Goal: Task Accomplishment & Management: Manage account settings

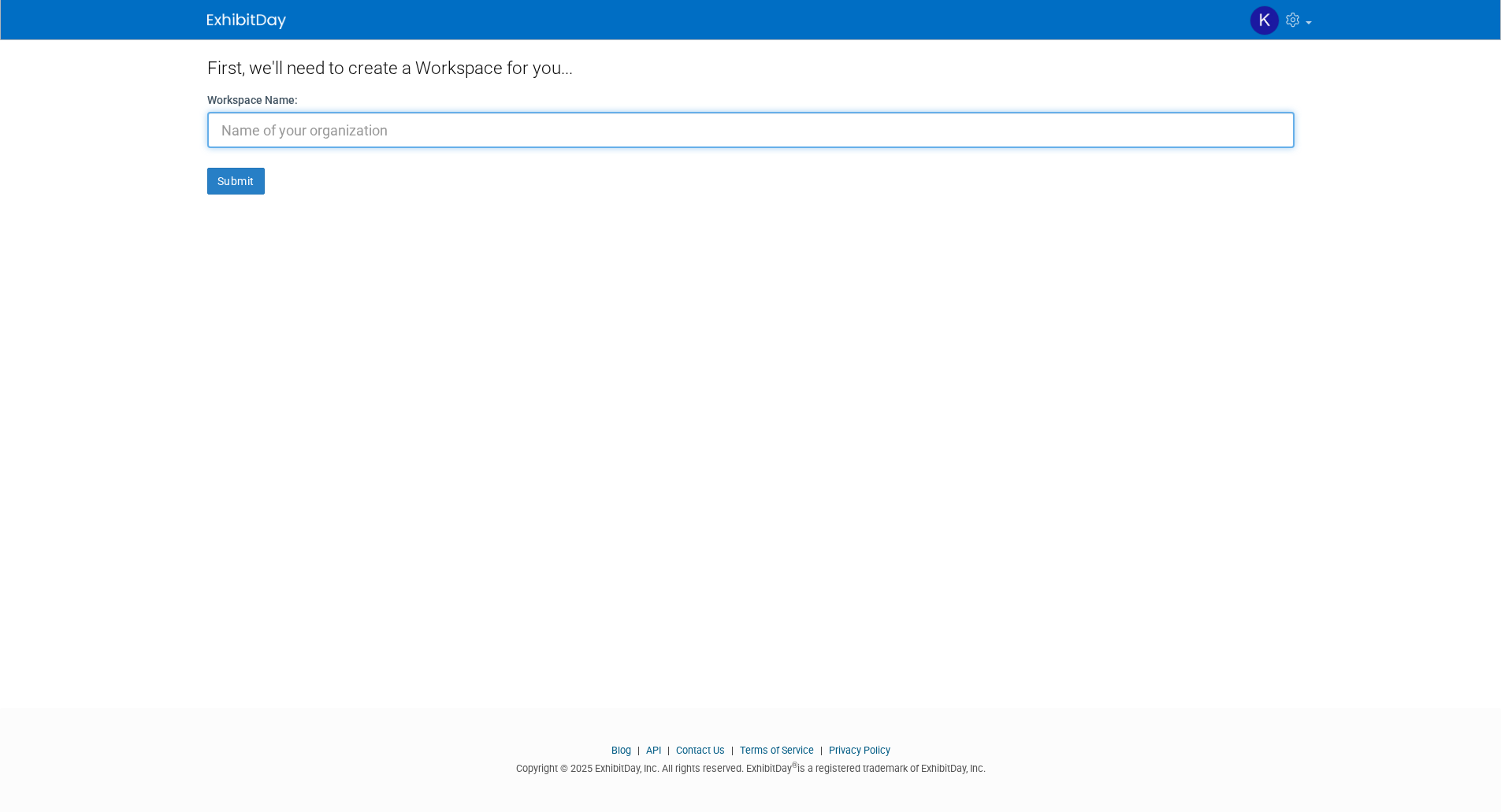
click at [236, 126] on input "text" at bounding box center [750, 129] width 1087 height 36
drag, startPoint x: 318, startPoint y: 126, endPoint x: 411, endPoint y: 148, distance: 95.6
click at [411, 148] on form "Workspace Name: Creative Media Test Submit" at bounding box center [750, 143] width 1087 height 102
type input "Creative Media"
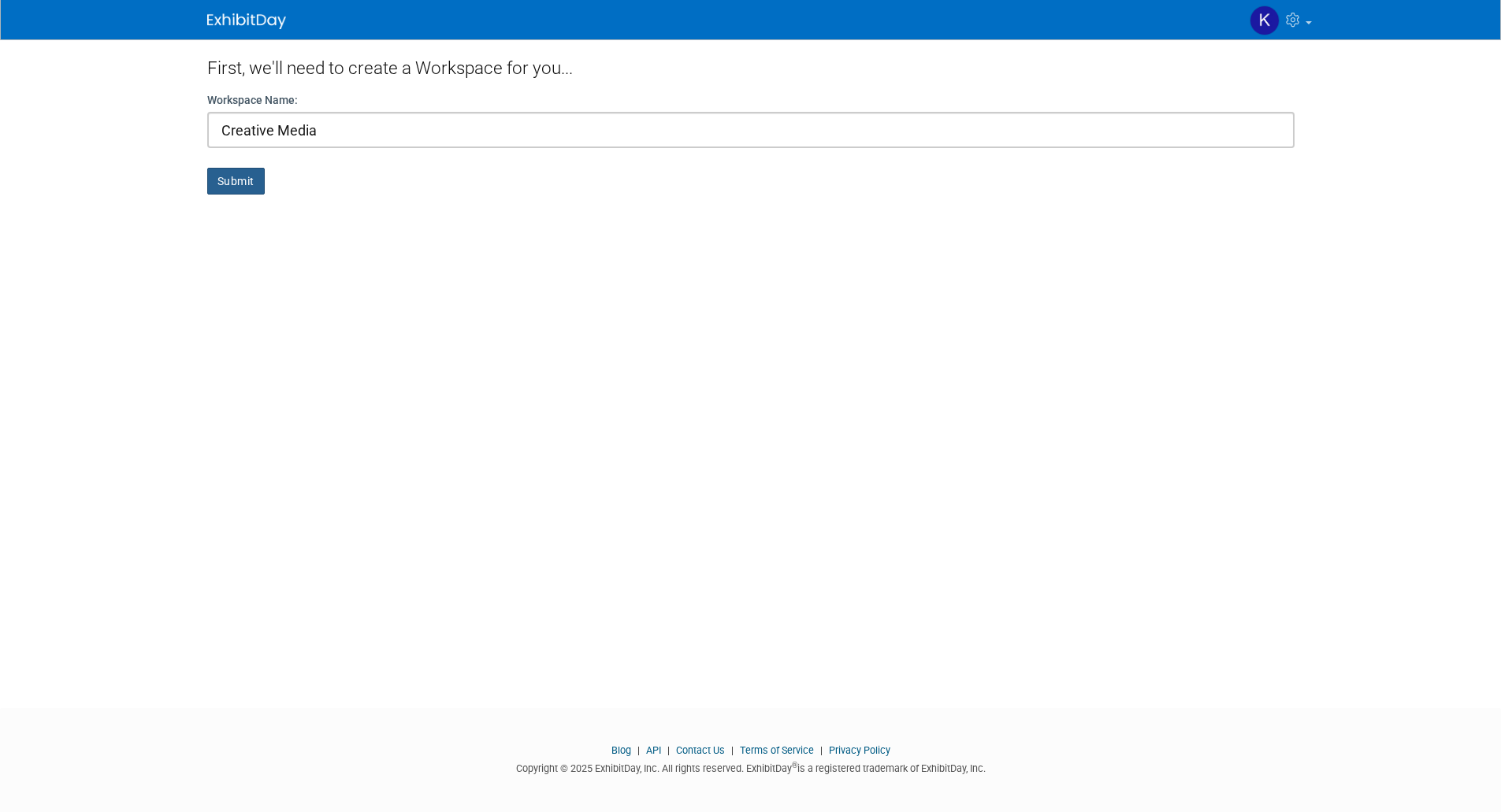
click at [238, 177] on button "Submit" at bounding box center [236, 181] width 58 height 27
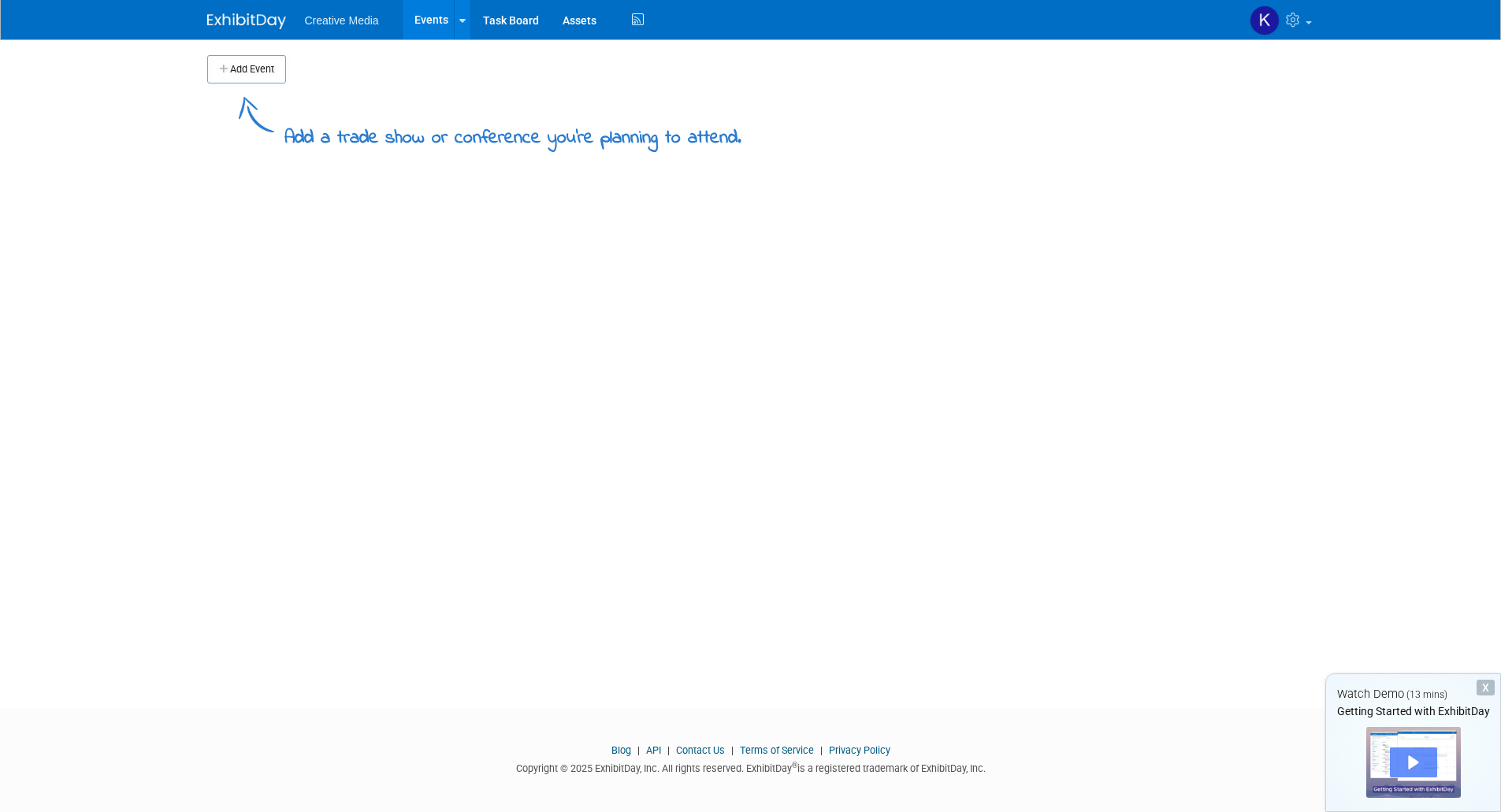
click at [1406, 760] on div "Play" at bounding box center [1413, 762] width 47 height 30
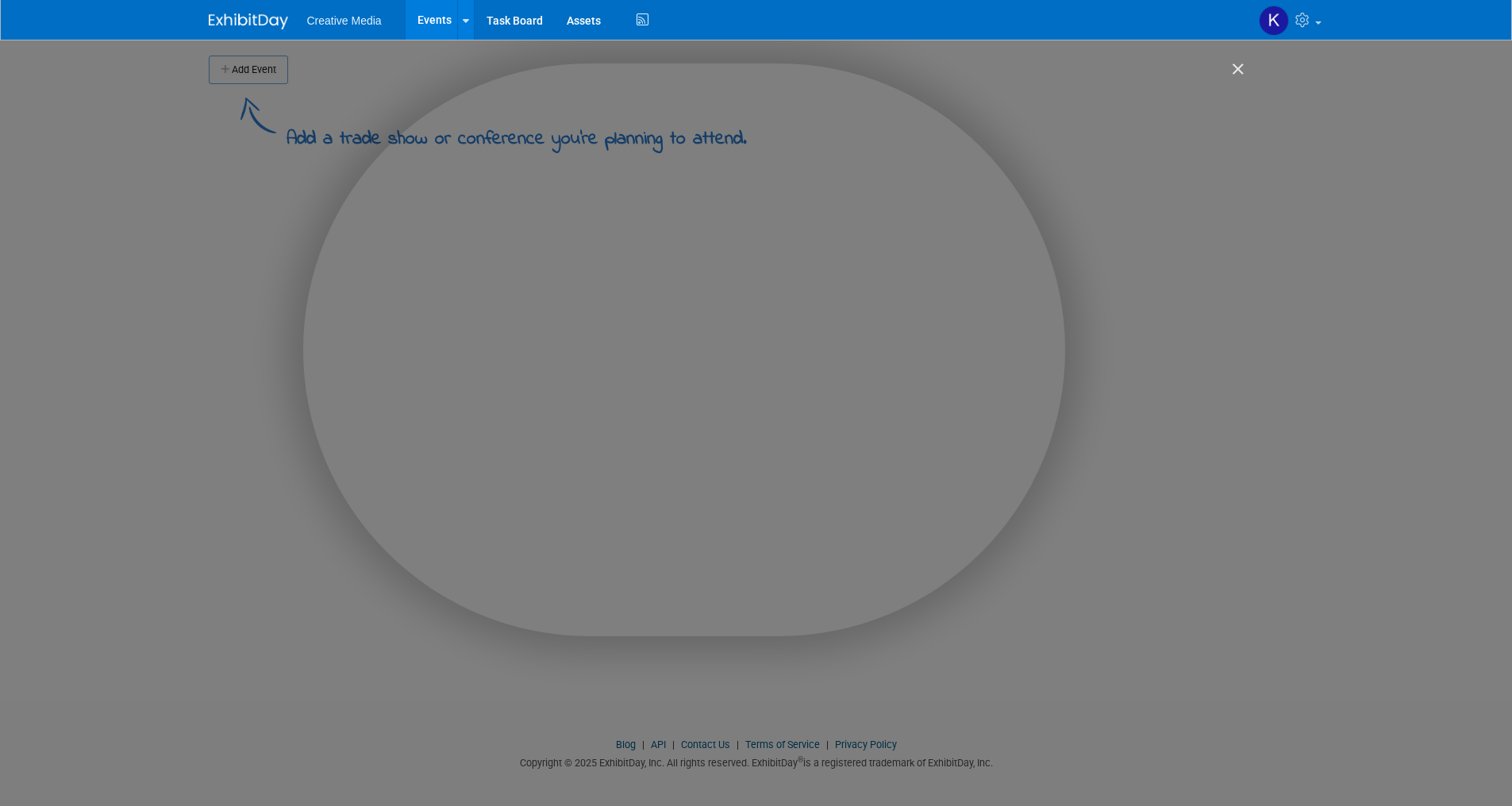
click at [1237, 66] on img "Close" at bounding box center [1231, 76] width 27 height 27
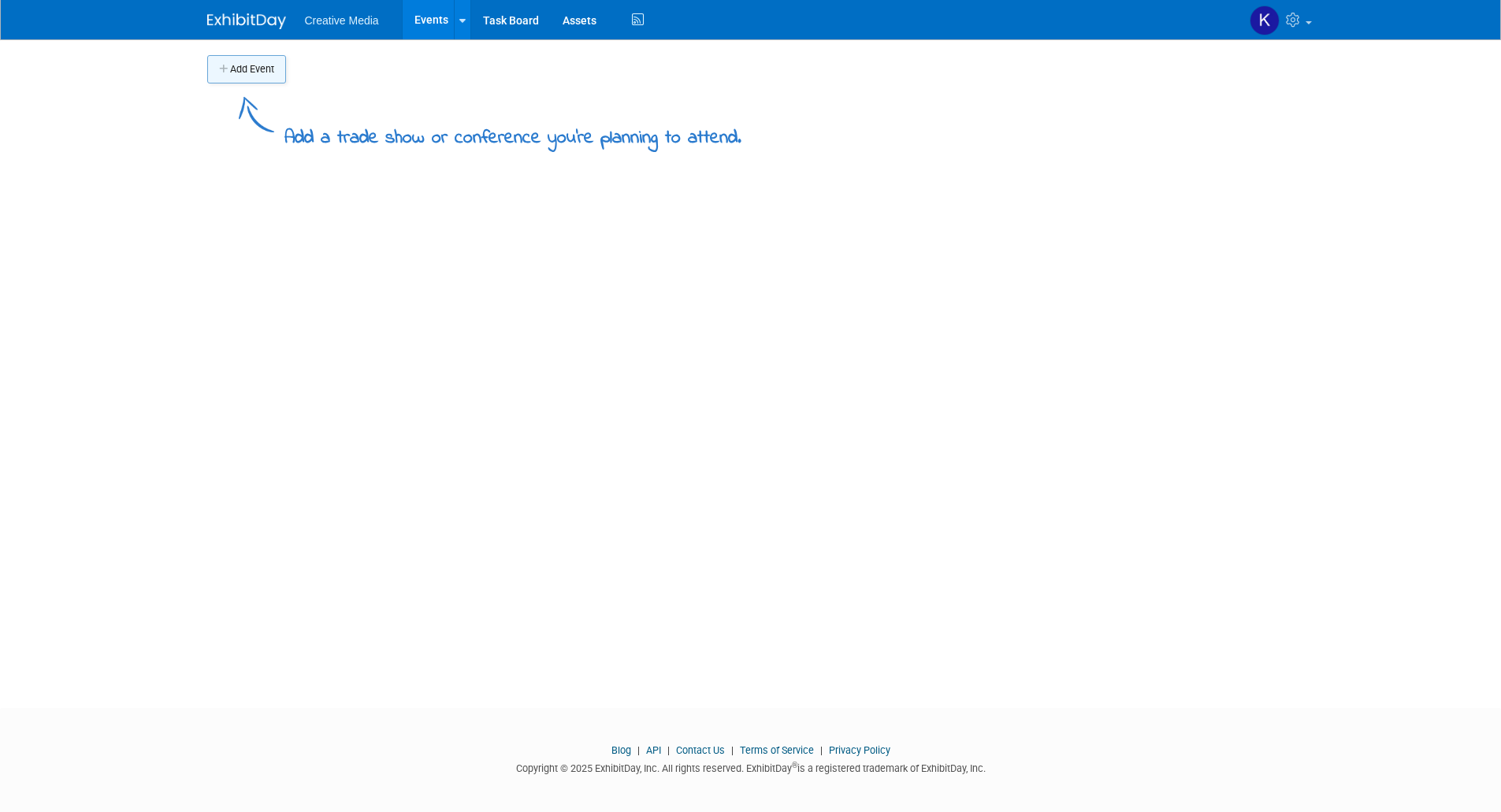
click at [245, 69] on button "Add Event" at bounding box center [246, 69] width 79 height 28
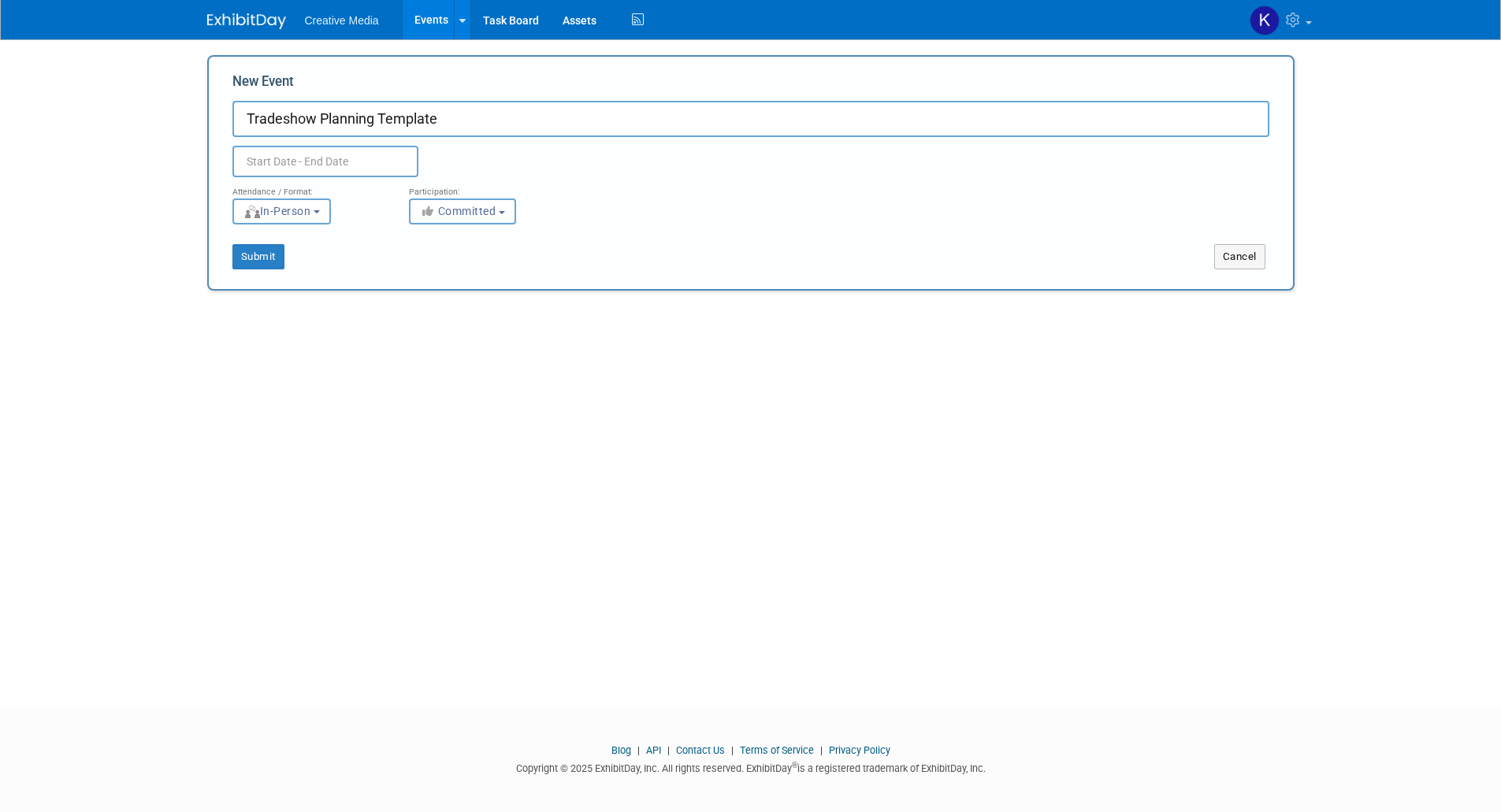
type input "Tradeshow Planning Template"
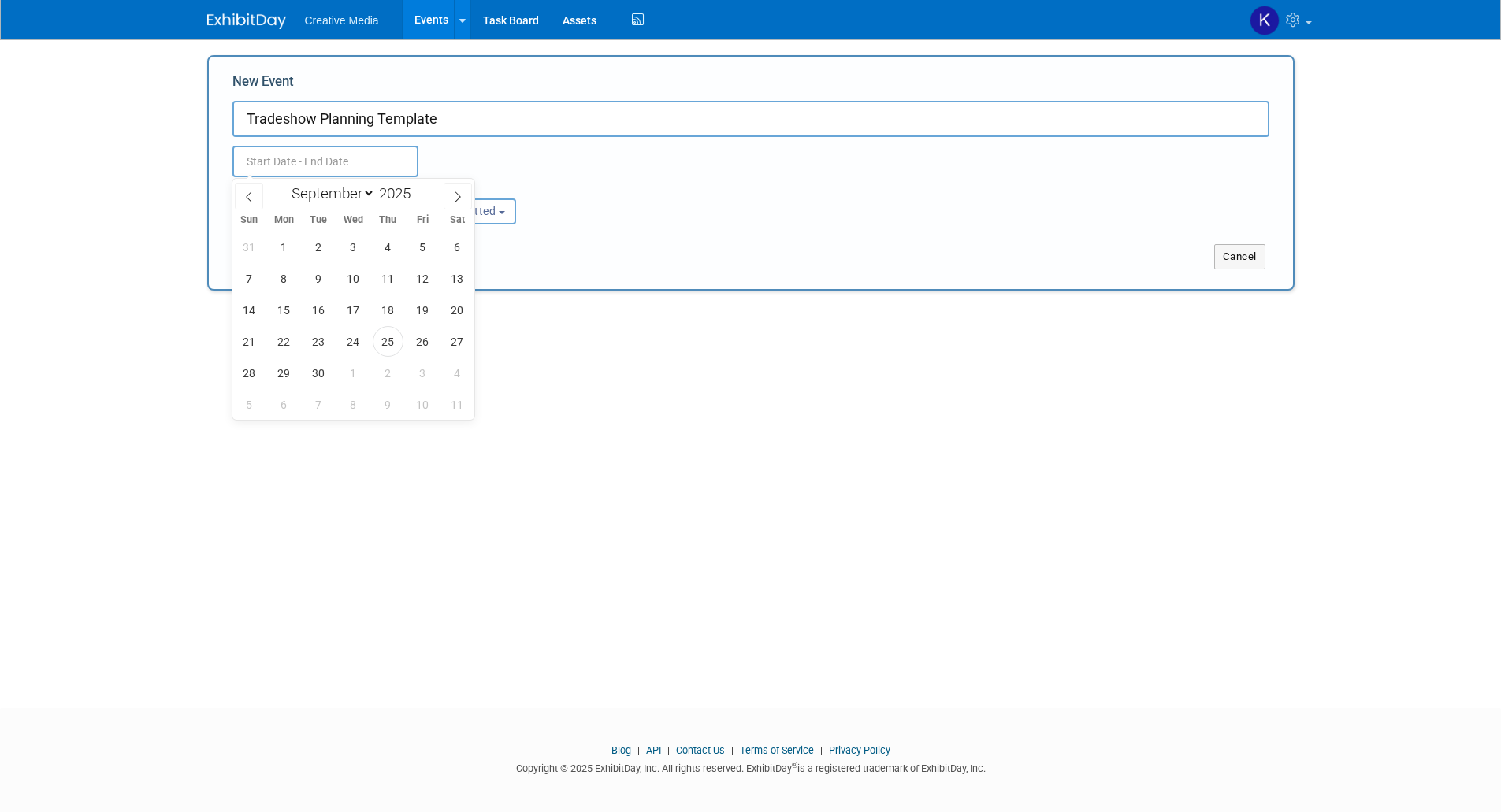
click at [314, 165] on input "text" at bounding box center [325, 161] width 186 height 31
click at [682, 246] on div "Submit Cancel" at bounding box center [750, 257] width 1084 height 26
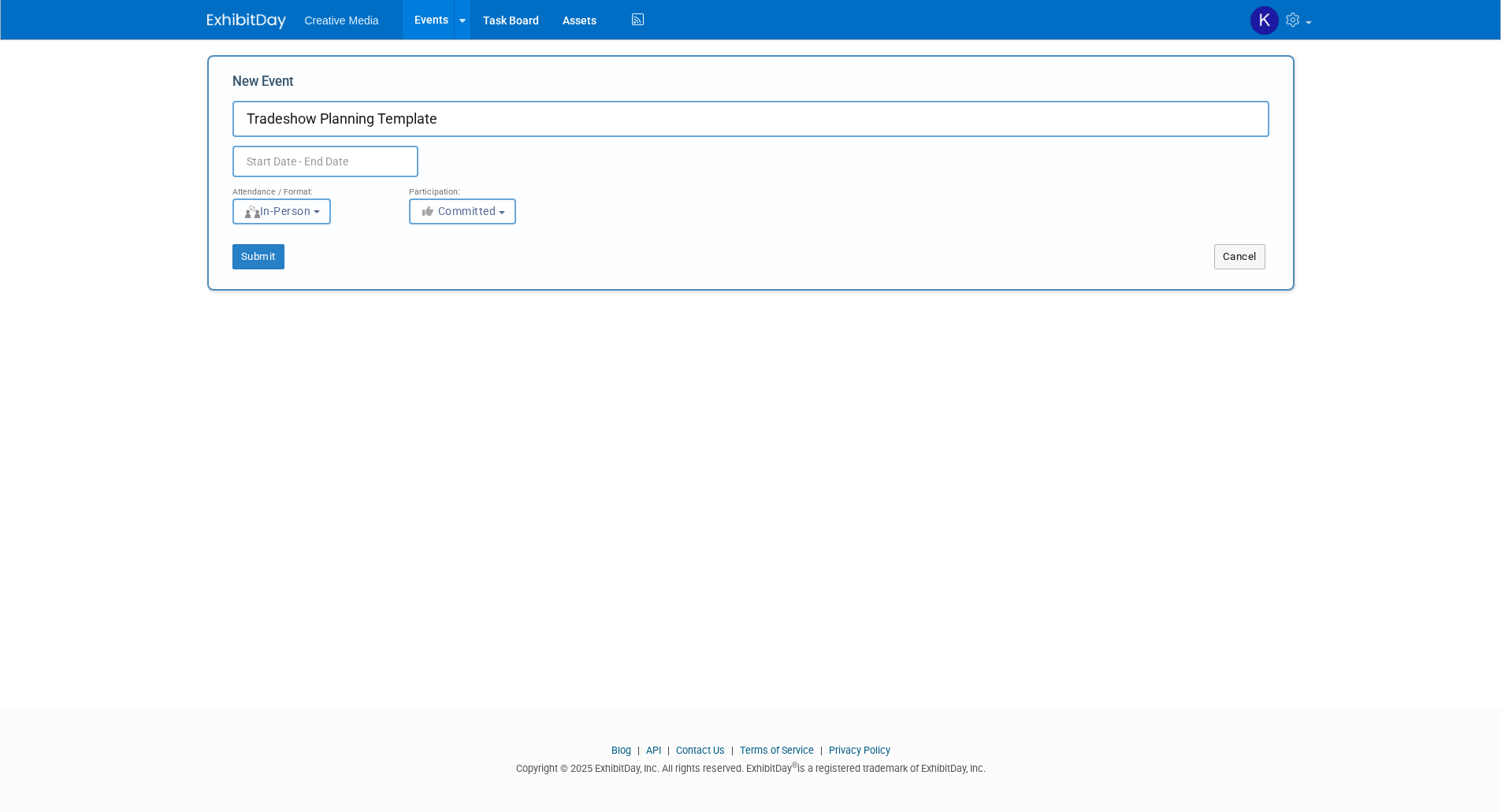
click at [329, 215] on button "In-Person" at bounding box center [281, 211] width 98 height 26
click at [637, 198] on div "Attendance / Format: <img src="https://www.exhibitday.com/Images/Format-InPerso…" at bounding box center [750, 201] width 1061 height 47
click at [505, 213] on b "button" at bounding box center [502, 213] width 6 height 3
drag, startPoint x: 506, startPoint y: 213, endPoint x: 513, endPoint y: 208, distance: 8.6
click at [505, 212] on b "button" at bounding box center [502, 213] width 6 height 3
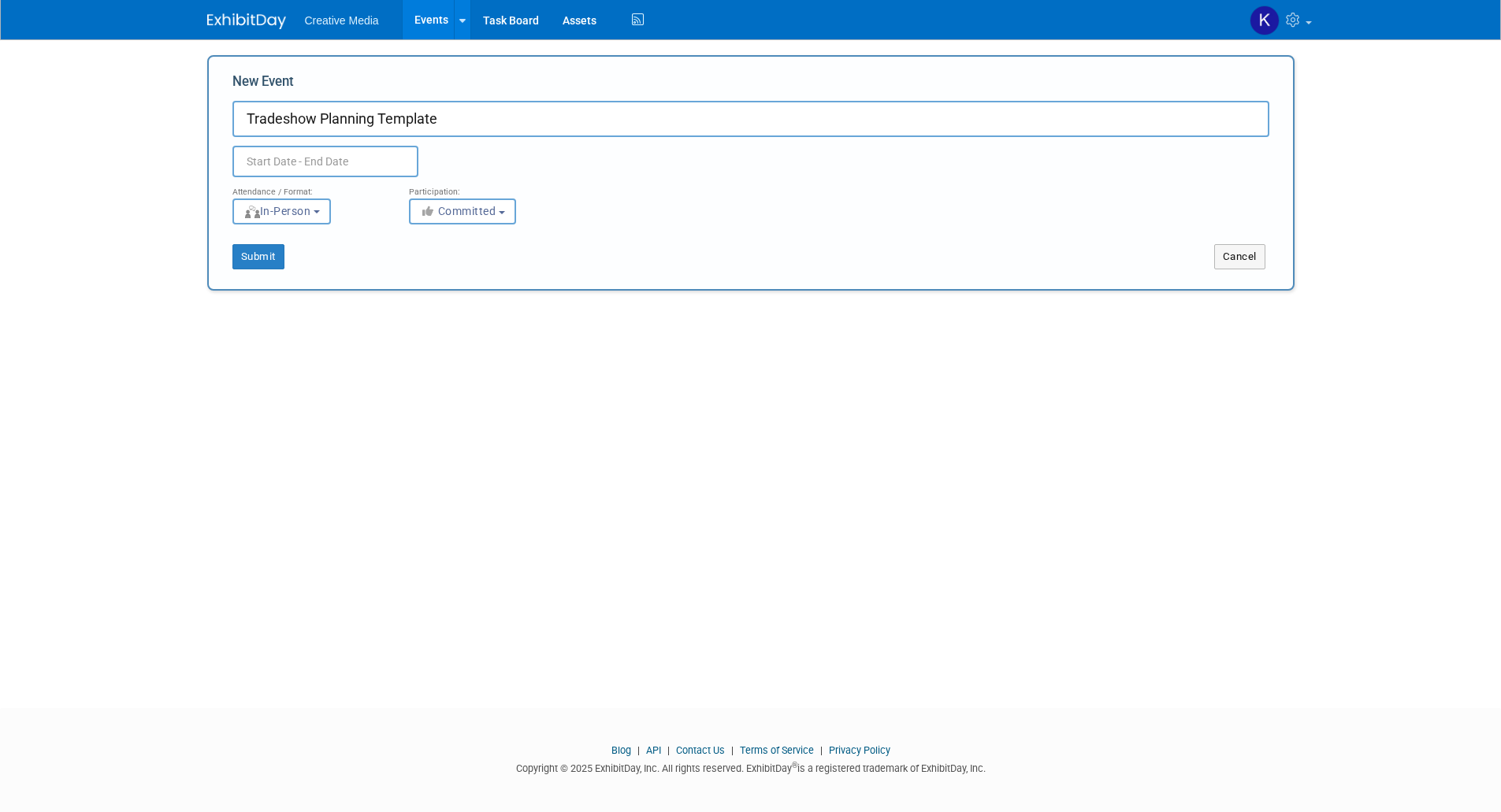
click at [639, 220] on div "Attendance / Format: <img src="https://www.exhibitday.com/Images/Format-InPerso…" at bounding box center [750, 201] width 1061 height 47
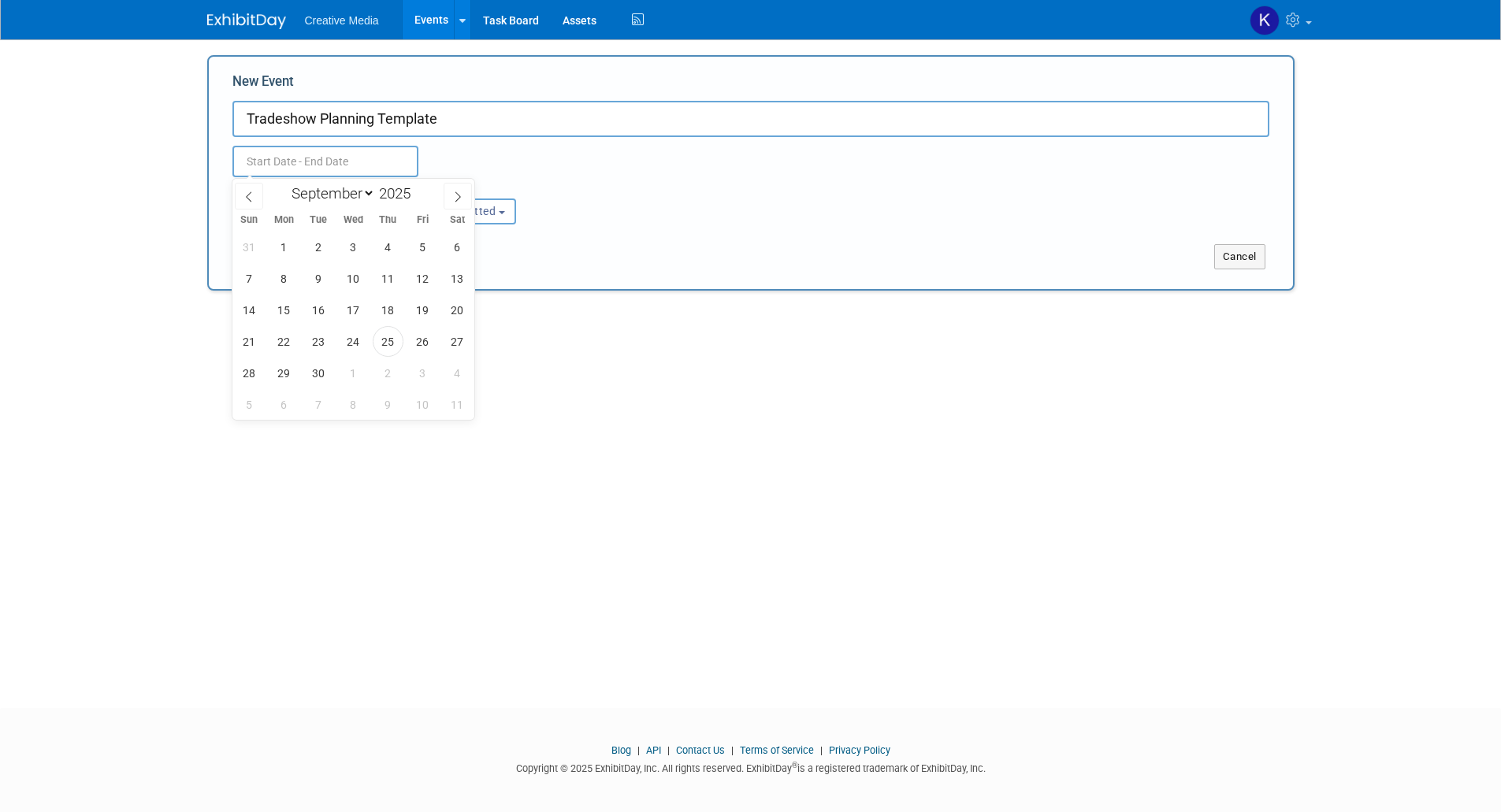
click at [332, 156] on input "text" at bounding box center [325, 161] width 186 height 31
click at [456, 196] on icon at bounding box center [458, 197] width 11 height 11
select select "9"
click at [353, 245] on span "1" at bounding box center [353, 247] width 30 height 30
click at [360, 156] on input "Oct 1, 2025 to Oct 1, 2025" at bounding box center [325, 161] width 186 height 31
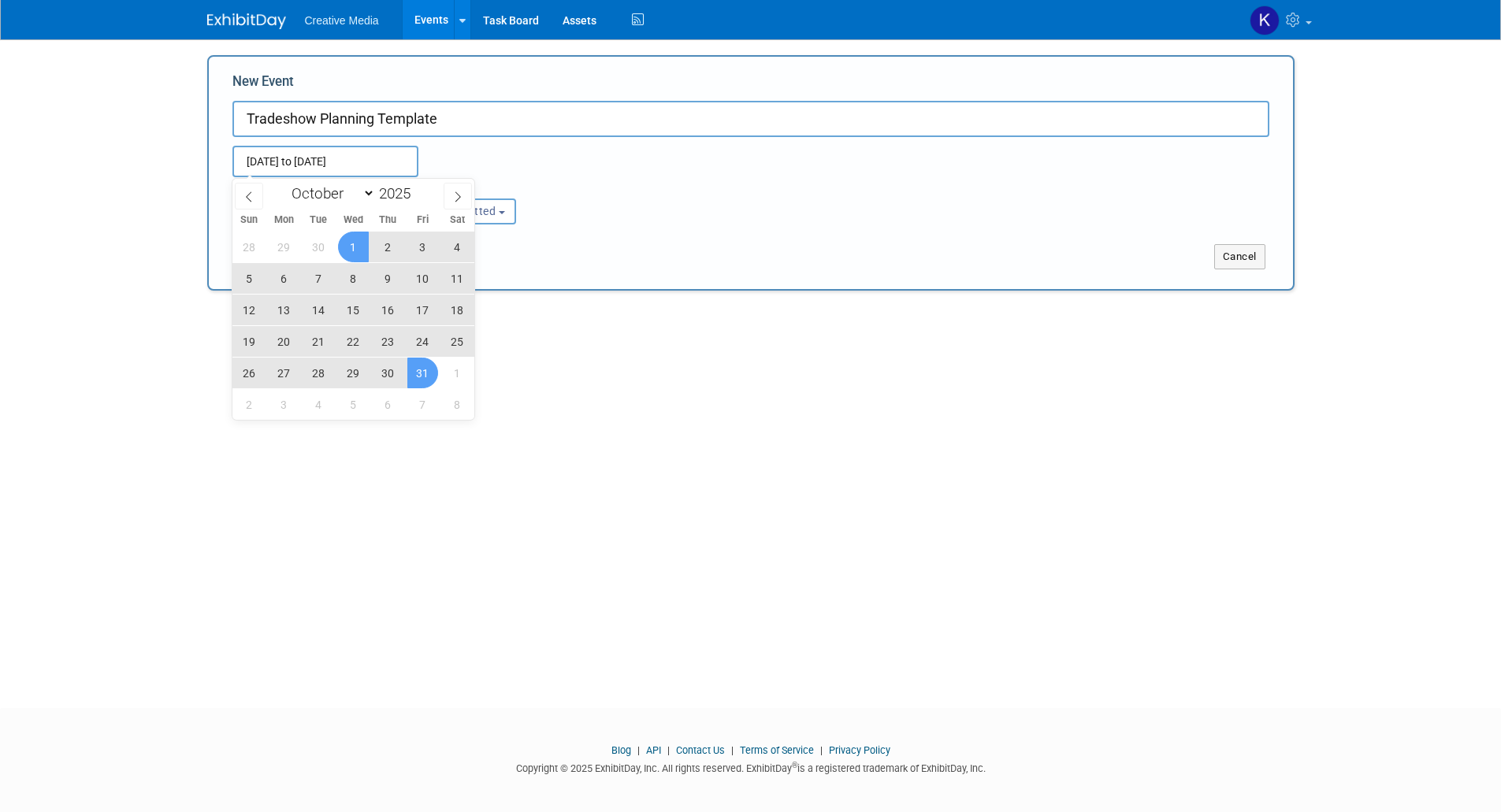
click at [421, 364] on span "31" at bounding box center [423, 372] width 30 height 30
type input "Oct 1, 2025 to Oct 31, 2025"
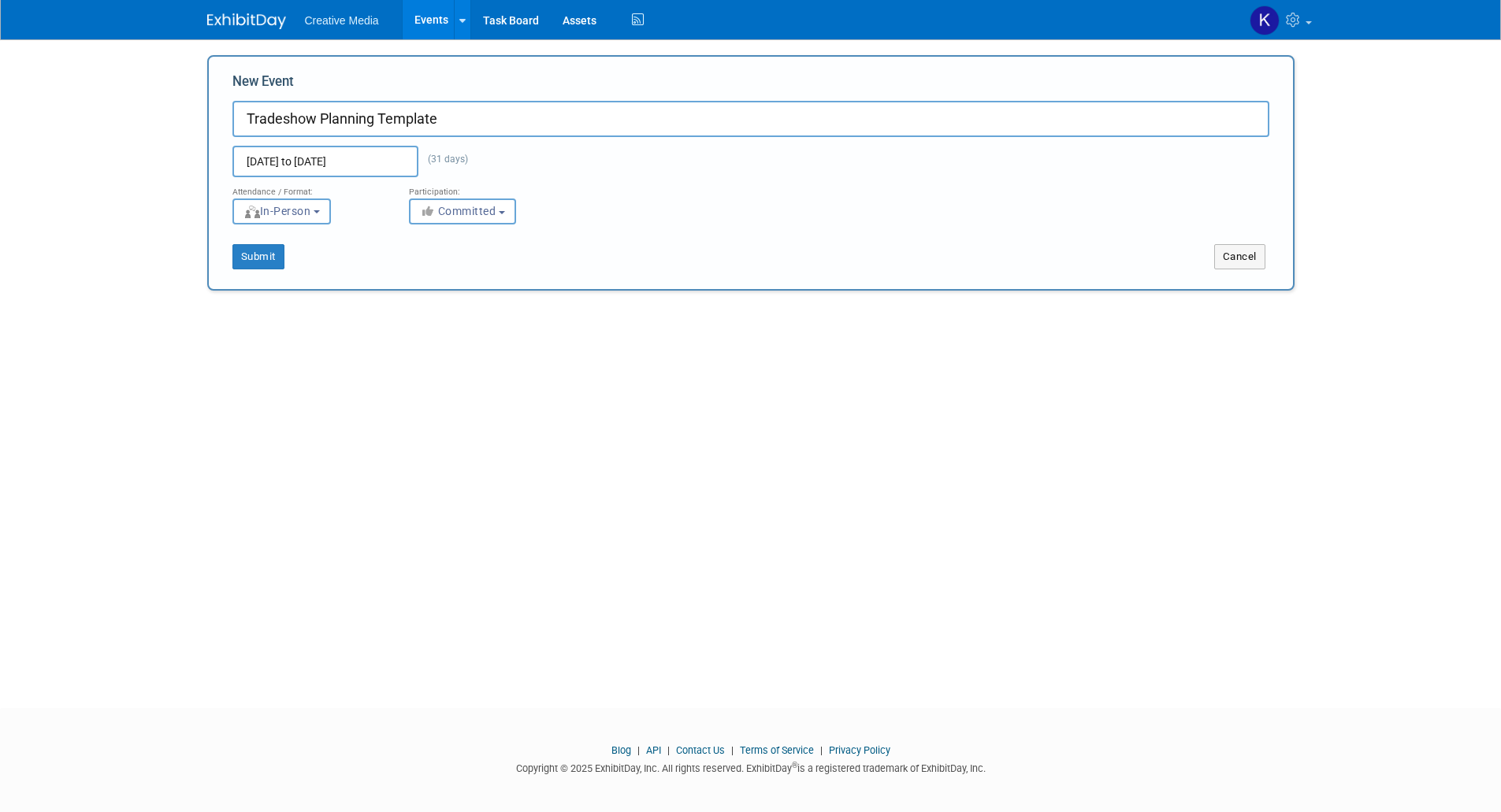
click at [368, 160] on input "Oct 1, 2025 to Oct 31, 2025" at bounding box center [325, 161] width 186 height 31
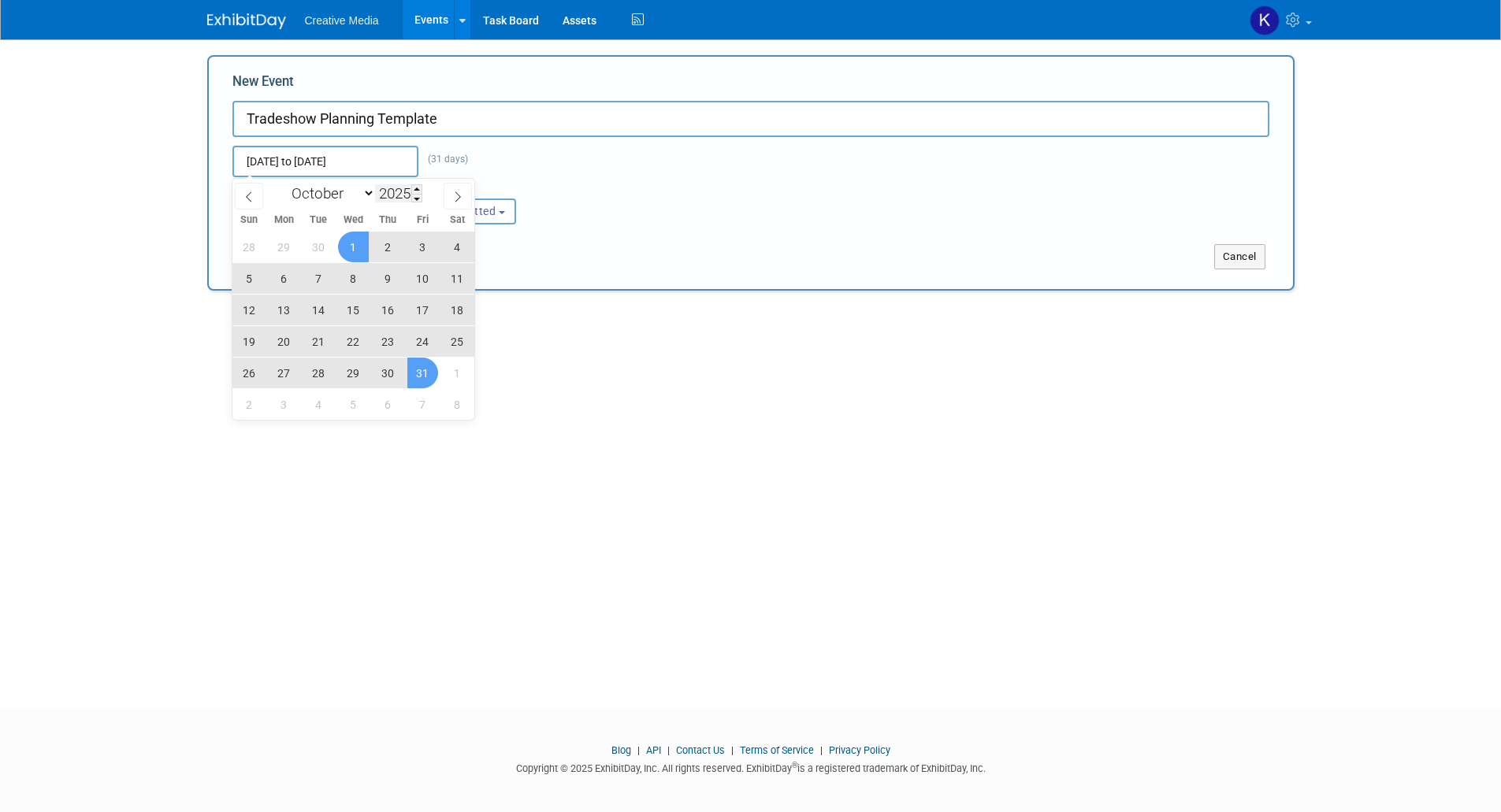
click at [409, 192] on input "2025" at bounding box center [398, 193] width 47 height 18
type input "2026"
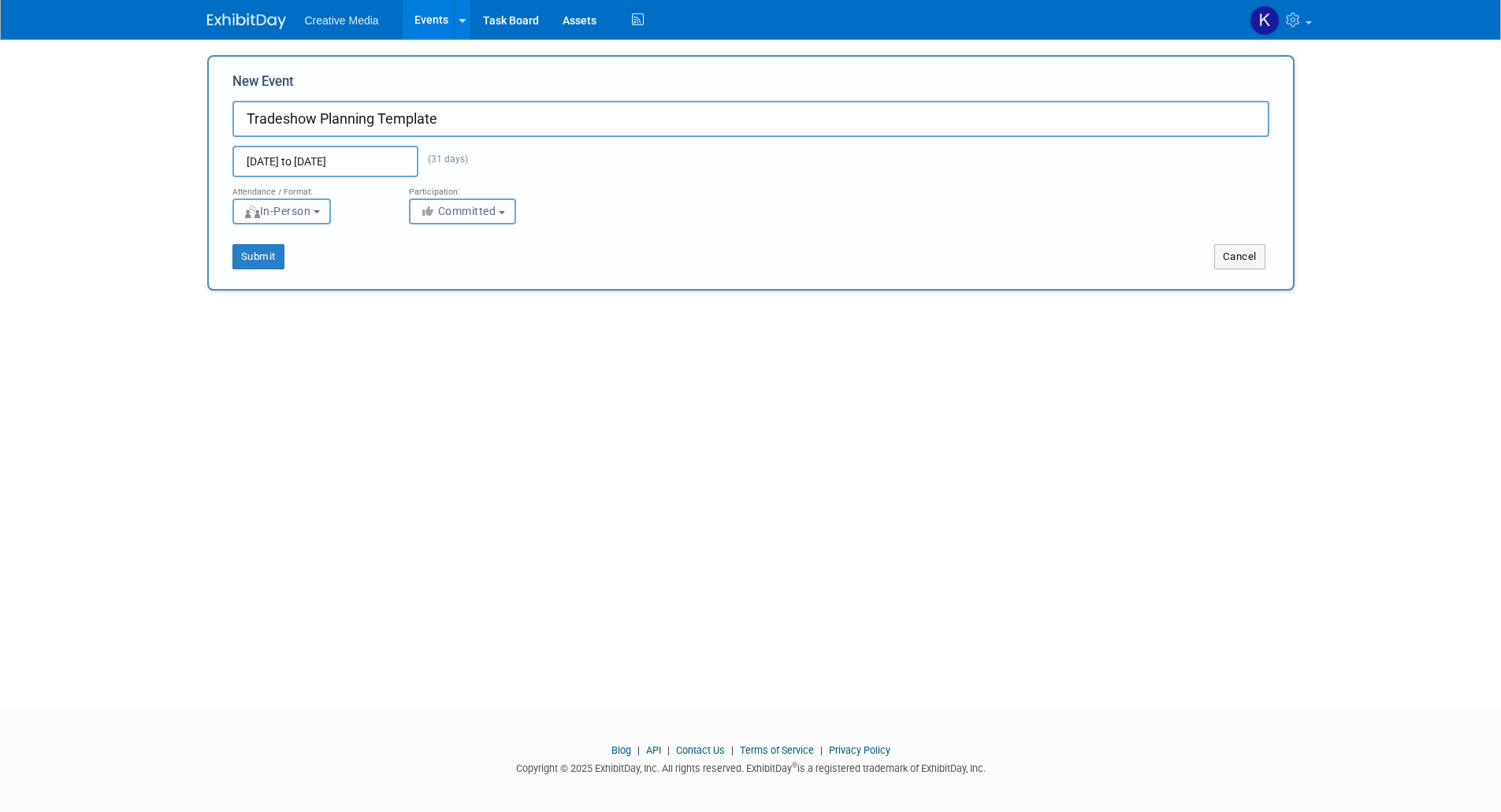
click at [615, 435] on div "Add Event Add a trade show or conference you're planning to attend. New Event T…" at bounding box center [750, 359] width 1111 height 640
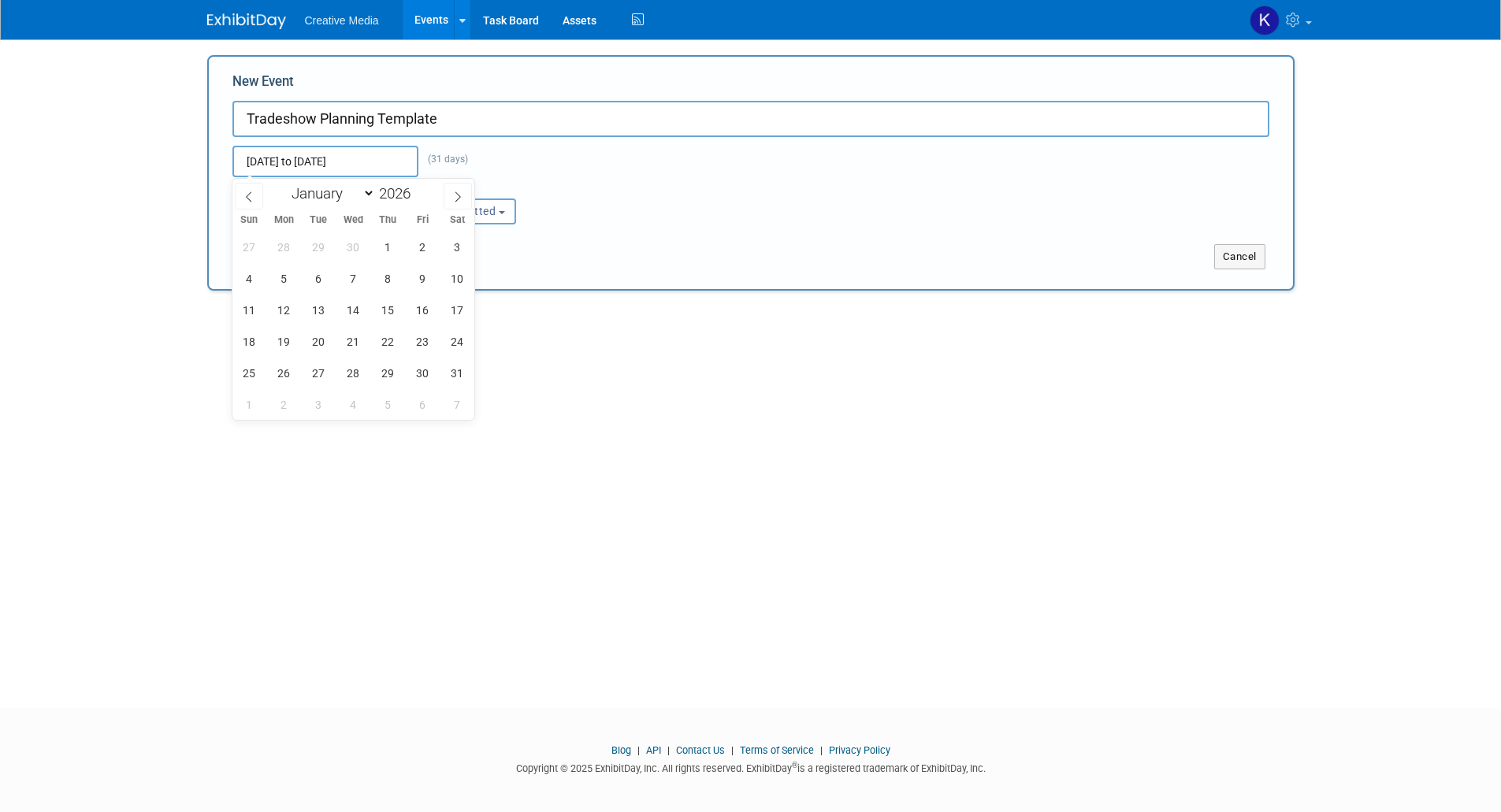
click at [360, 161] on input "Oct 1, 2025 to Oct 31, 2025" at bounding box center [325, 161] width 186 height 31
click at [385, 245] on span "1" at bounding box center [388, 247] width 30 height 30
click at [365, 162] on input "Oct 1, 2026 to Oct 1, 2026" at bounding box center [325, 161] width 186 height 31
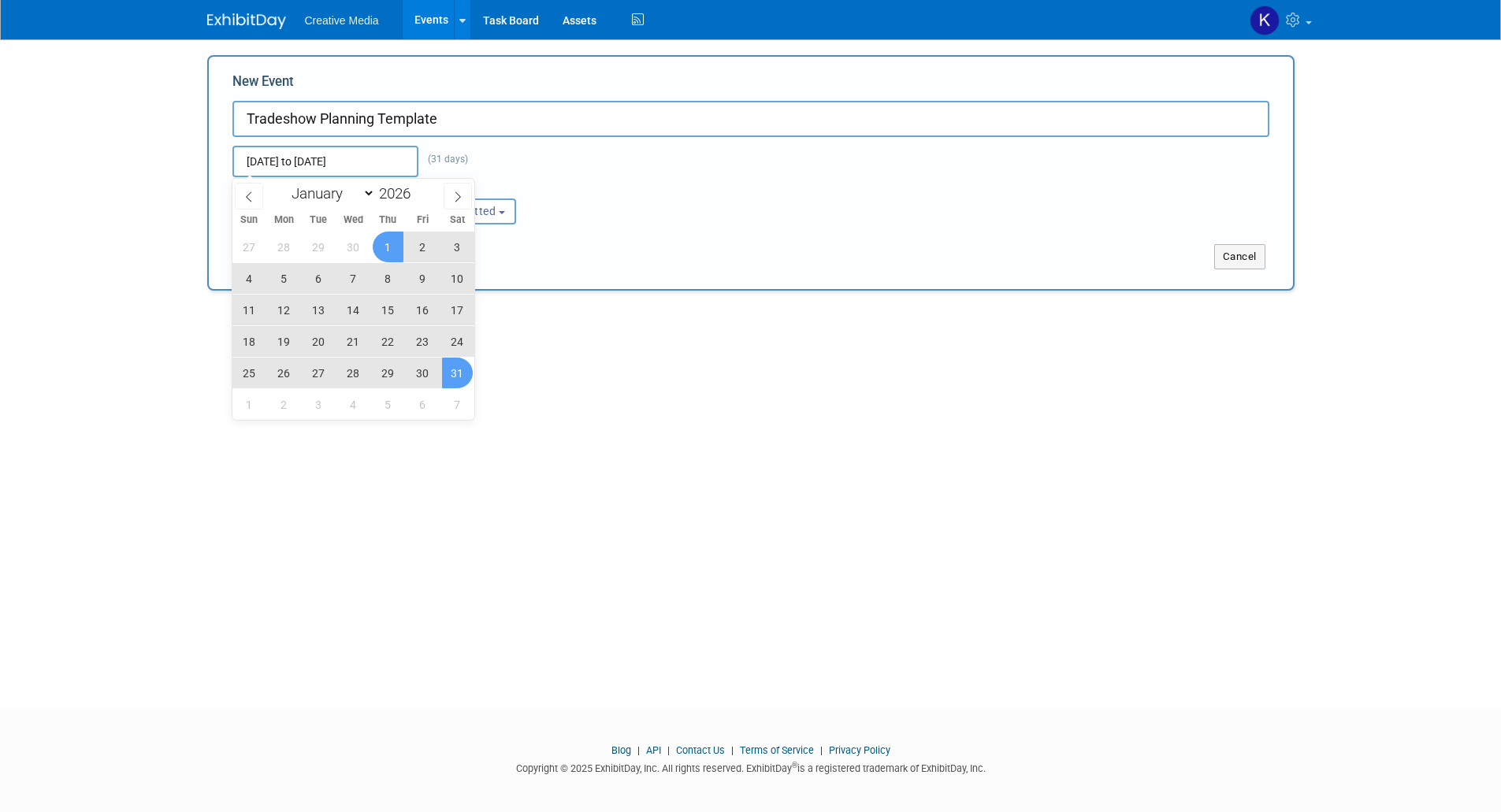
click at [454, 372] on span "31" at bounding box center [457, 372] width 30 height 30
type input "[DATE] to [DATE]"
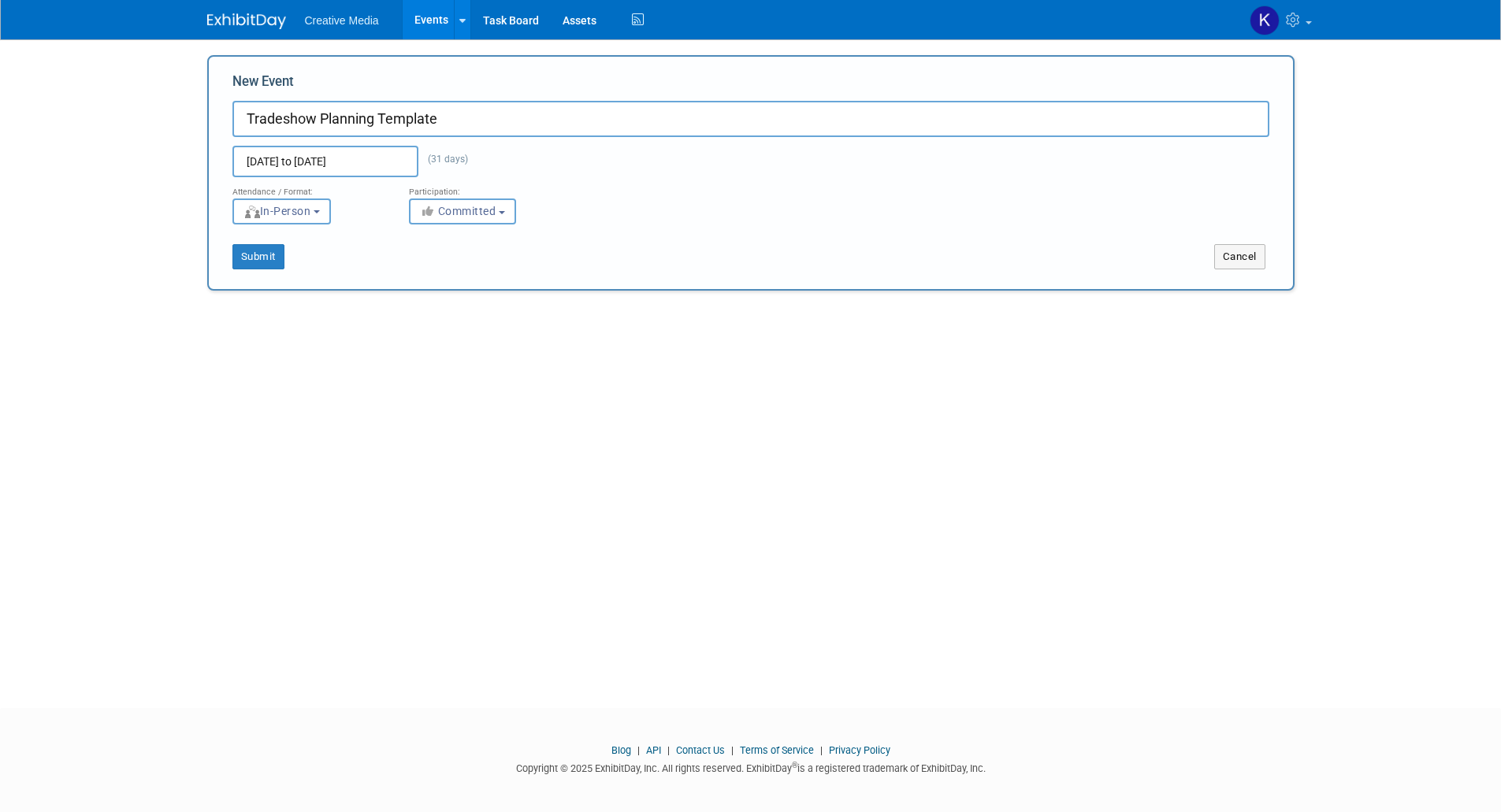
click at [557, 400] on div "Add Event Add a trade show or conference you're planning to attend. New Event T…" at bounding box center [750, 359] width 1111 height 640
click at [256, 253] on button "Submit" at bounding box center [258, 257] width 52 height 26
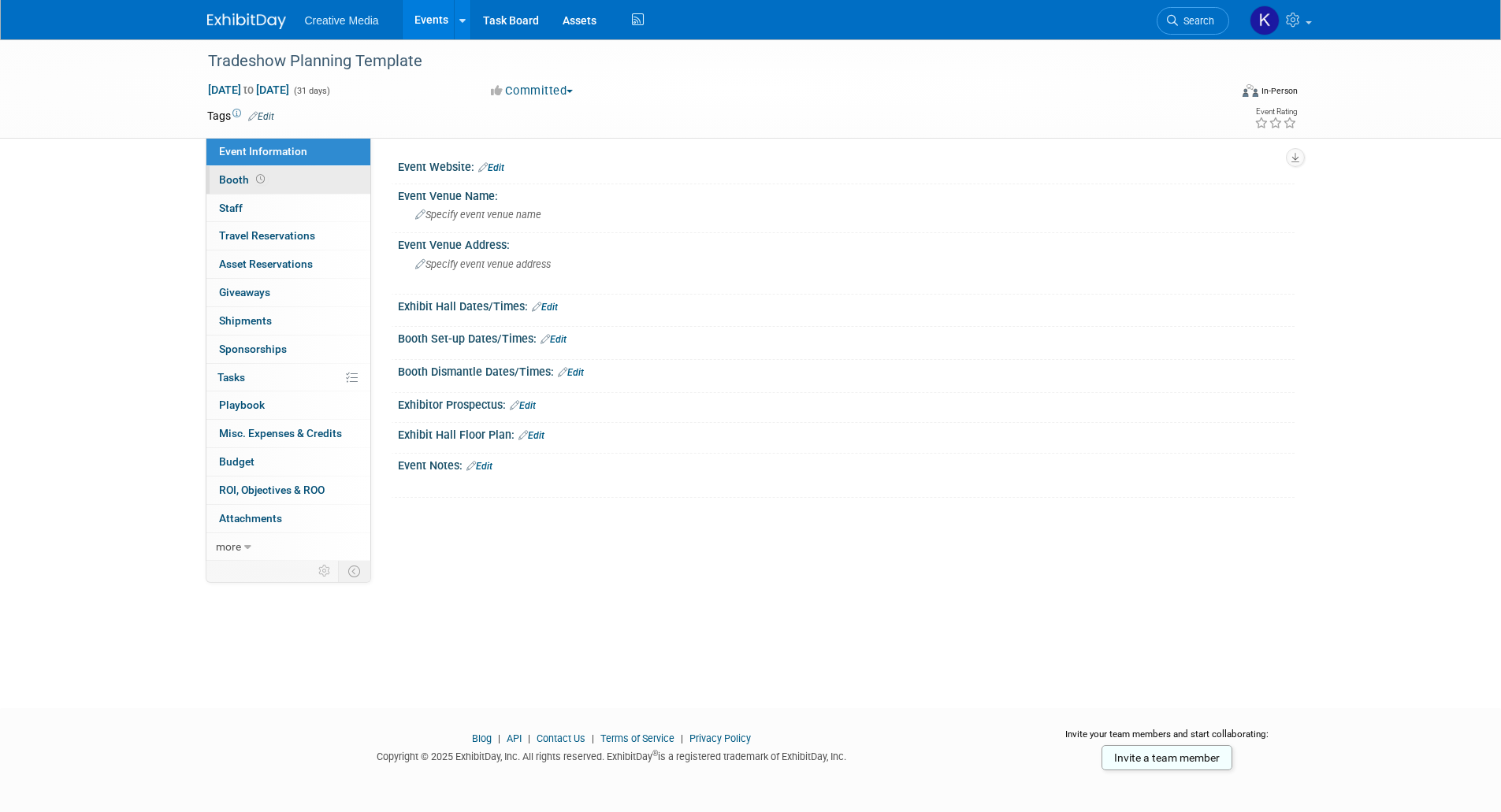
click at [234, 180] on span "Booth" at bounding box center [243, 180] width 49 height 13
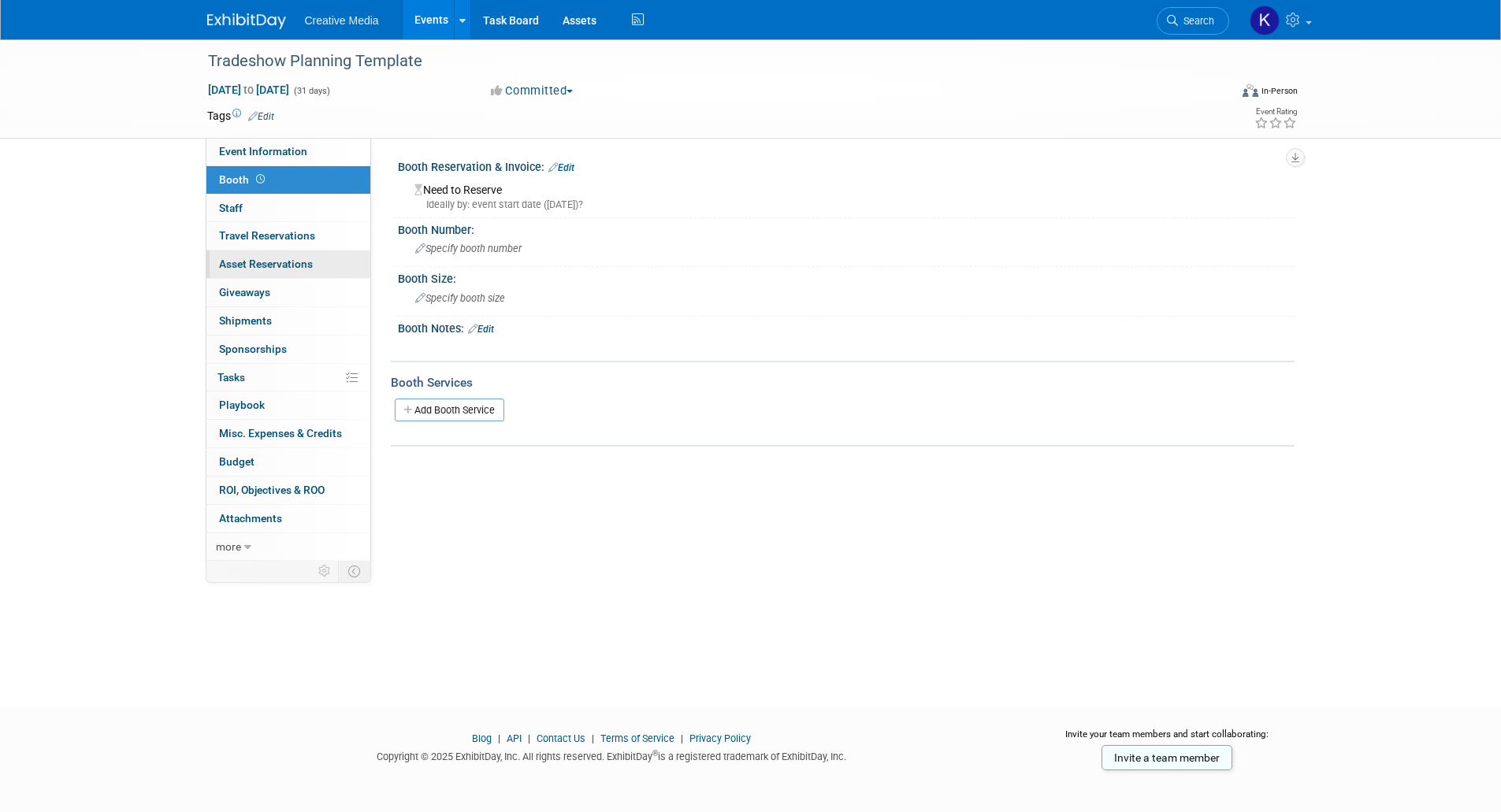
click at [277, 261] on span "Asset Reservations 0" at bounding box center [265, 264] width 94 height 13
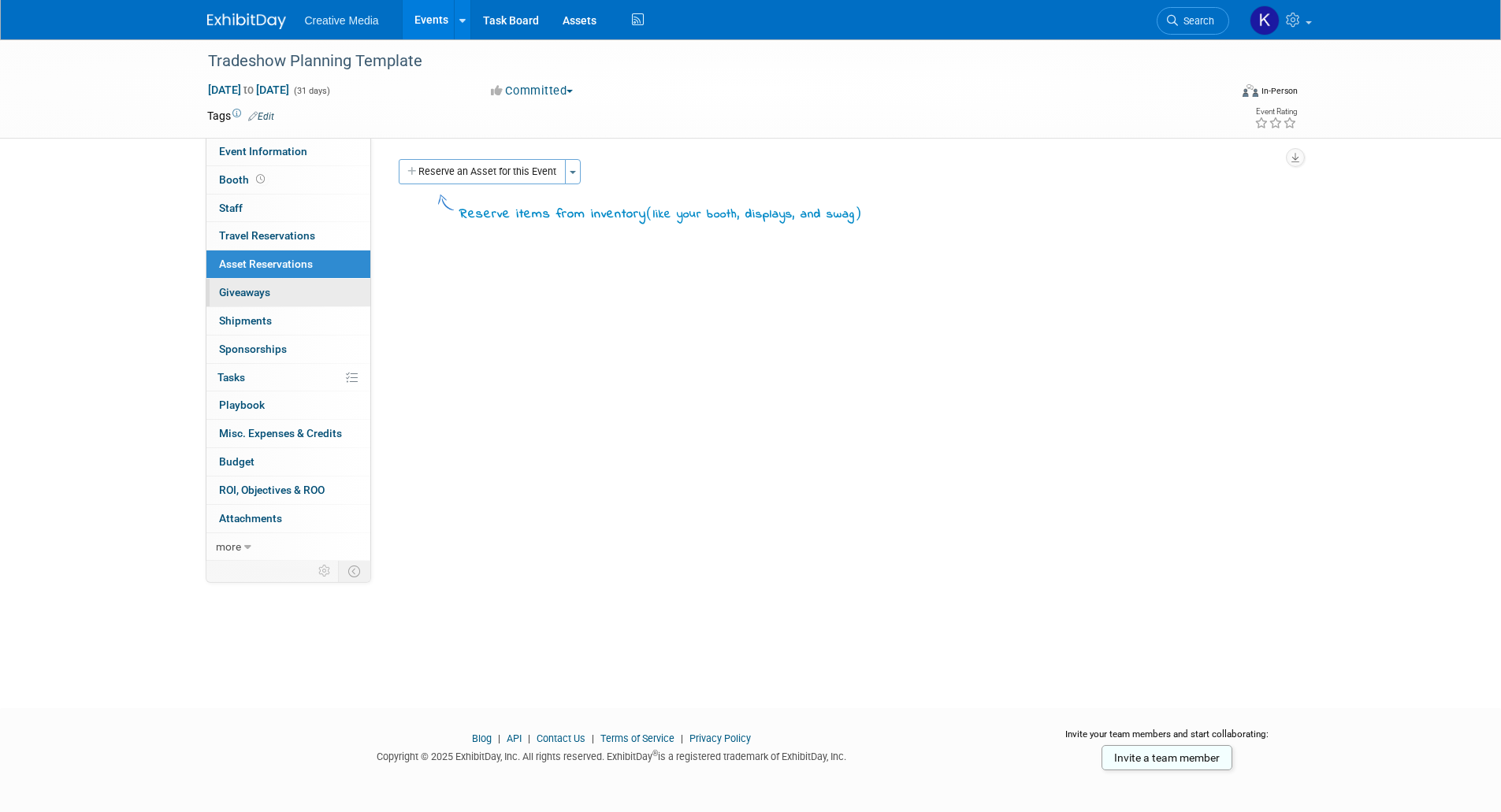
click at [252, 293] on span "Giveaways 0" at bounding box center [245, 293] width 51 height 13
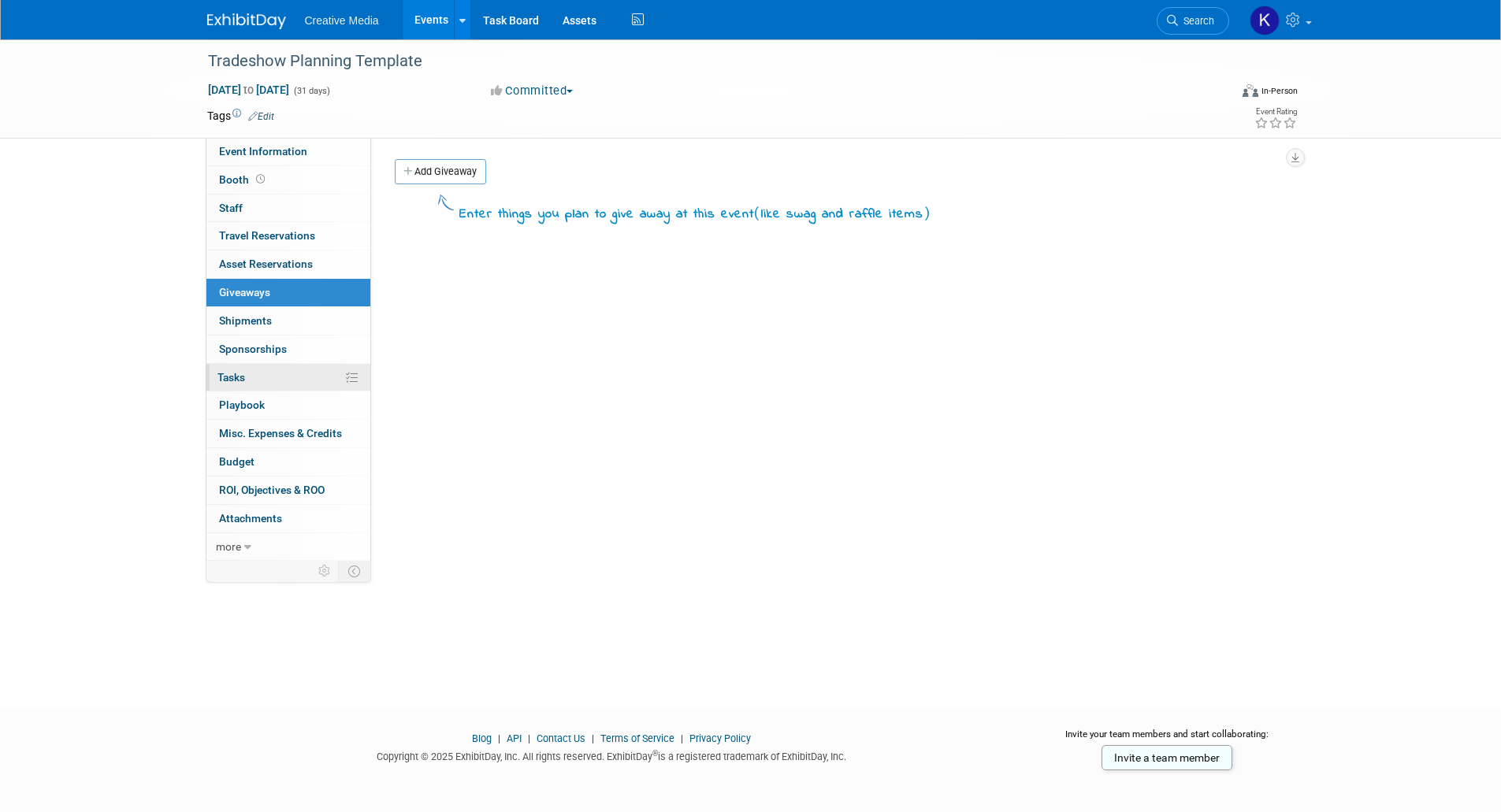
click at [225, 375] on span "Tasks 0%" at bounding box center [231, 377] width 27 height 13
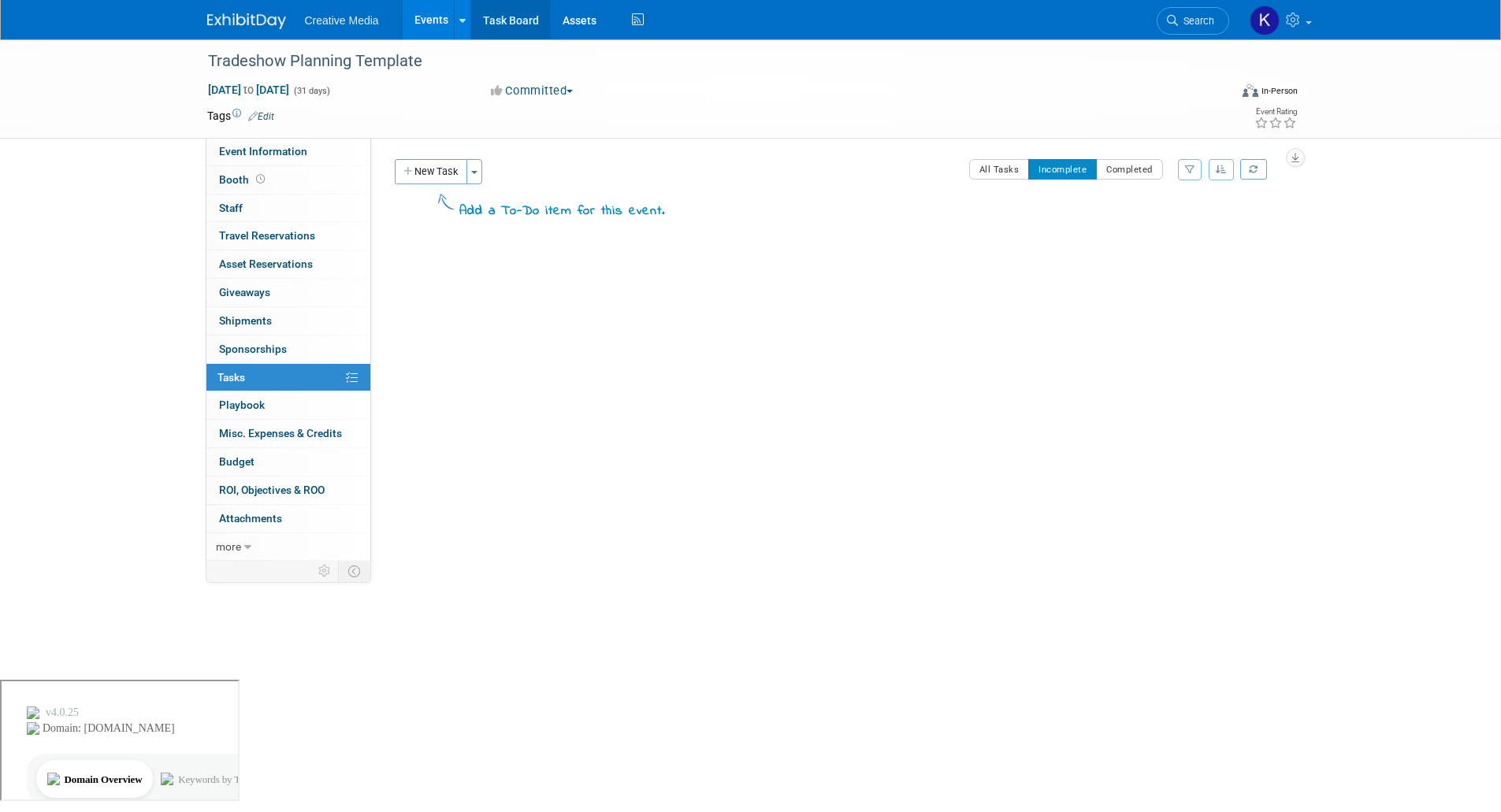
click at [512, 18] on link "Task Board" at bounding box center [511, 19] width 80 height 39
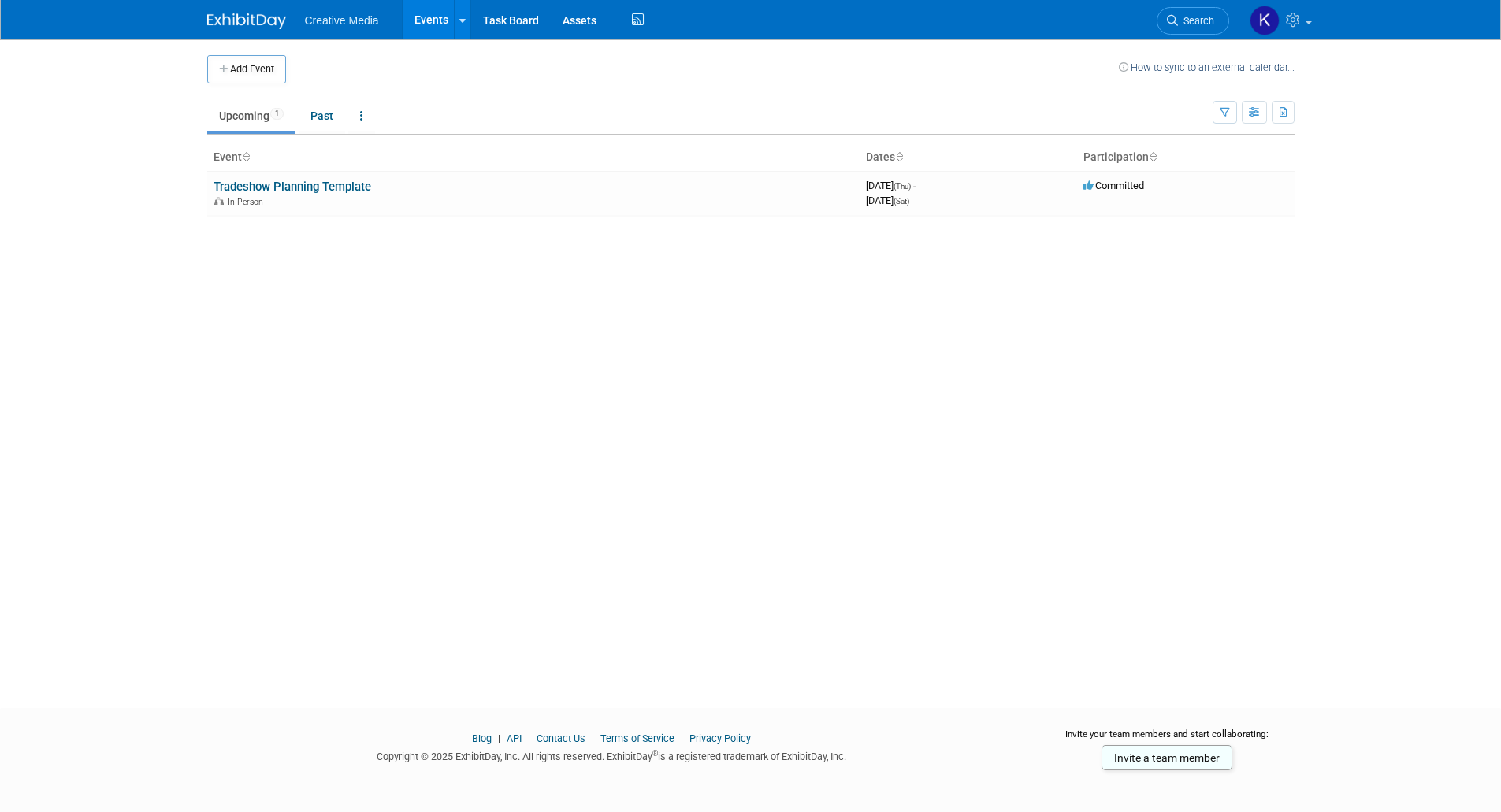
click at [282, 188] on link "Tradeshow Planning Template" at bounding box center [292, 187] width 157 height 14
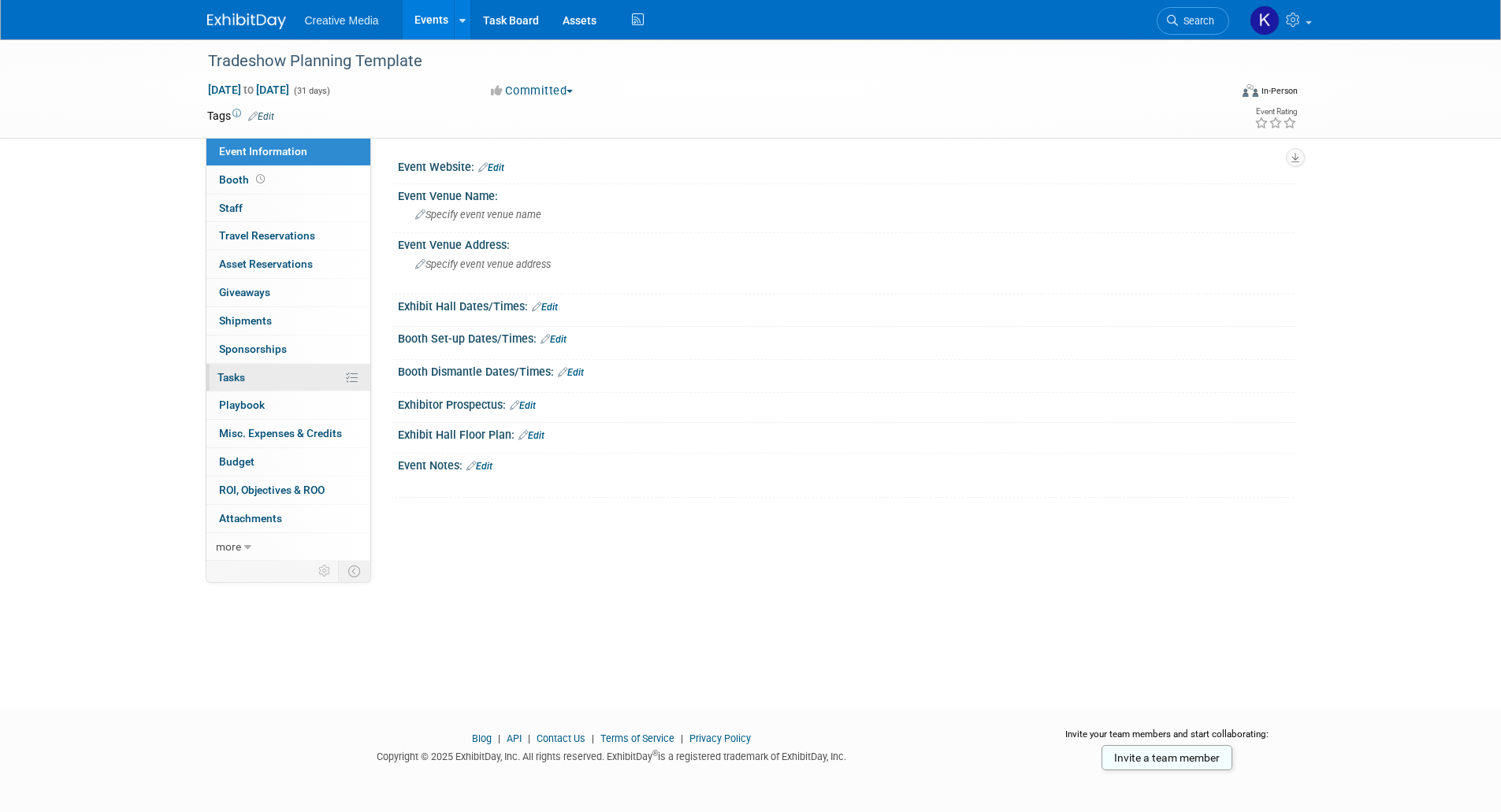
click at [227, 377] on span "Tasks 0%" at bounding box center [231, 377] width 27 height 13
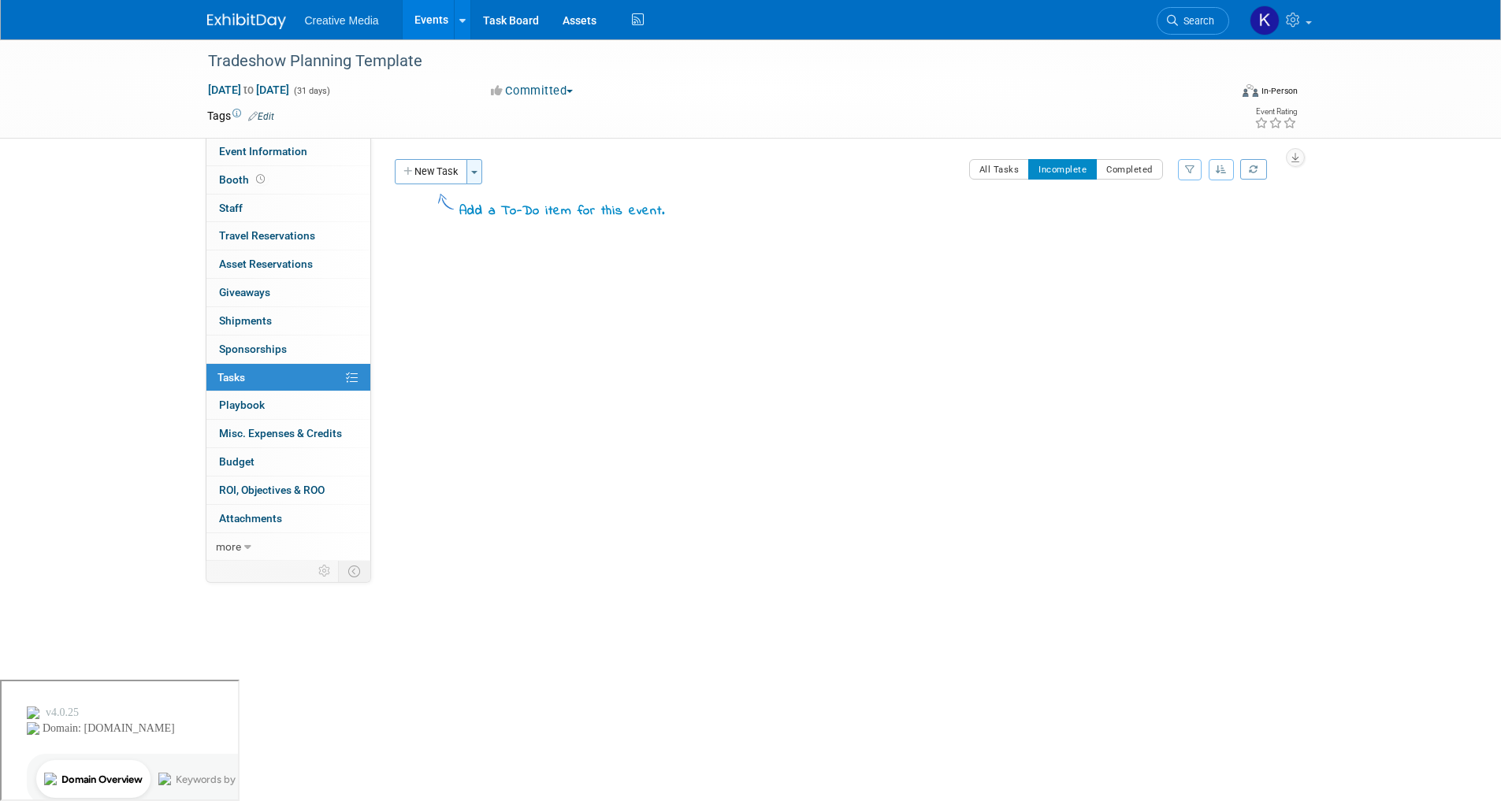
click at [472, 169] on button "Toggle Dropdown" at bounding box center [475, 172] width 16 height 26
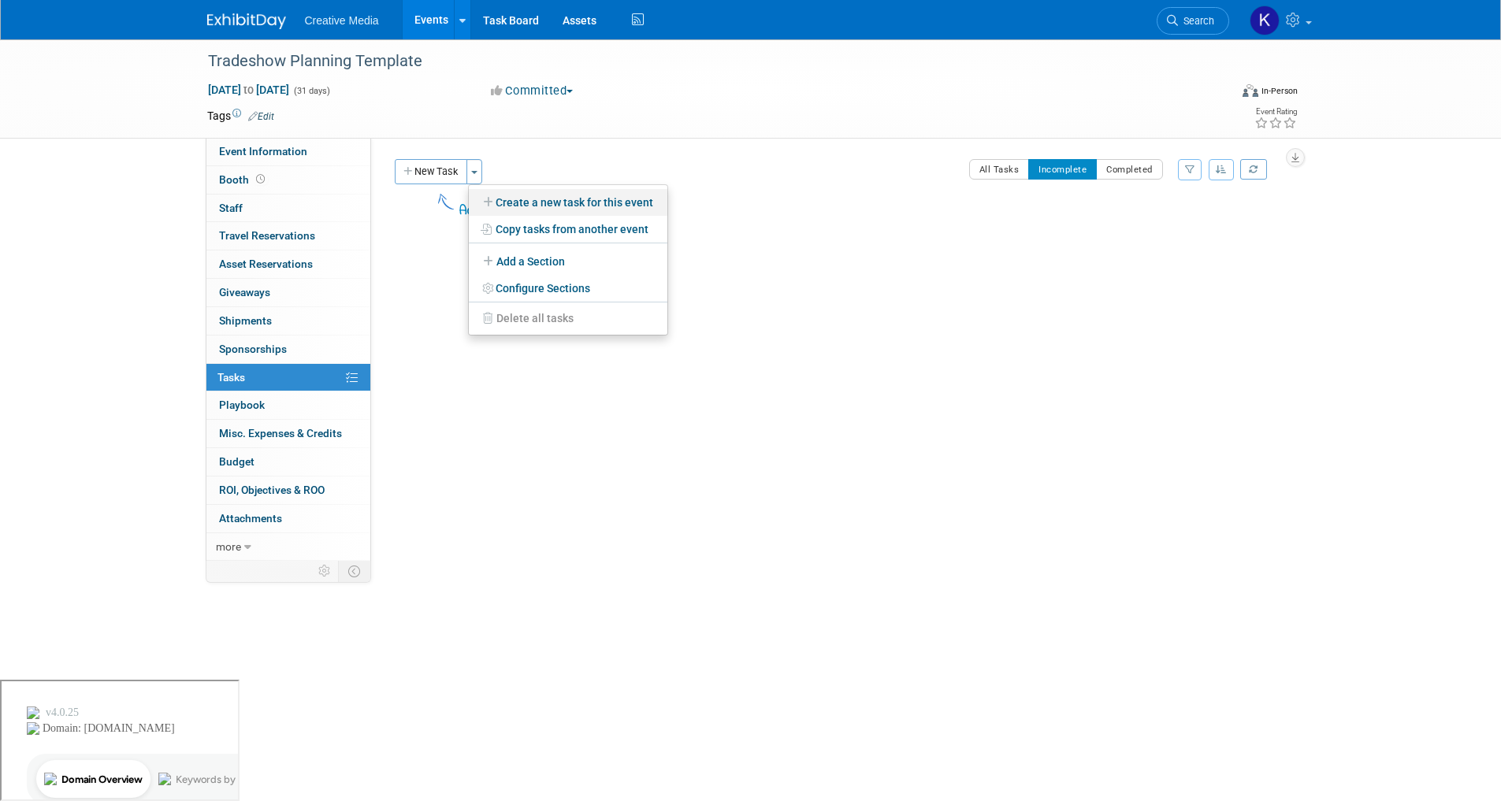
click at [547, 199] on link "Create a new task for this event" at bounding box center [567, 203] width 198 height 27
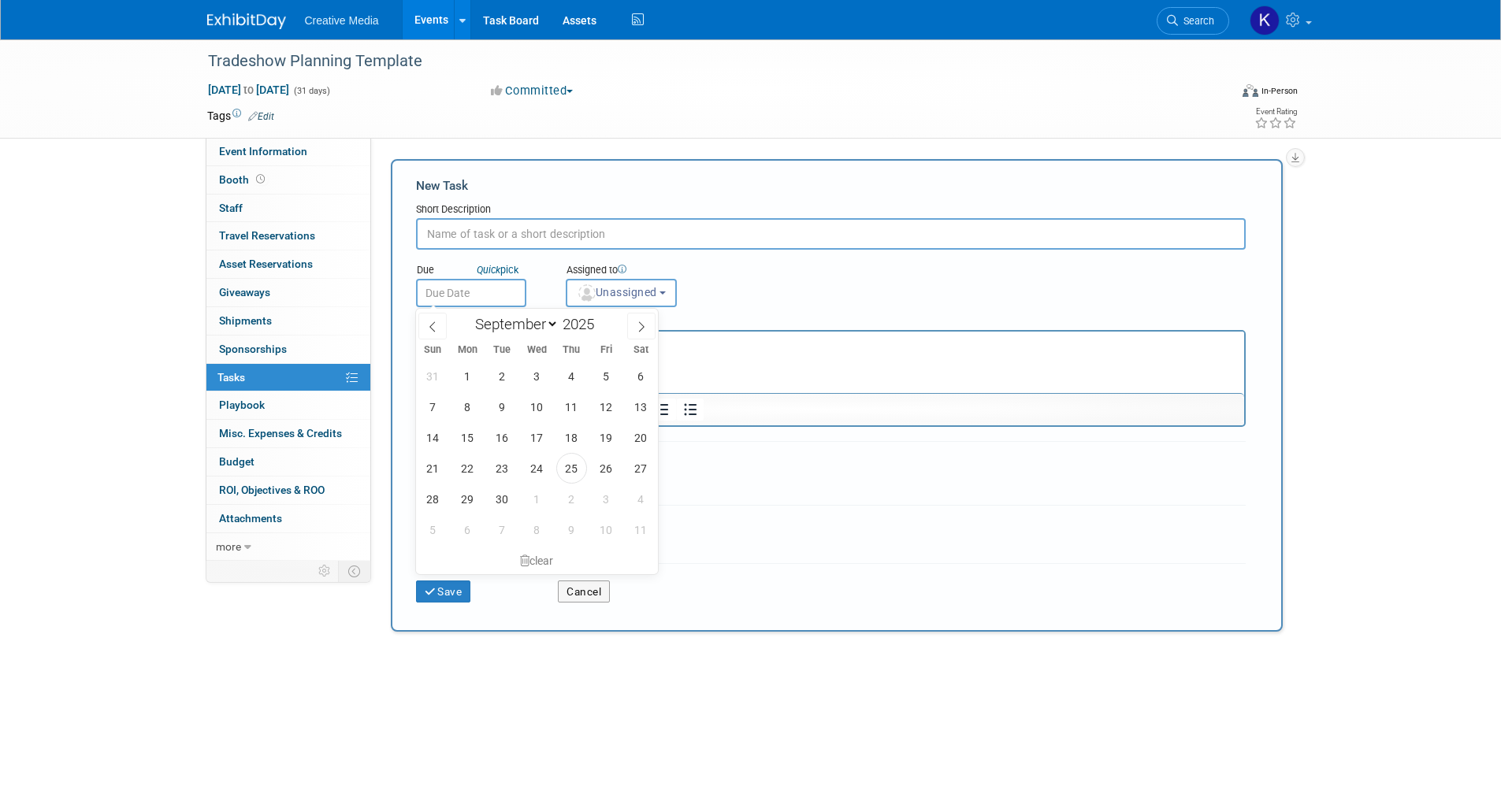
click at [437, 291] on input "text" at bounding box center [471, 293] width 110 height 28
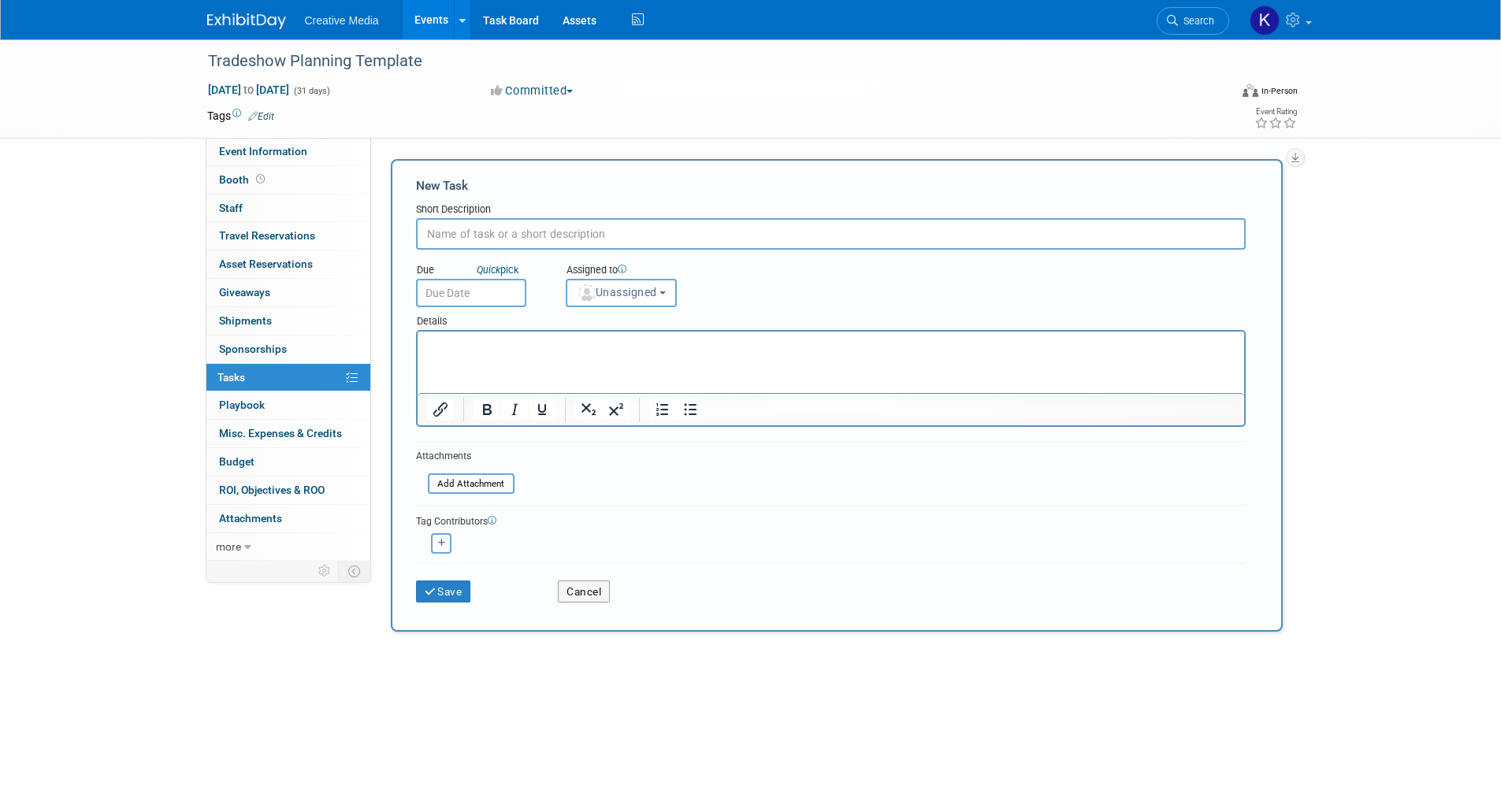
click at [471, 232] on input "text" at bounding box center [830, 233] width 830 height 31
click at [670, 290] on button "Unassigned" at bounding box center [622, 293] width 112 height 28
click at [671, 291] on button "Unassigned" at bounding box center [622, 293] width 112 height 28
click at [468, 237] on input "text" at bounding box center [830, 233] width 830 height 31
type input "G"
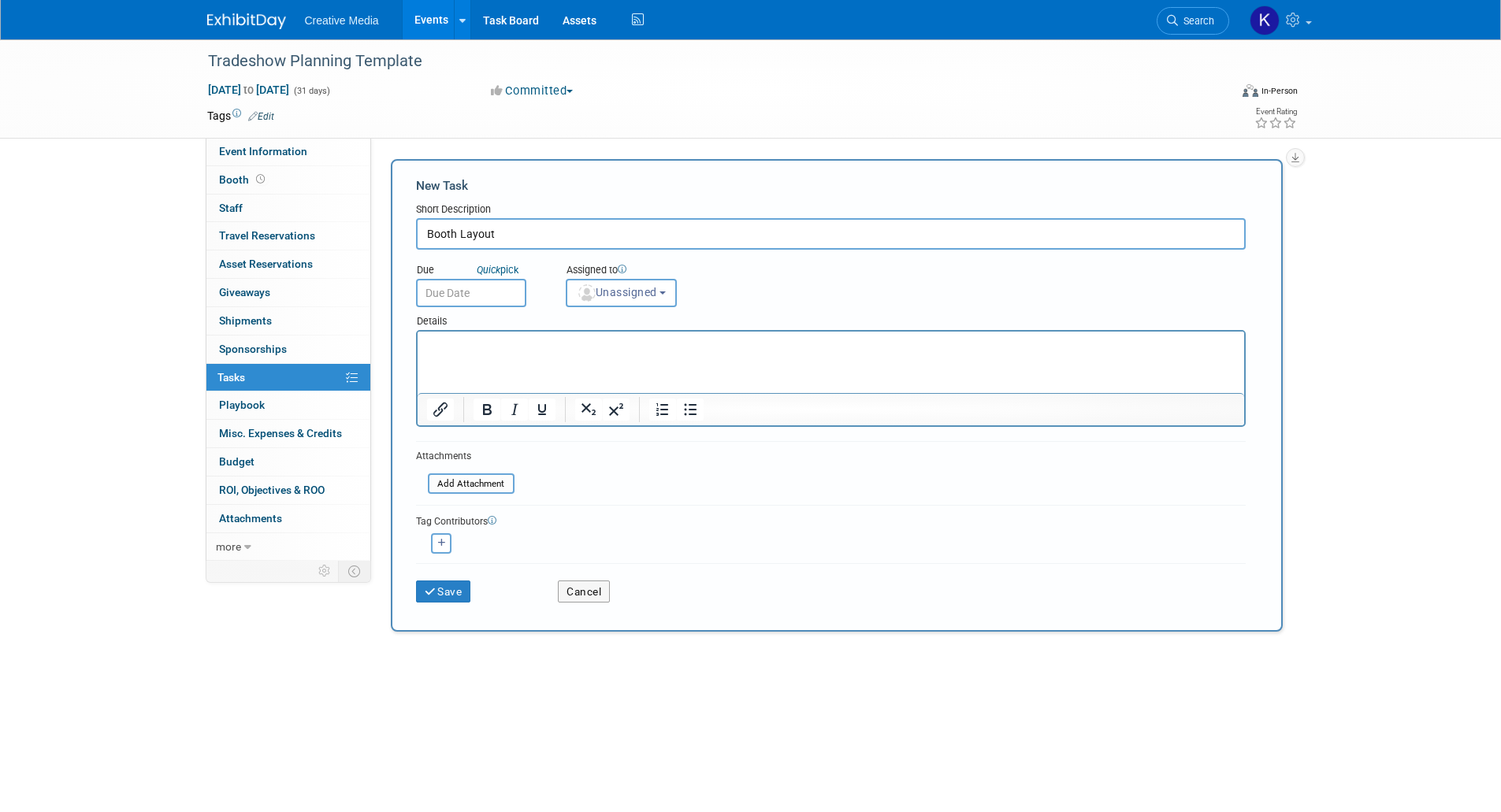
type input "Booth Layout"
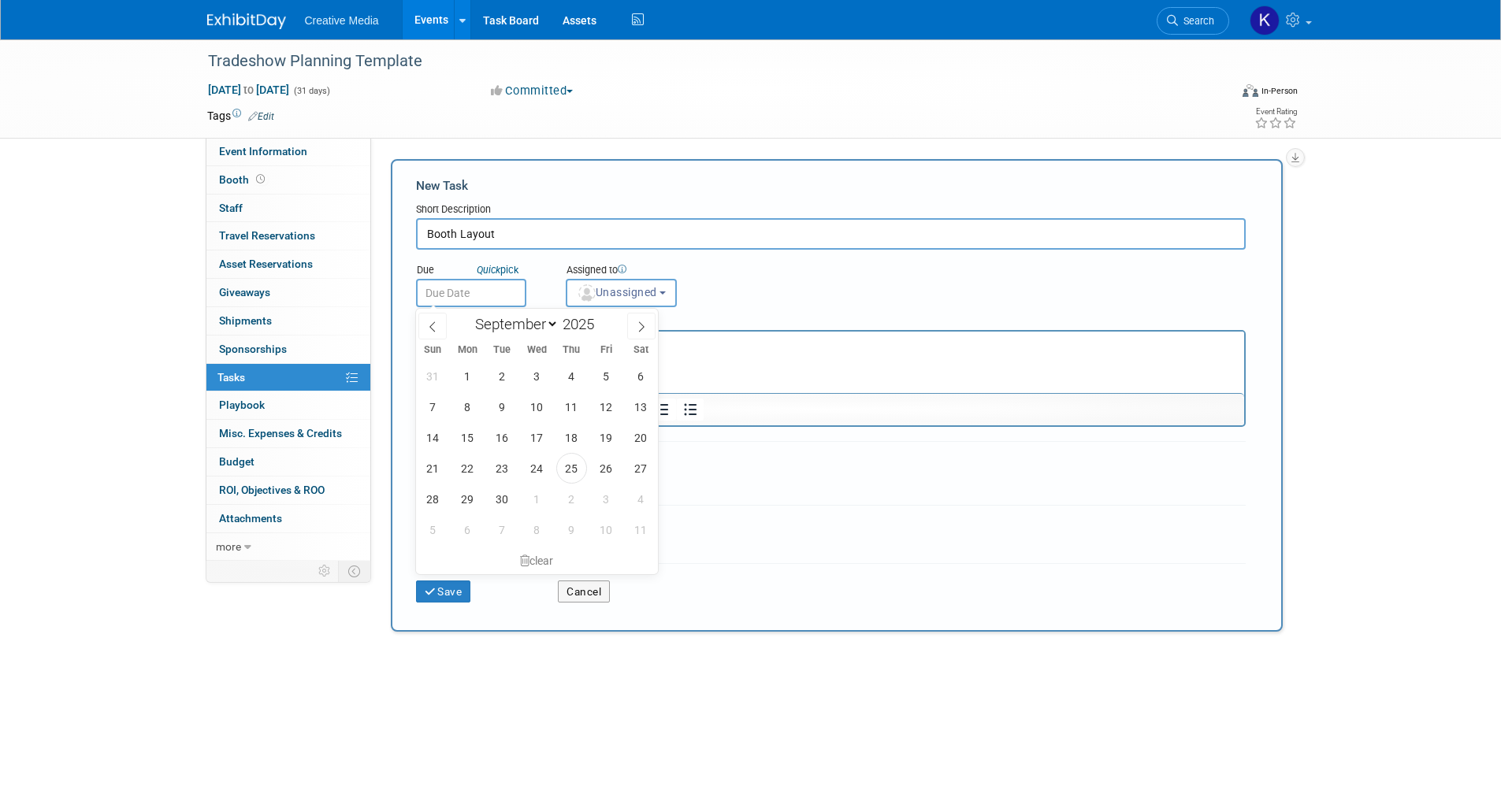
click at [461, 293] on input "text" at bounding box center [471, 293] width 110 height 28
drag, startPoint x: 533, startPoint y: 372, endPoint x: 155, endPoint y: 54, distance: 494.0
click at [533, 372] on span "3" at bounding box center [537, 376] width 30 height 30
type input "[DATE]"
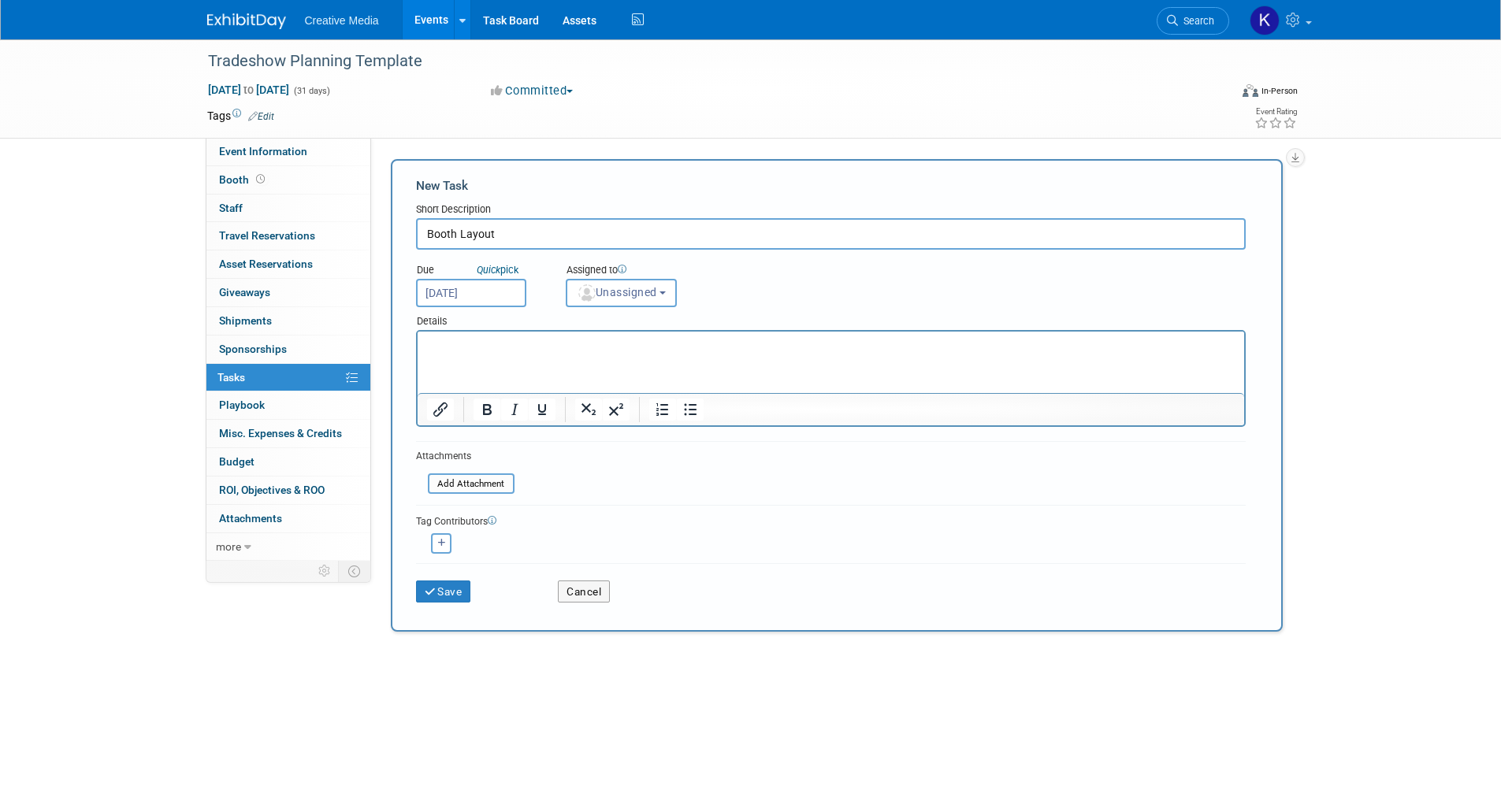
click at [697, 523] on div "Tag Contributors" at bounding box center [830, 520] width 830 height 17
click at [444, 591] on button "Save" at bounding box center [443, 591] width 55 height 22
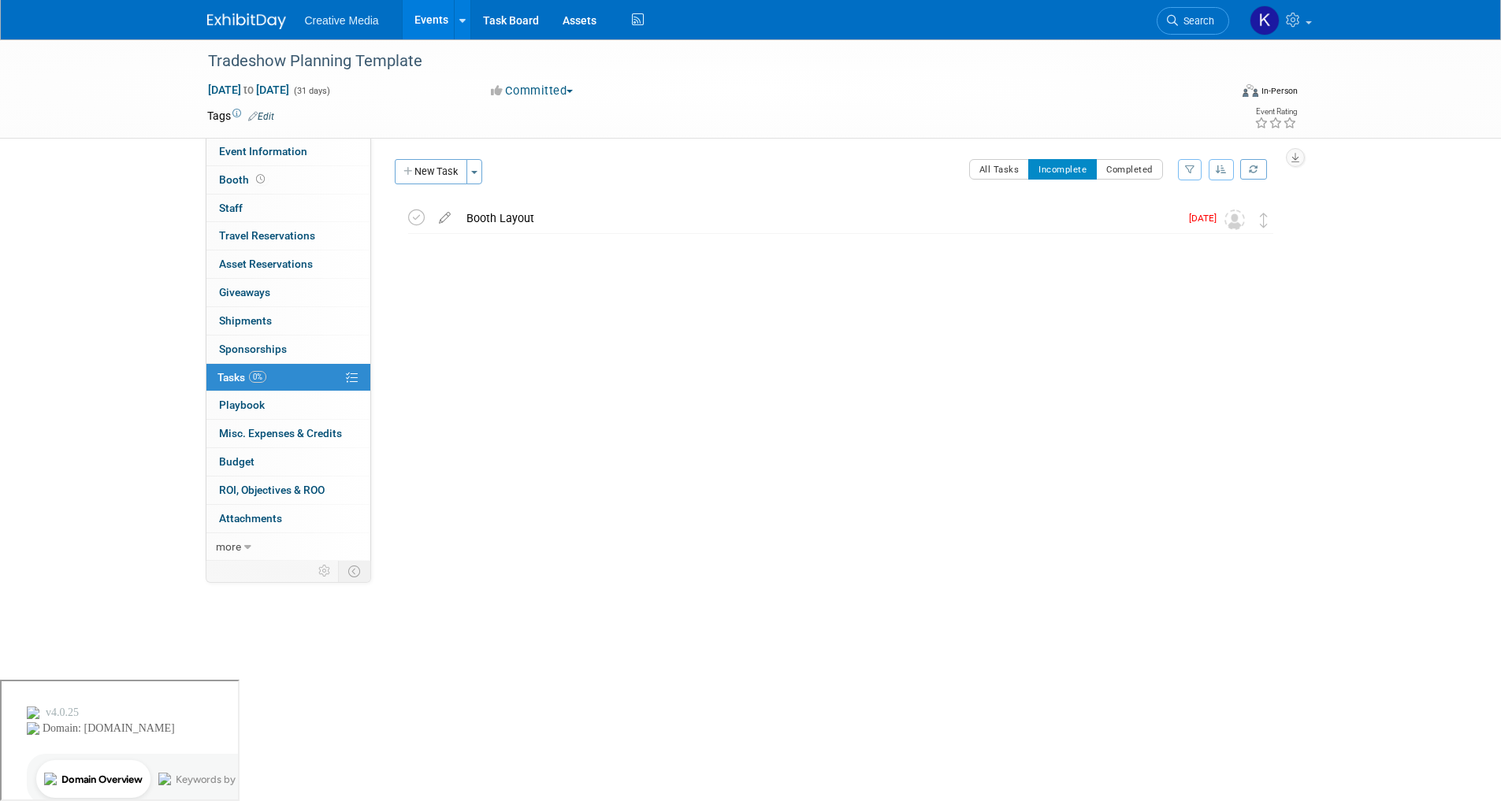
click at [535, 306] on div at bounding box center [837, 294] width 892 height 31
click at [432, 13] on link "Events" at bounding box center [432, 19] width 58 height 39
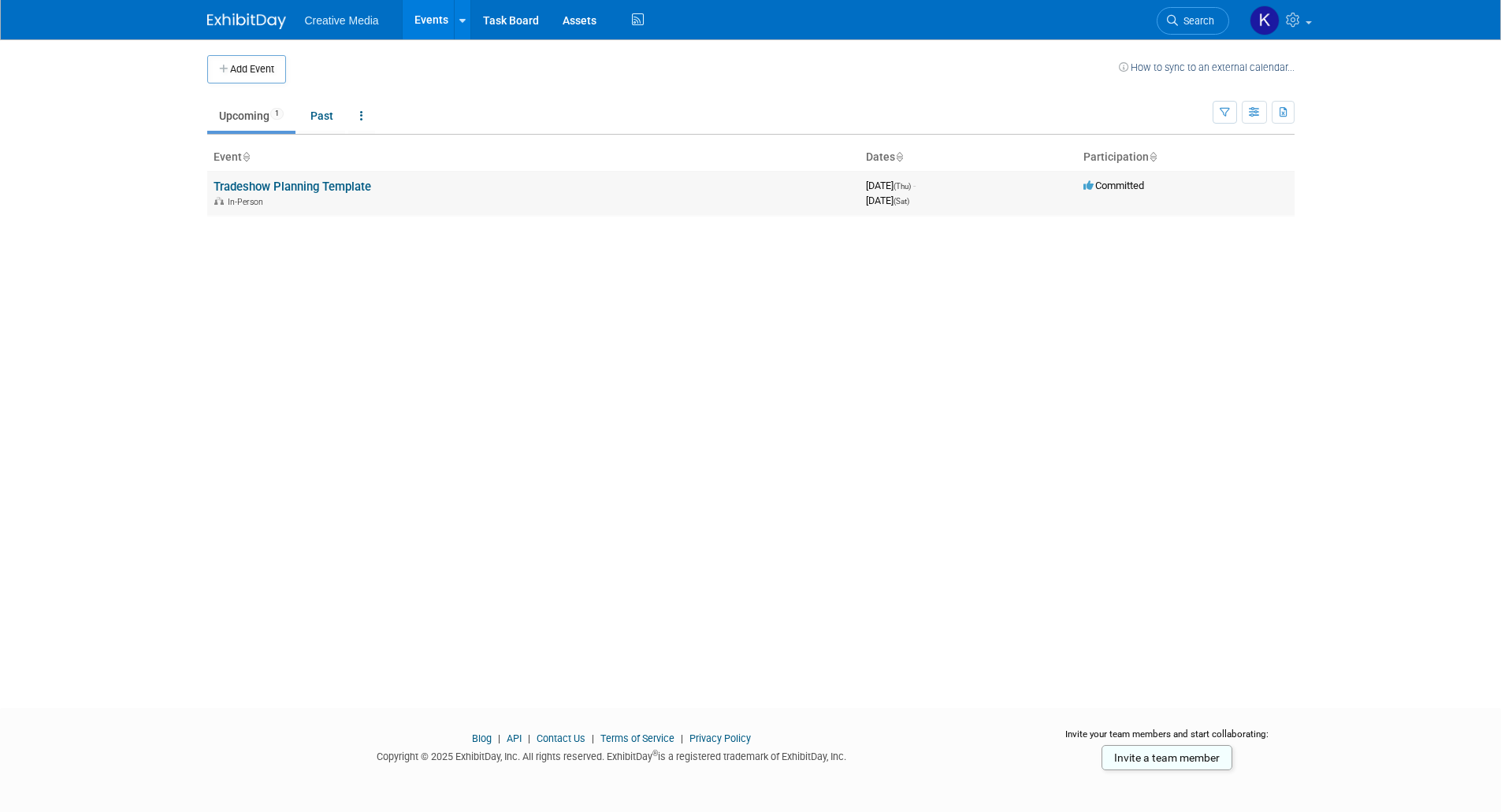
click at [304, 189] on link "Tradeshow Planning Template" at bounding box center [292, 187] width 157 height 14
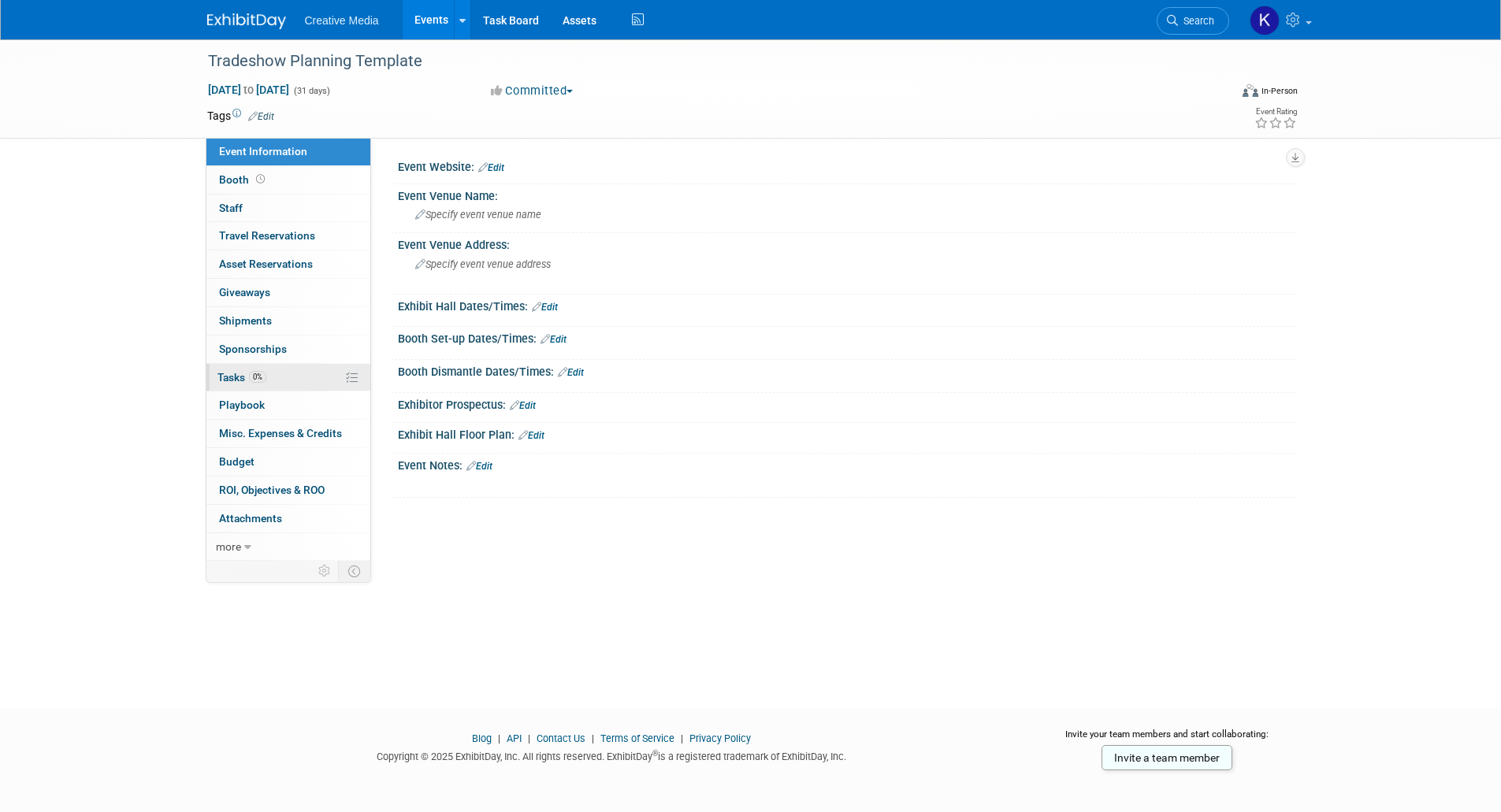
click at [237, 376] on span "Tasks 0%" at bounding box center [241, 377] width 49 height 13
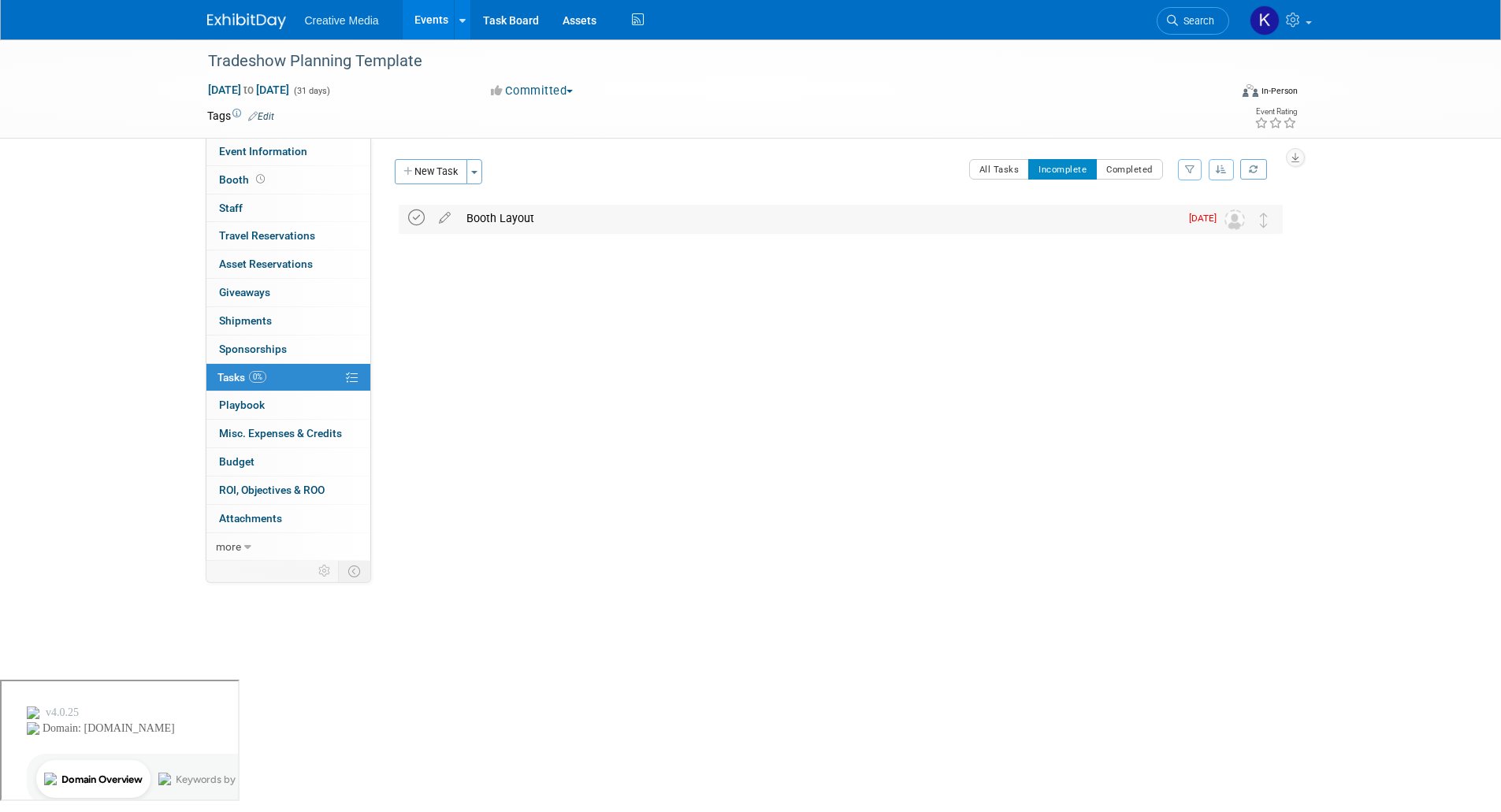
click at [417, 217] on icon at bounding box center [416, 217] width 17 height 17
click at [758, 318] on div "Tradeshow Planning Template [DATE] to [DATE] (Going) 0" at bounding box center [837, 273] width 892 height 137
click at [518, 18] on link "Task Board" at bounding box center [511, 19] width 80 height 39
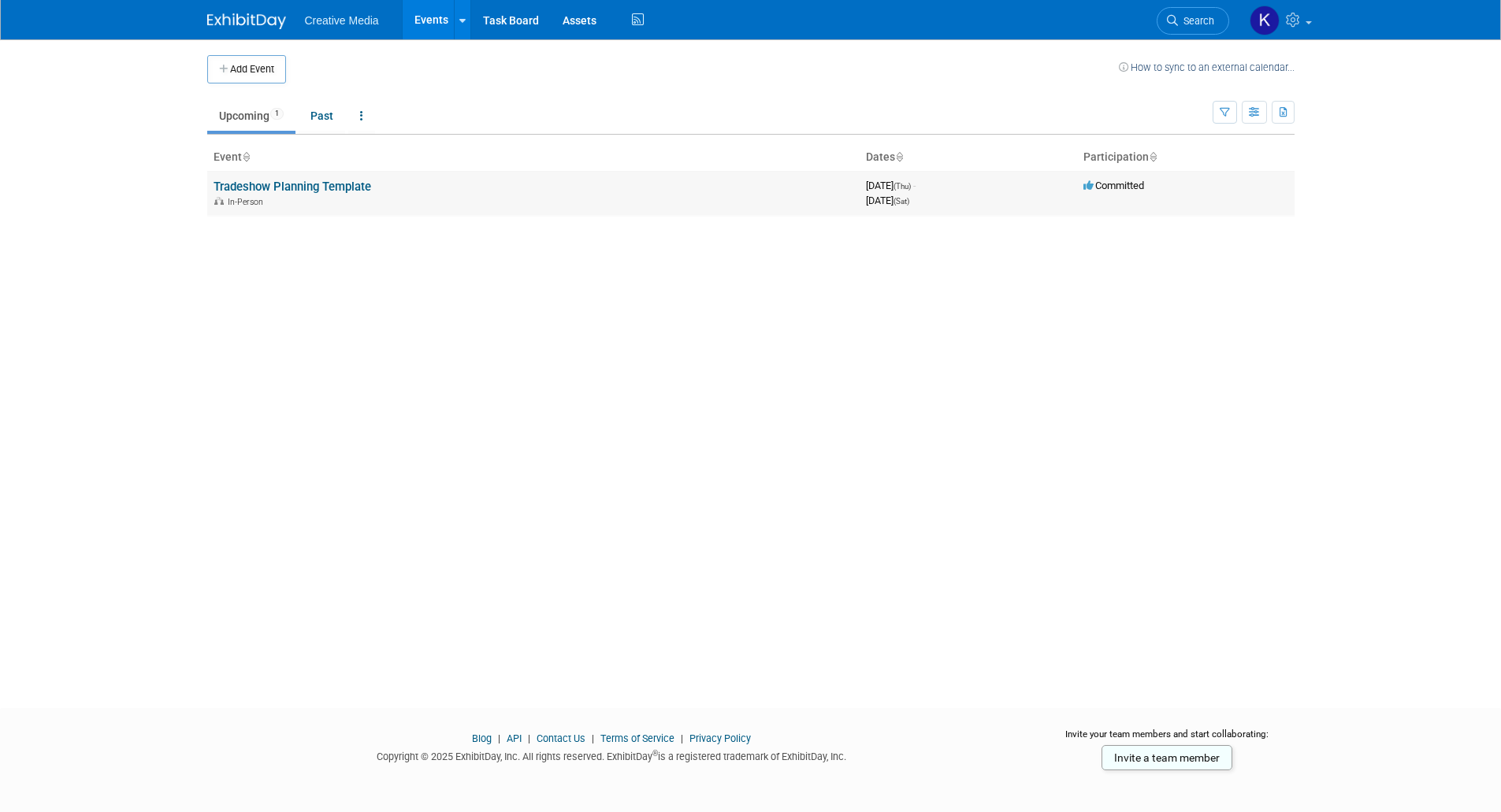
click at [317, 186] on link "Tradeshow Planning Template" at bounding box center [292, 187] width 157 height 14
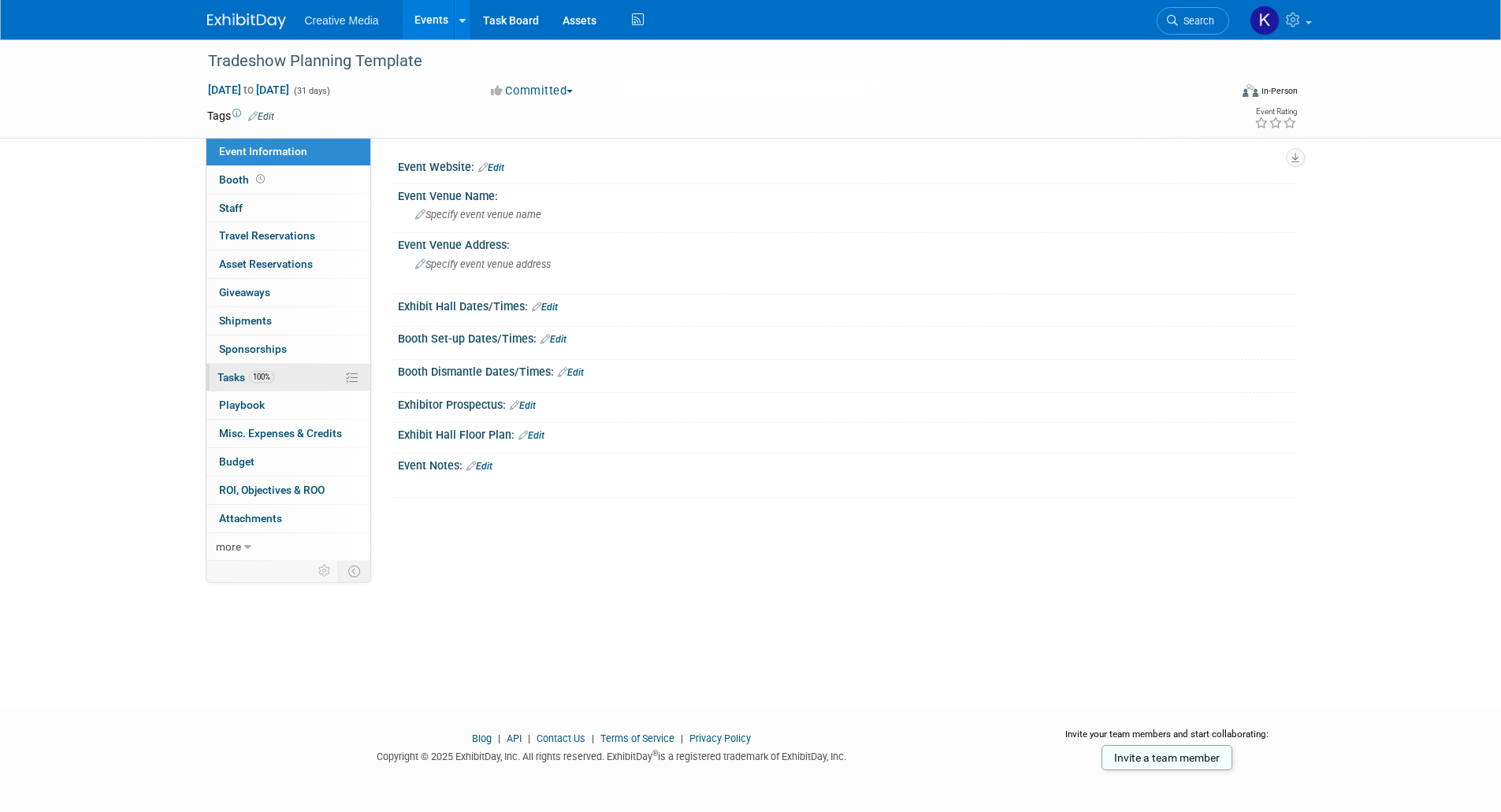
click at [346, 376] on icon at bounding box center [352, 377] width 12 height 12
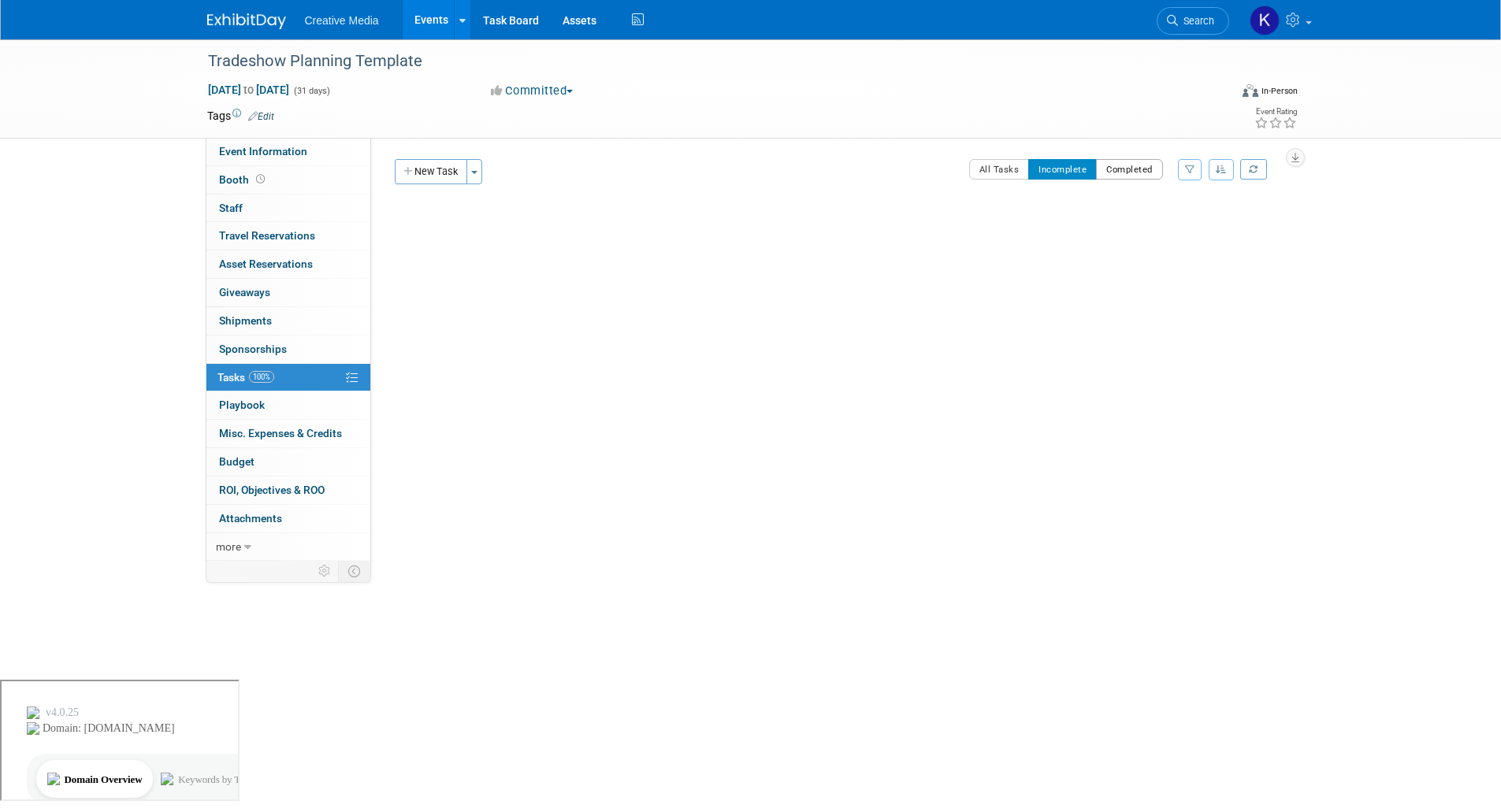
click at [1136, 167] on button "Completed" at bounding box center [1129, 169] width 67 height 21
click at [612, 212] on div "Booth Layout" at bounding box center [819, 214] width 721 height 27
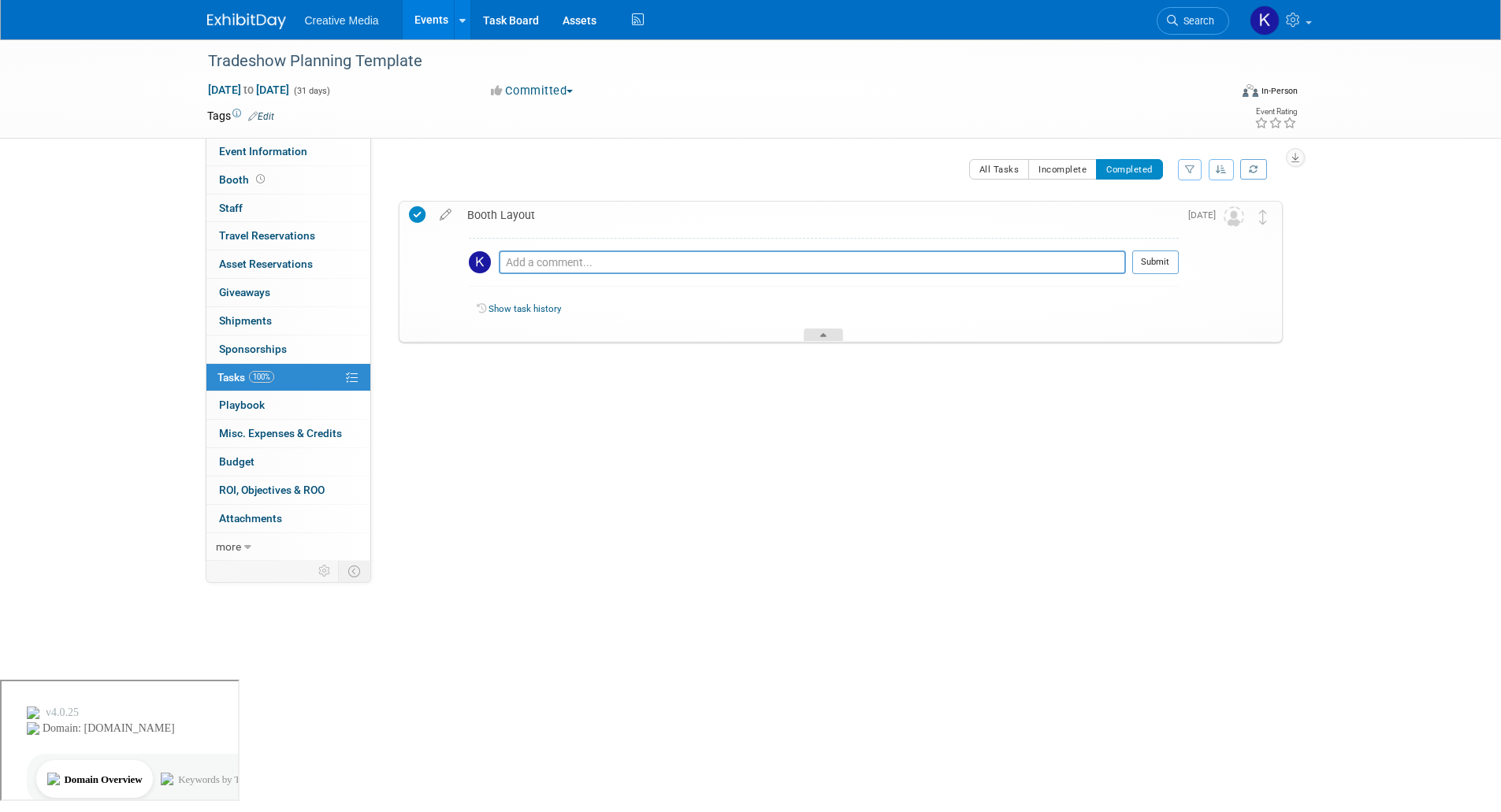
click at [826, 336] on icon at bounding box center [823, 338] width 6 height 10
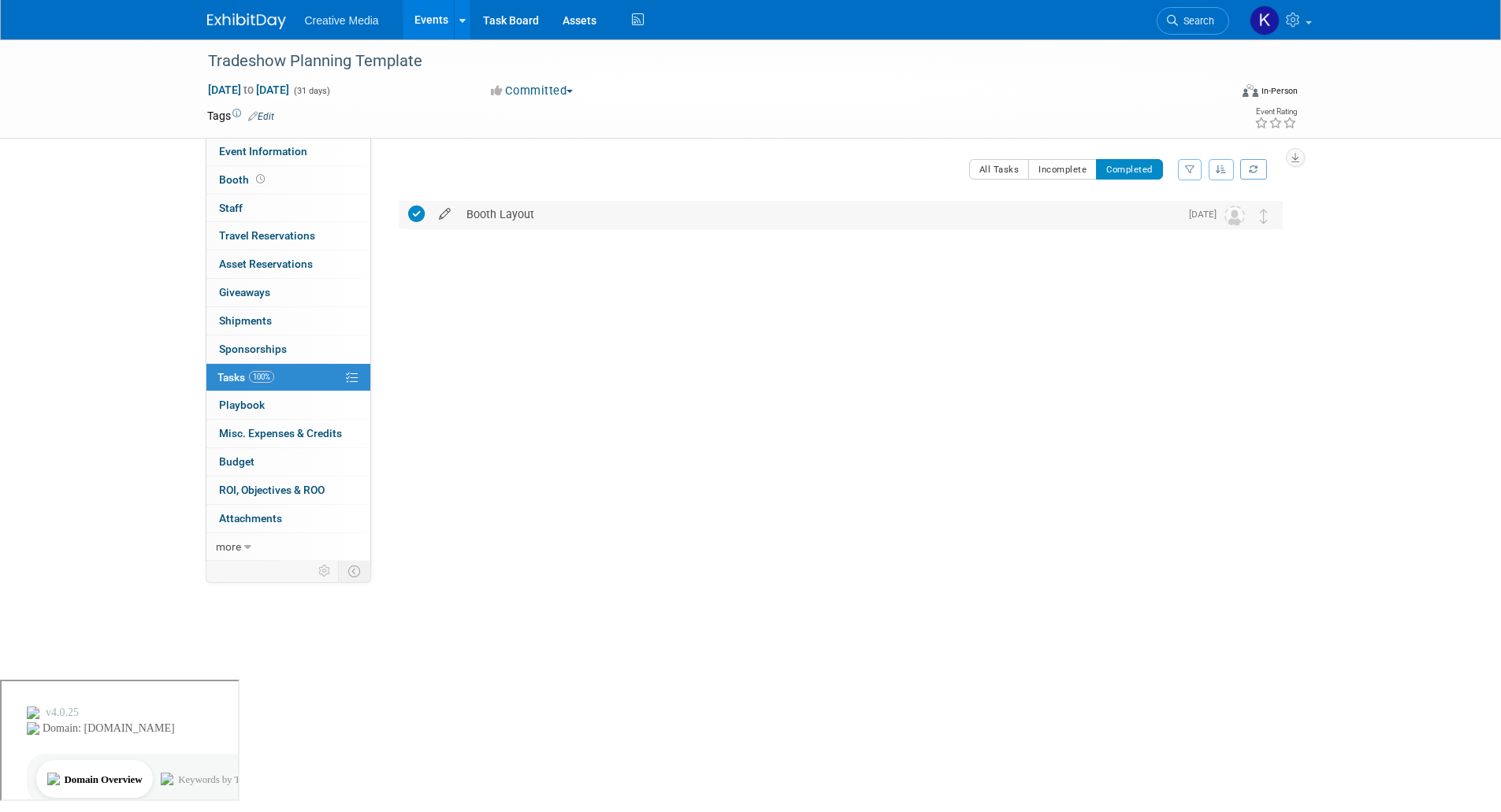
click at [449, 212] on icon at bounding box center [444, 210] width 27 height 20
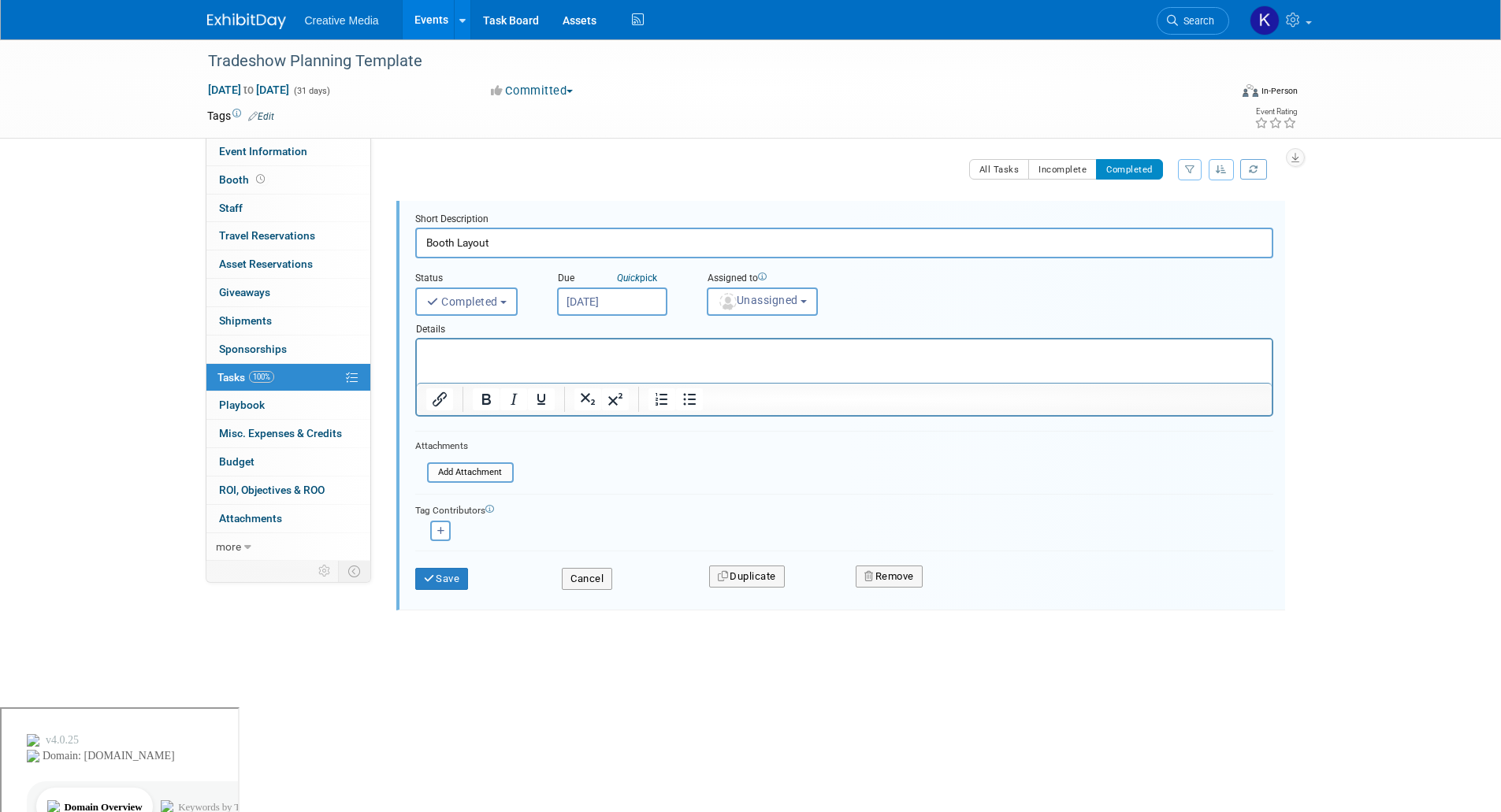
drag, startPoint x: 886, startPoint y: 577, endPoint x: 902, endPoint y: 562, distance: 21.9
click at [889, 575] on button "Remove" at bounding box center [889, 577] width 67 height 22
click at [981, 584] on link "Yes" at bounding box center [977, 591] width 46 height 26
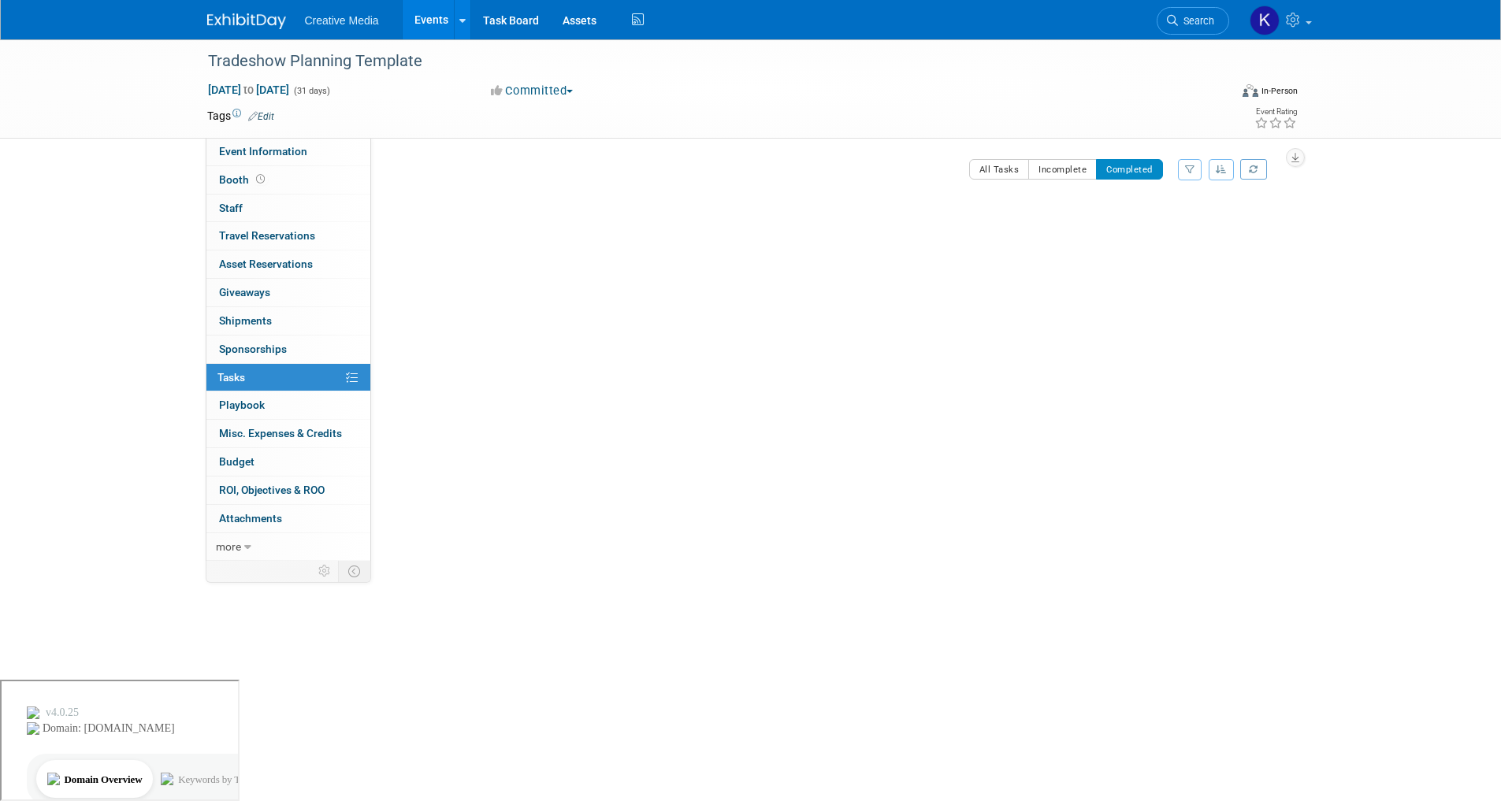
click at [668, 362] on div "Event Website: Edit Event Venue Name: Specify event venue name Event Venue Addr…" at bounding box center [832, 348] width 923 height 423
click at [524, 22] on link "Task Board" at bounding box center [511, 19] width 80 height 39
click at [692, 456] on div "Event Website: Edit Event Venue Name: Specify event venue name Event Venue Addr…" at bounding box center [832, 348] width 923 height 423
click at [536, 271] on div "Tradeshow Planning Template Oct 1, 2026 to Oct 31, 2026 (Going)" at bounding box center [837, 237] width 892 height 75
click at [235, 373] on span "Tasks 0%" at bounding box center [231, 377] width 27 height 13
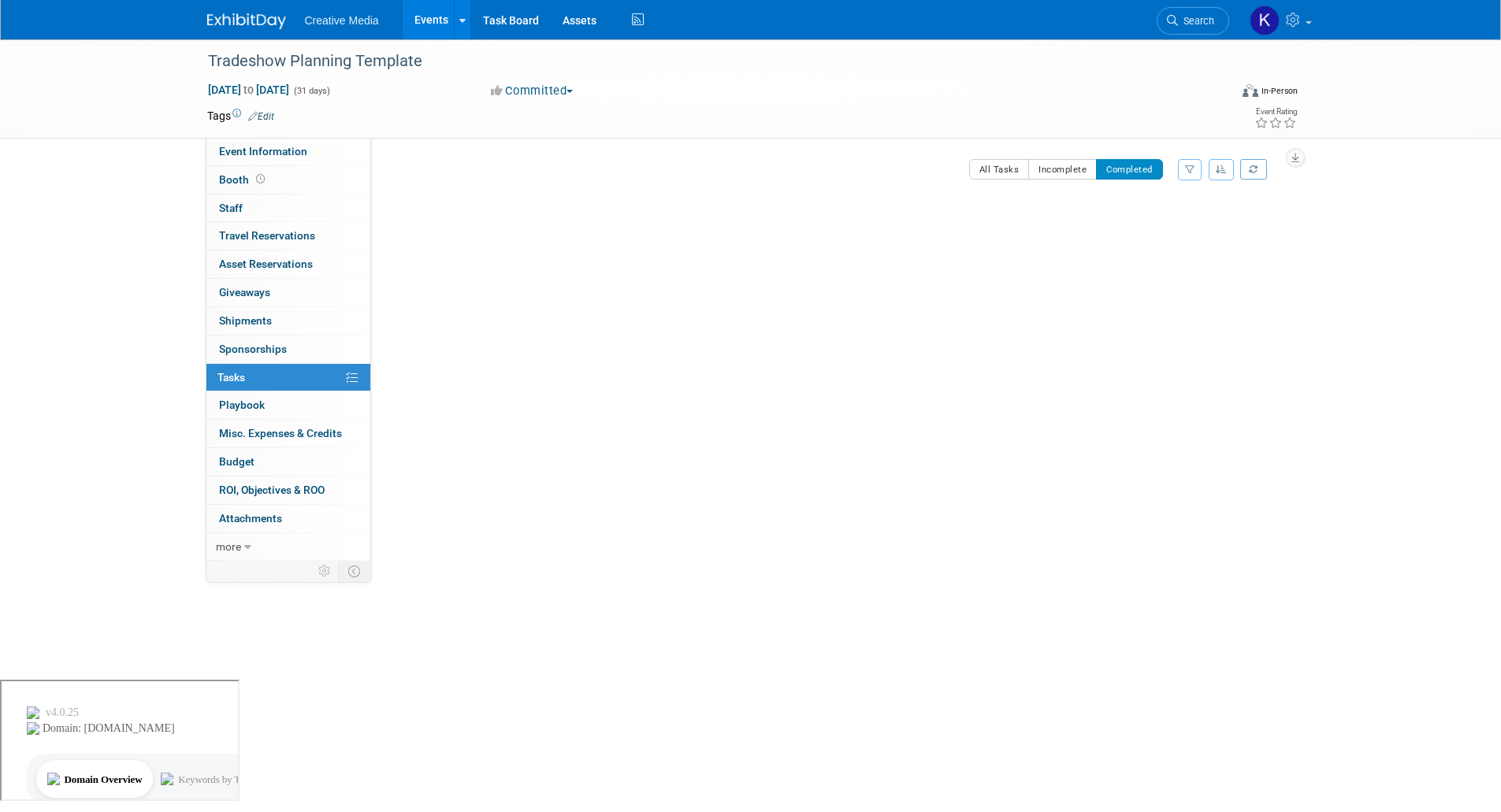
drag, startPoint x: 448, startPoint y: 173, endPoint x: 496, endPoint y: 183, distance: 49.0
click at [449, 174] on td "New Task Toggle Dropdown Create a new task for this event Copy tasks from anoth…" at bounding box center [426, 175] width 71 height 33
click at [766, 308] on div "Tradeshow Planning Template [DATE] to [DATE] (Going) 0" at bounding box center [837, 269] width 892 height 137
click at [573, 91] on span "button" at bounding box center [570, 91] width 6 height 3
drag, startPoint x: 556, startPoint y: 116, endPoint x: 644, endPoint y: 100, distance: 89.4
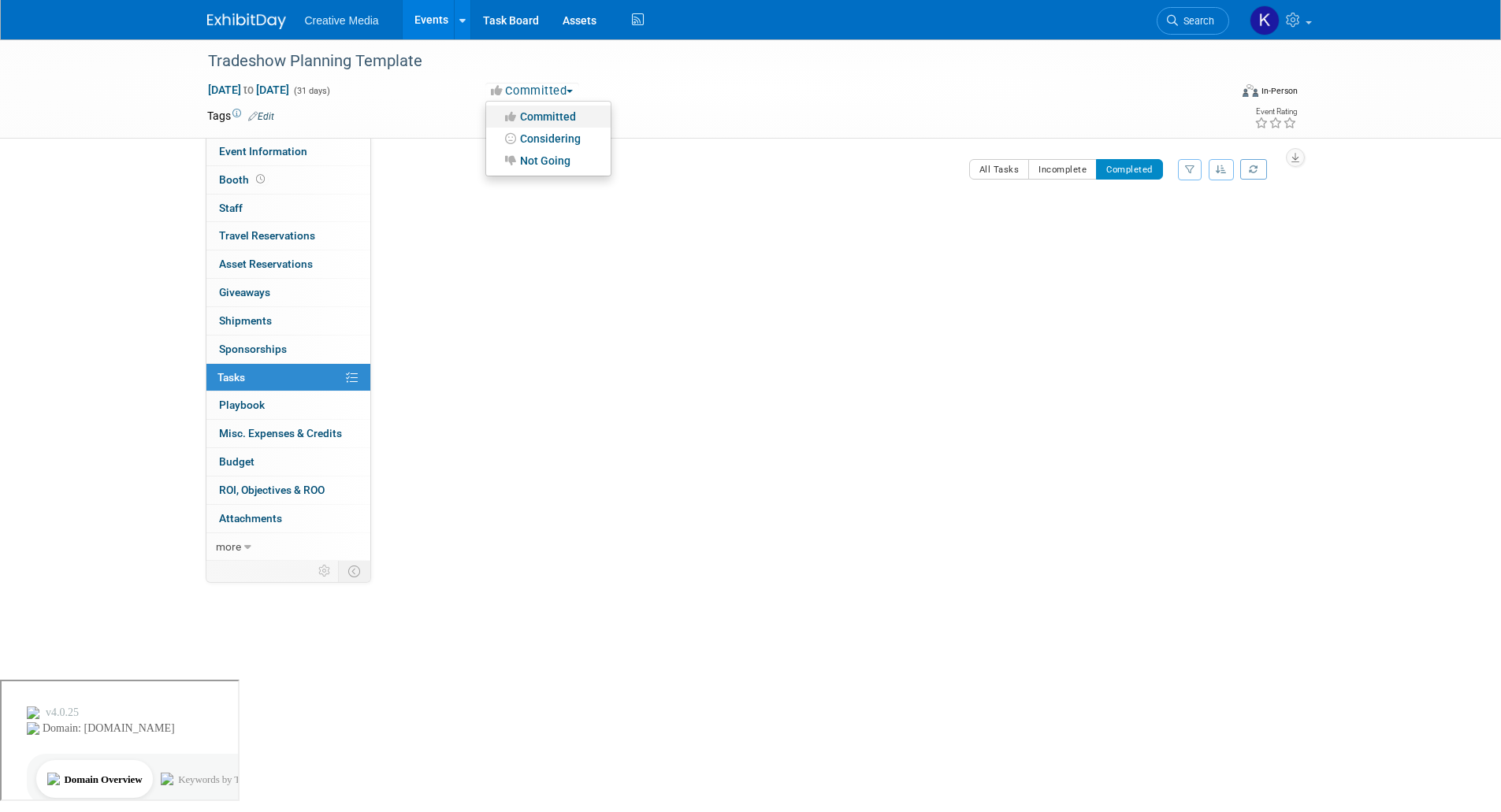
click at [556, 114] on link "Committed" at bounding box center [548, 117] width 125 height 22
click at [580, 275] on div at bounding box center [837, 290] width 892 height 31
drag, startPoint x: 584, startPoint y: 282, endPoint x: 488, endPoint y: 114, distance: 193.5
click at [583, 282] on div at bounding box center [837, 290] width 892 height 31
click at [428, 19] on link "Events" at bounding box center [432, 19] width 58 height 39
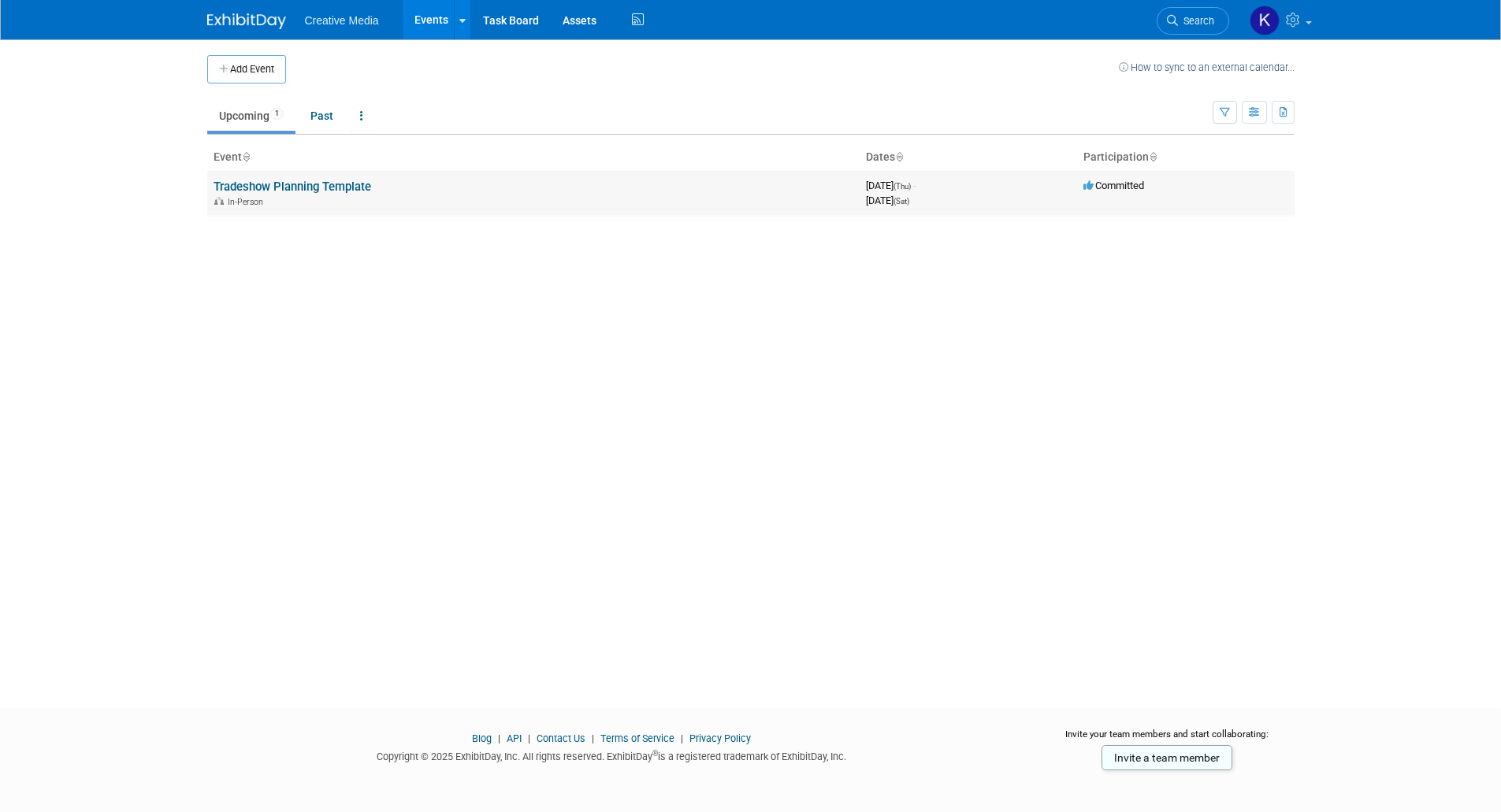
click at [268, 189] on link "Tradeshow Planning Template" at bounding box center [292, 187] width 157 height 14
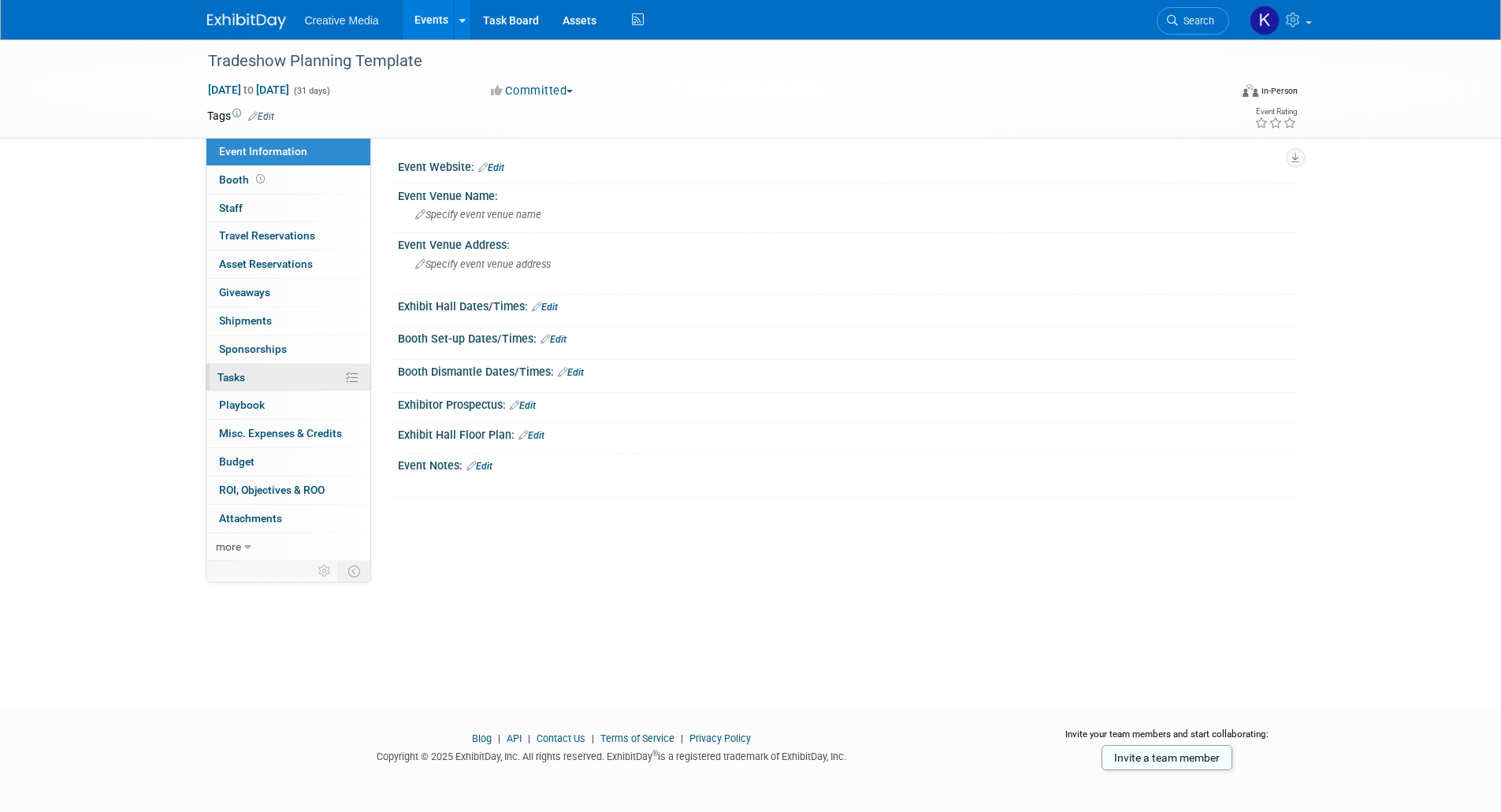
drag, startPoint x: 229, startPoint y: 373, endPoint x: 265, endPoint y: 372, distance: 36.0
click at [229, 374] on span "Tasks 0%" at bounding box center [231, 377] width 27 height 13
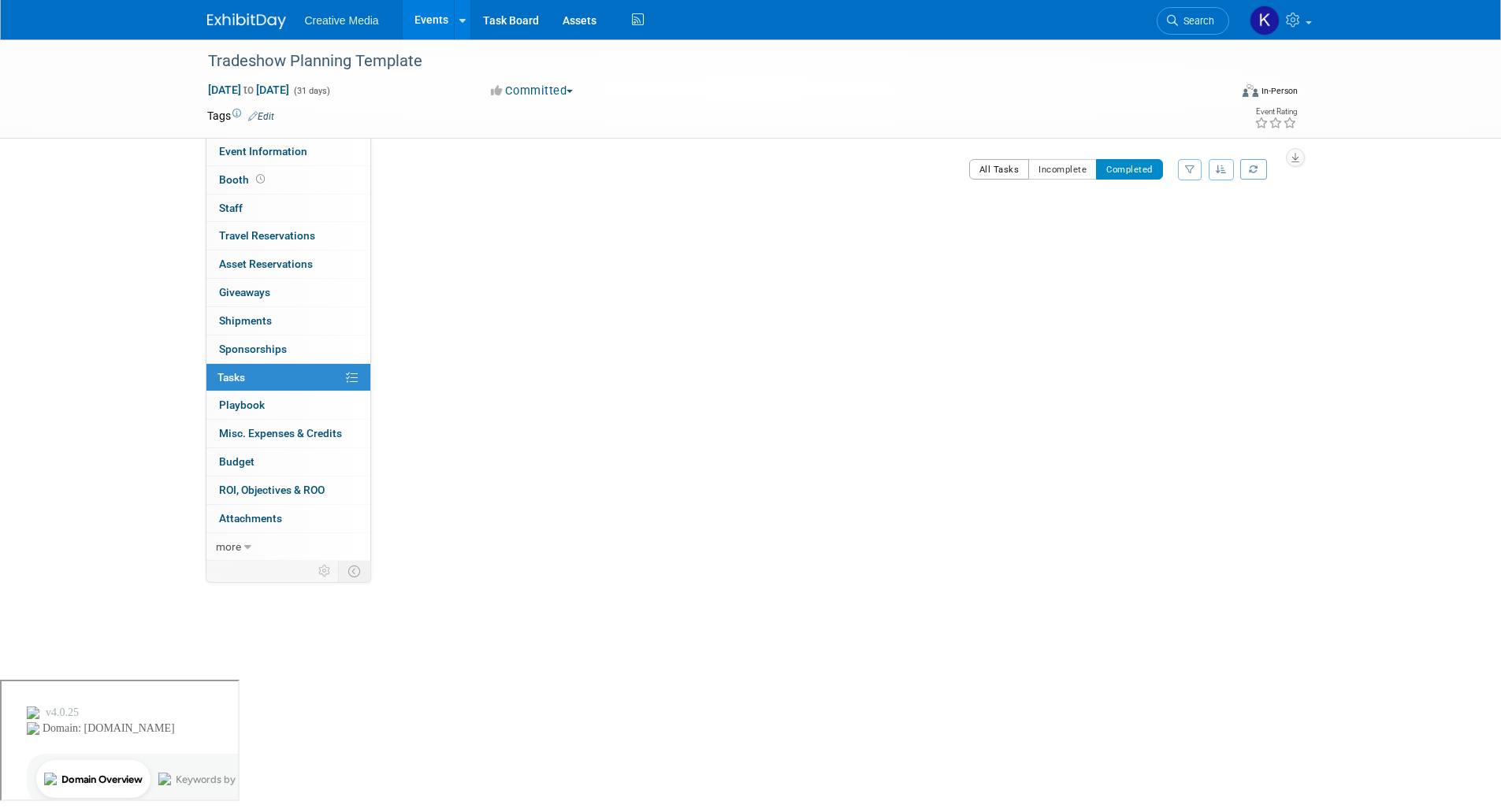
click at [997, 164] on button "All Tasks" at bounding box center [999, 169] width 61 height 21
click at [476, 171] on span "button" at bounding box center [474, 173] width 6 height 3
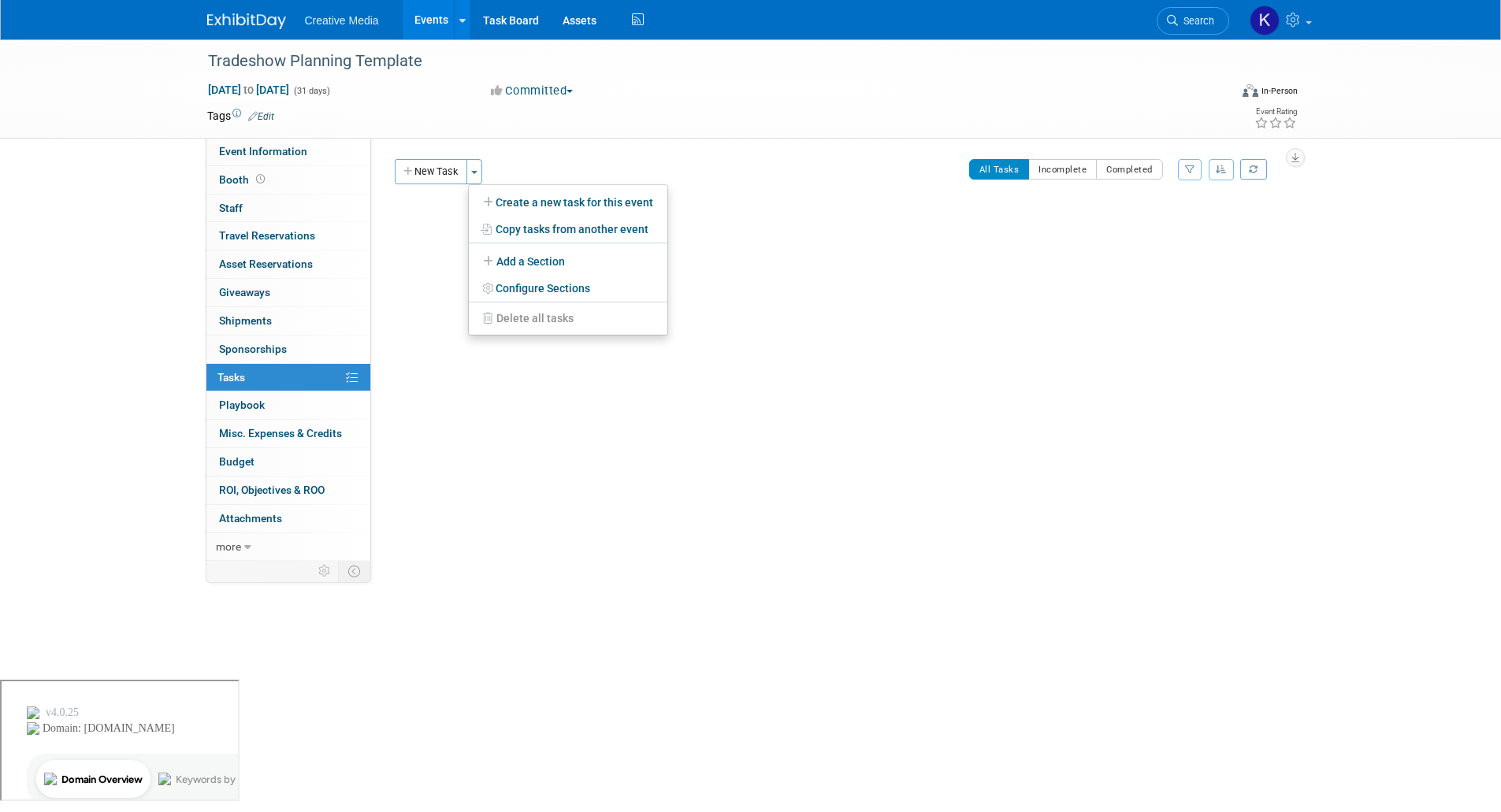
click at [854, 332] on div "Tradeshow Planning Template [DATE] to [DATE] (Going) 0" at bounding box center [837, 273] width 892 height 137
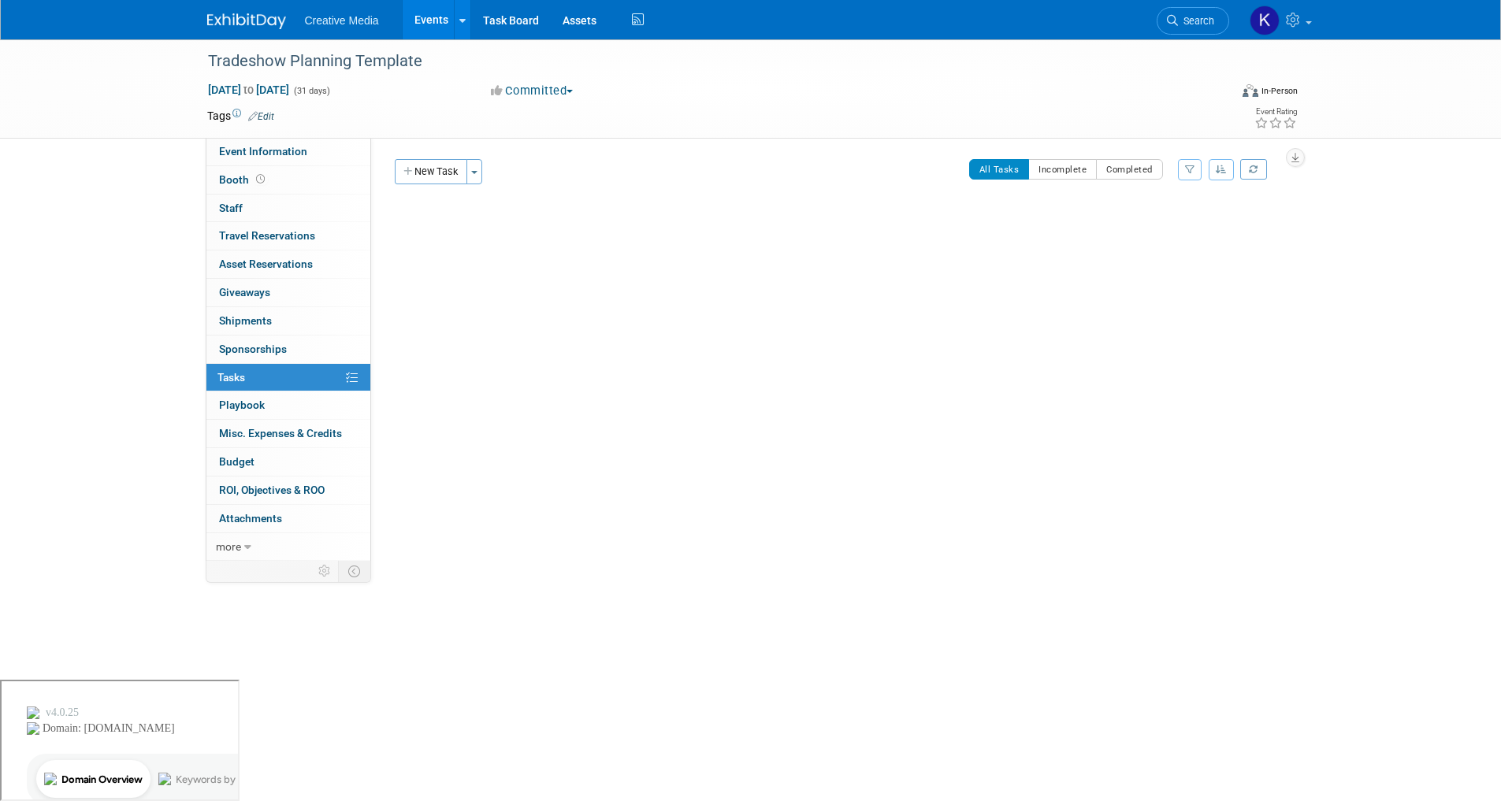
click at [1220, 172] on icon "button" at bounding box center [1221, 169] width 11 height 10
click at [1221, 173] on icon "button" at bounding box center [1221, 169] width 11 height 10
click at [818, 374] on div "Event Website: Edit Event Venue Name: Specify event venue name Event Venue Addr…" at bounding box center [832, 348] width 923 height 423
click at [231, 185] on span "Booth" at bounding box center [243, 180] width 49 height 13
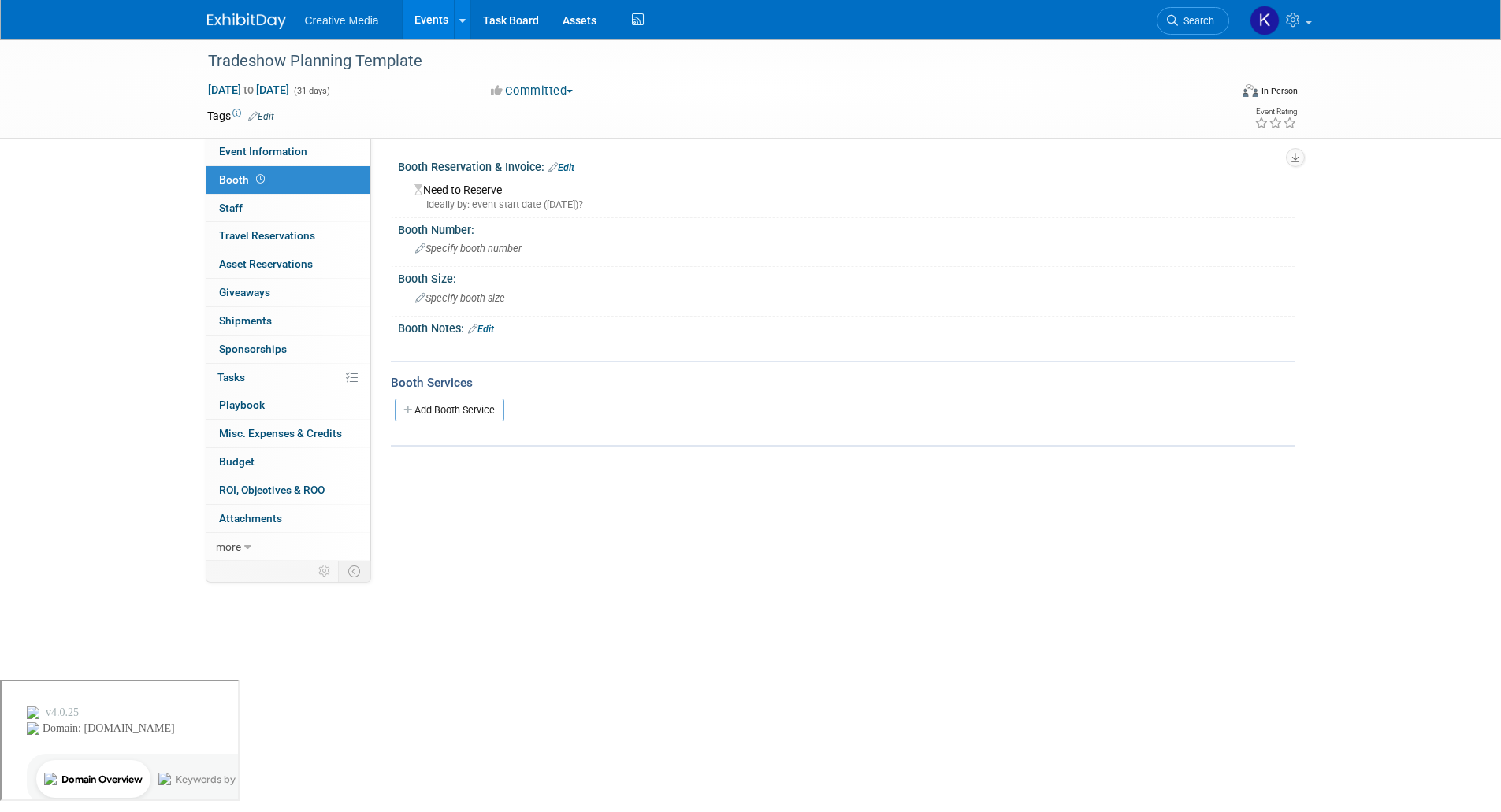
click at [558, 594] on div "Tradeshow Planning Template [DATE] to [DATE] (31 days) [DATE] to [DATE] Committ…" at bounding box center [750, 359] width 1501 height 640
click at [492, 570] on div "Tradeshow Planning Template [DATE] to [DATE] (31 days) [DATE] to [DATE] Committ…" at bounding box center [750, 359] width 1501 height 640
click at [602, 542] on div "Event Website: Edit Event Venue Name: Specify event venue name Event Venue Addr…" at bounding box center [832, 348] width 923 height 423
click at [237, 372] on span "Tasks 0%" at bounding box center [231, 377] width 27 height 13
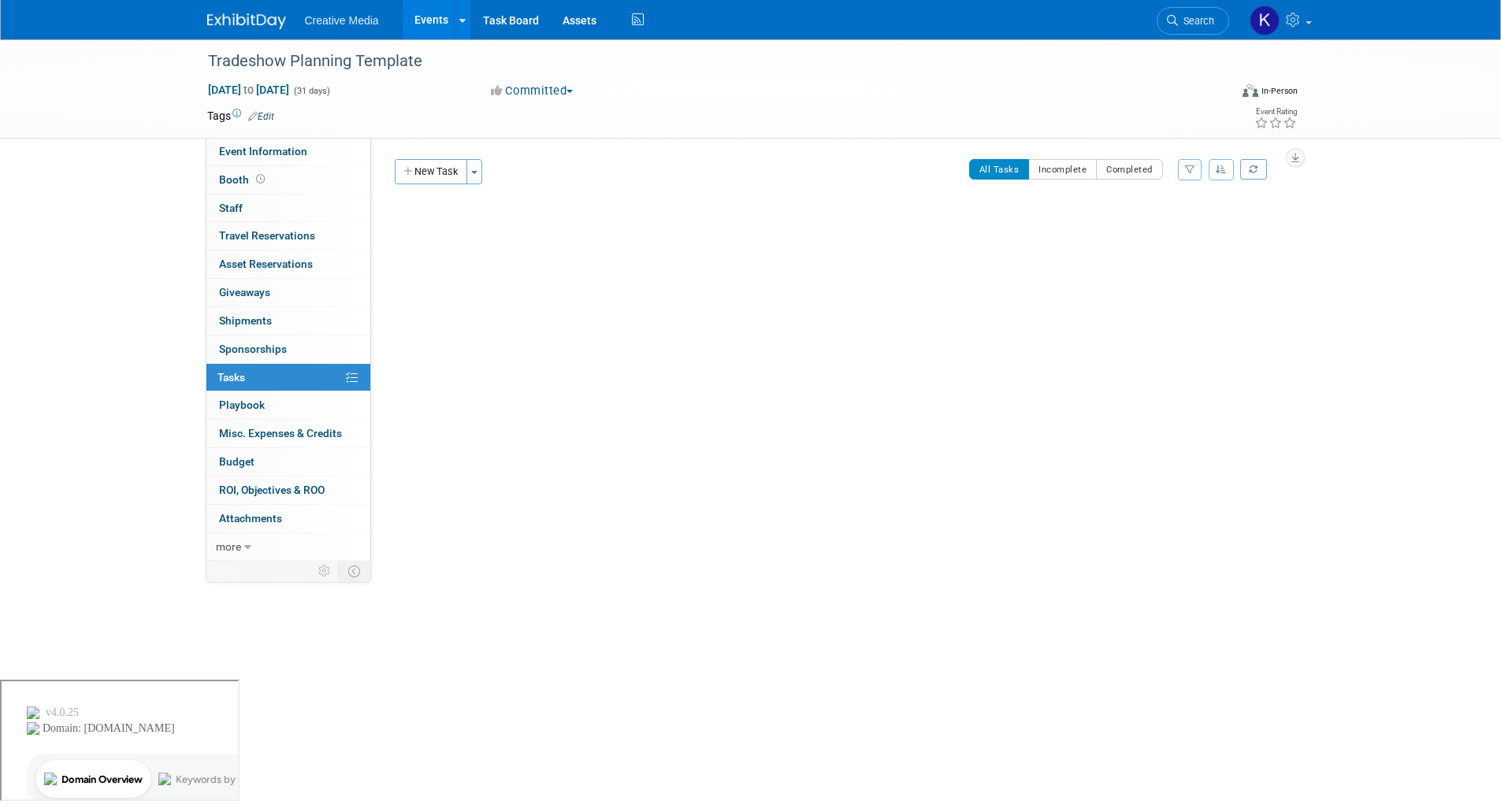
click at [407, 169] on icon "button" at bounding box center [409, 172] width 11 height 10
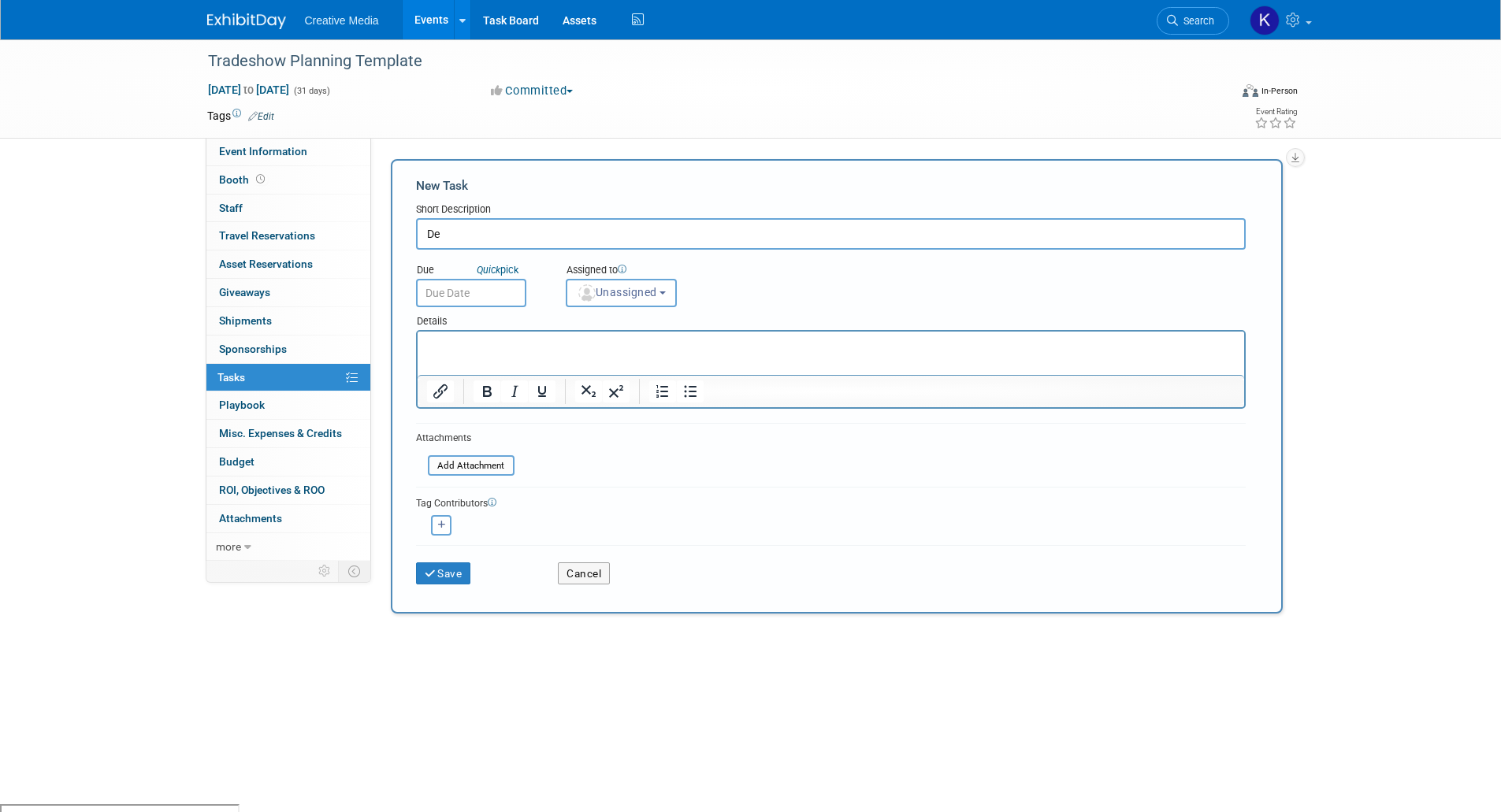
type input "D"
type input "Product Descriptor Information Needed"
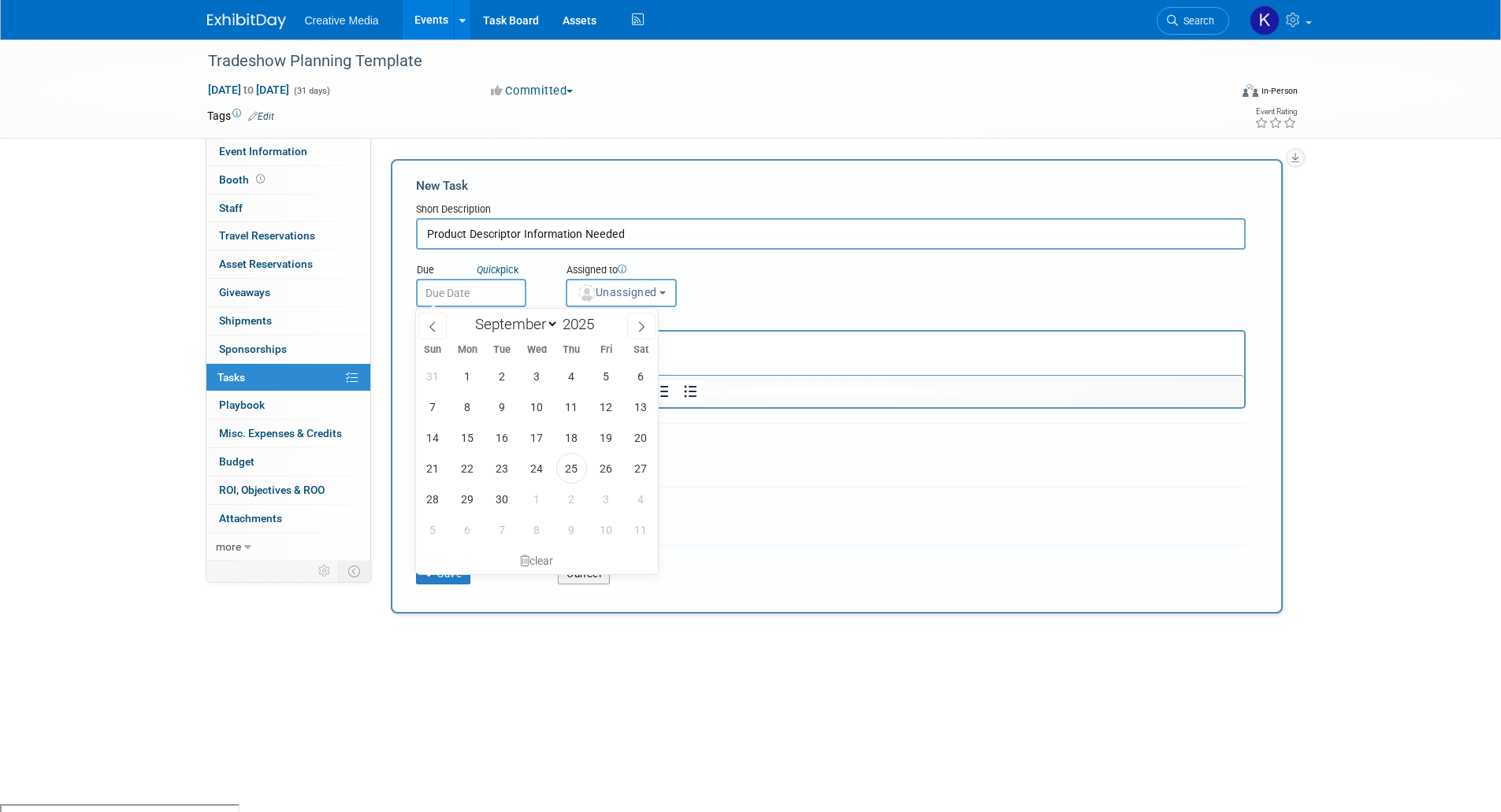
click at [453, 291] on input "text" at bounding box center [471, 293] width 110 height 28
click at [572, 468] on span "25" at bounding box center [571, 468] width 30 height 30
type input "[DATE]"
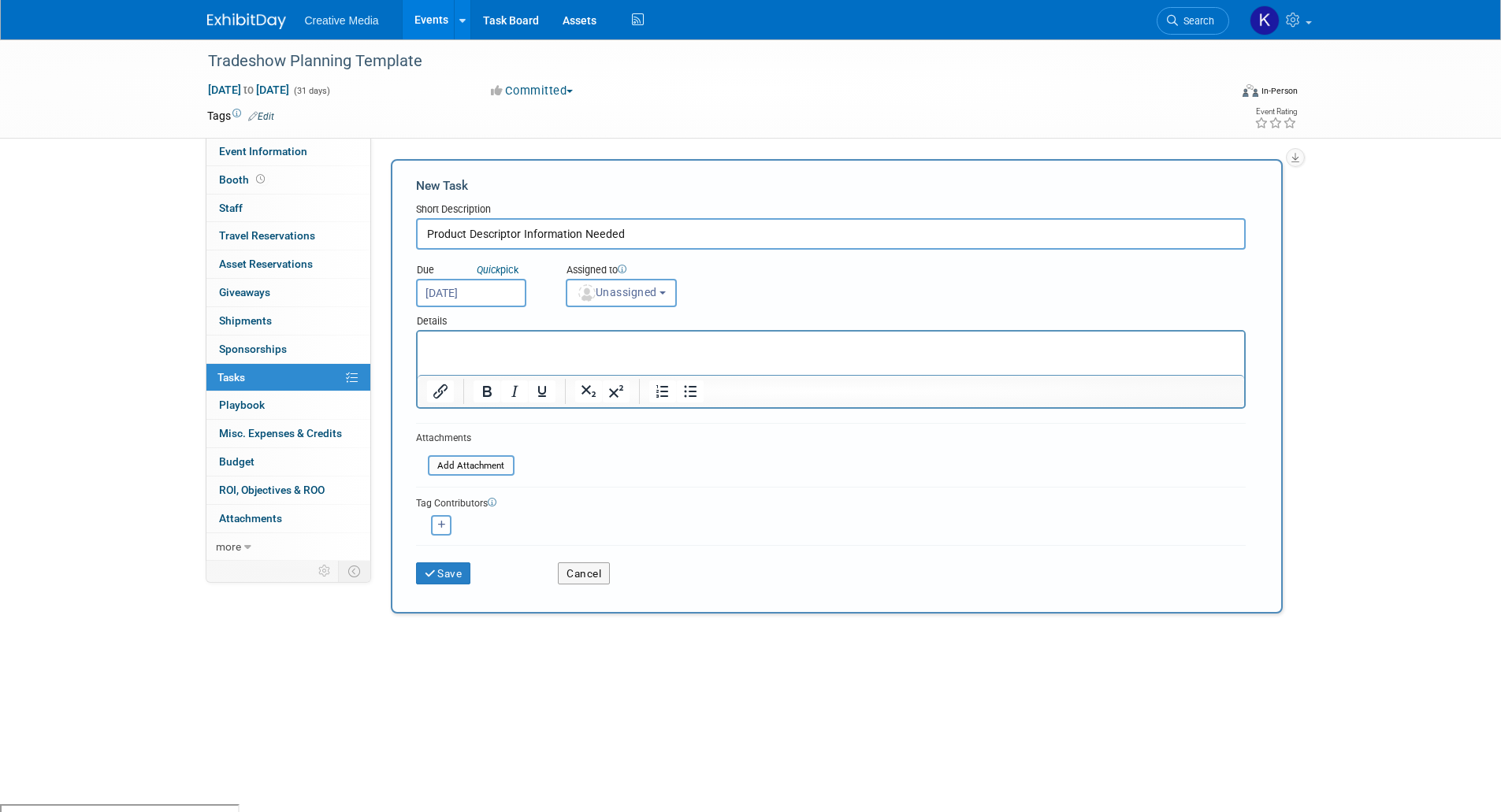
click at [433, 340] on p "Rich Text Area. Press ALT-0 for help." at bounding box center [830, 346] width 808 height 16
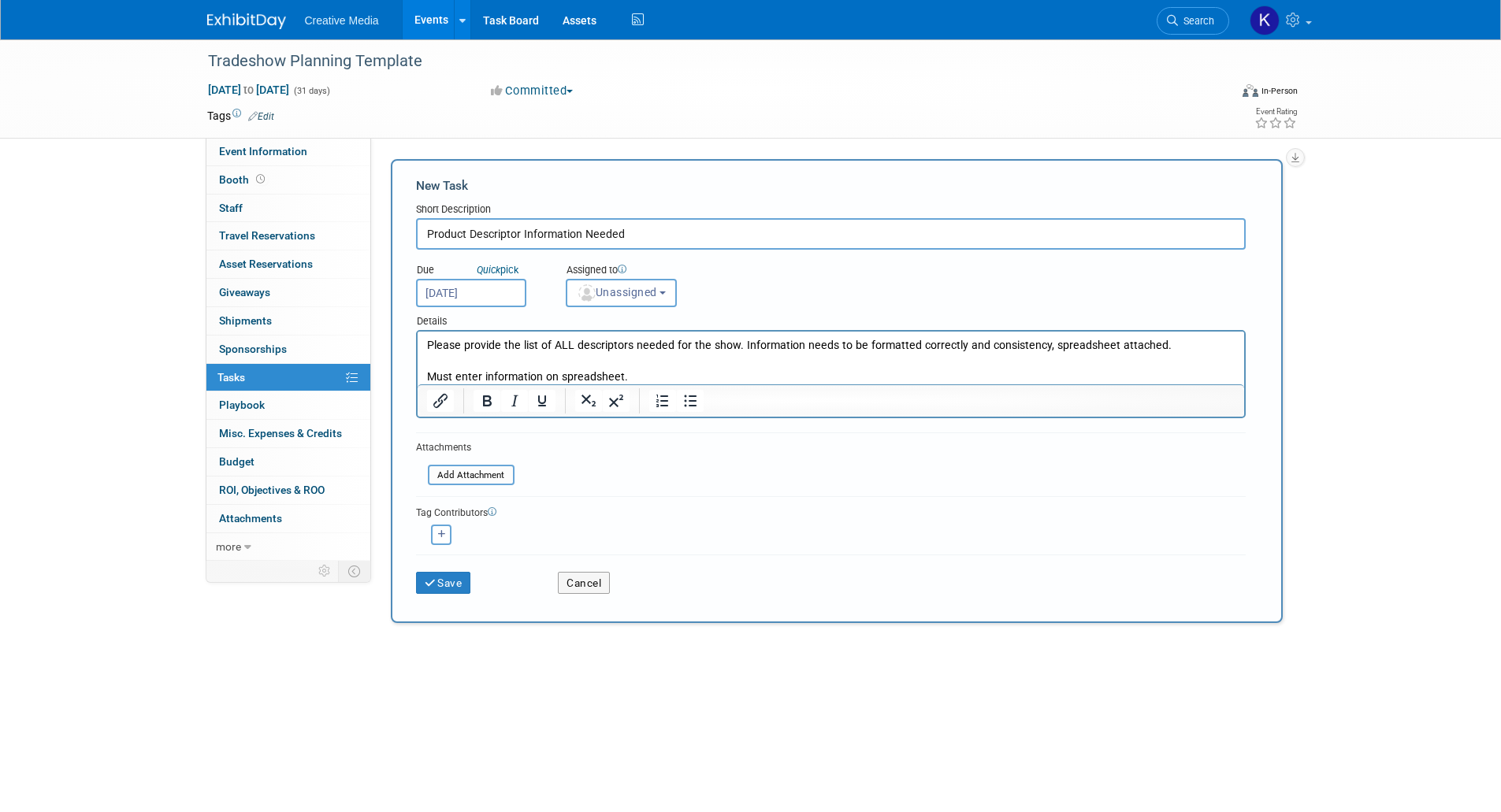
click at [750, 522] on div "[PERSON_NAME] (me) remove" at bounding box center [830, 533] width 830 height 25
click at [469, 476] on input "file" at bounding box center [419, 476] width 188 height 18
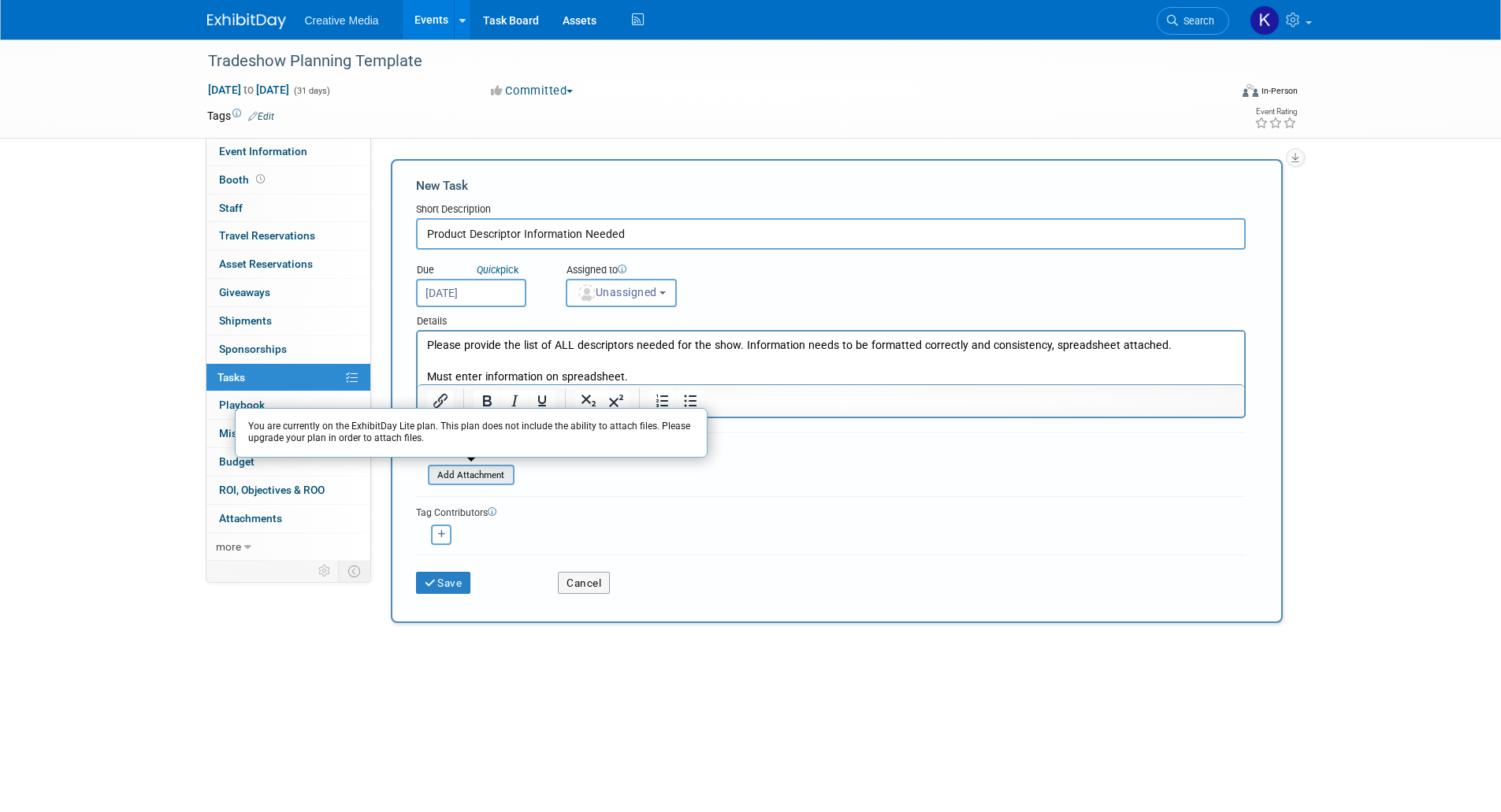
click at [461, 469] on input "file" at bounding box center [419, 476] width 188 height 18
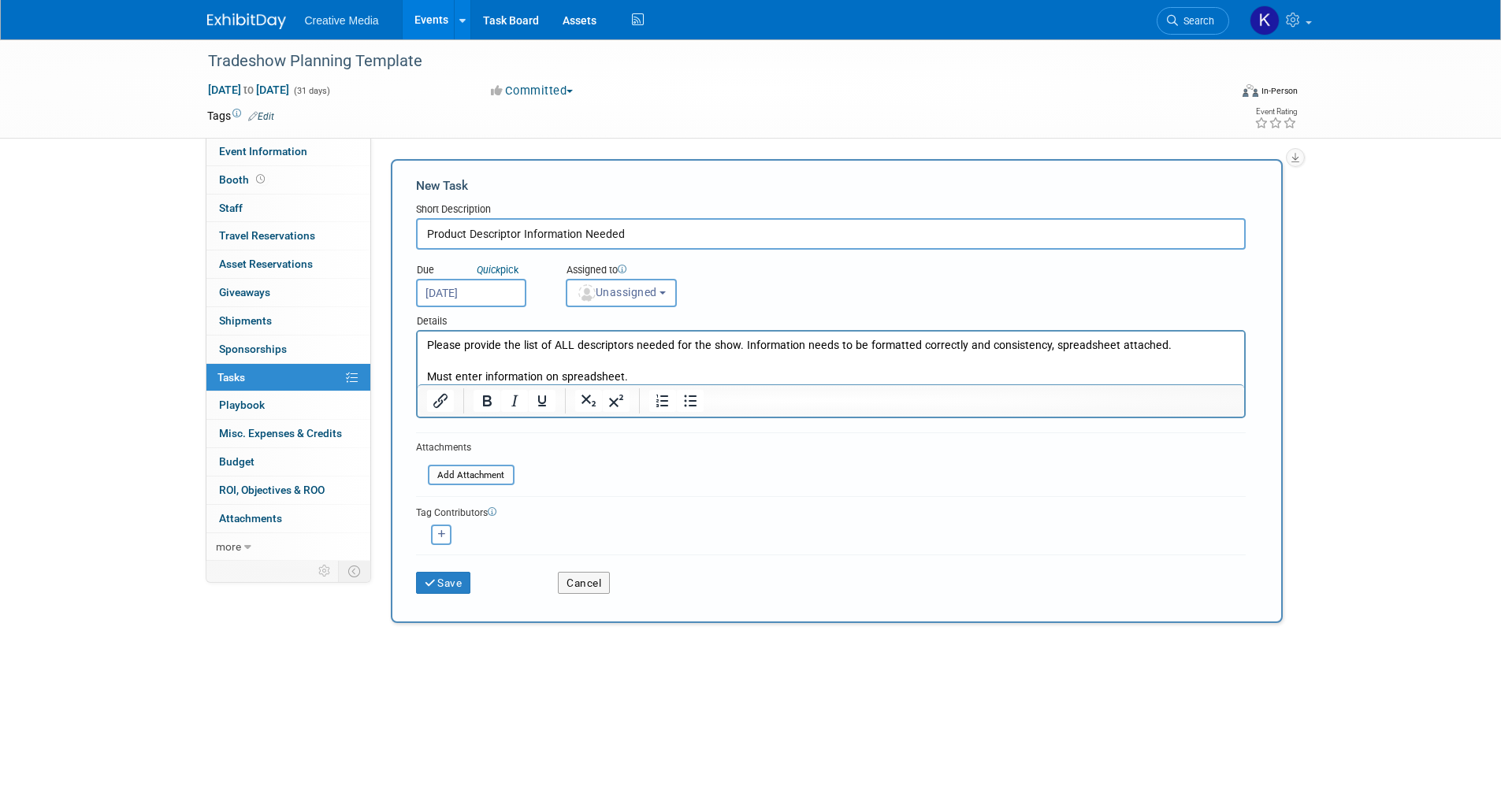
click at [757, 540] on div "[PERSON_NAME] (me) remove" at bounding box center [830, 533] width 830 height 25
click at [440, 402] on icon "Insert/edit link" at bounding box center [440, 401] width 14 height 14
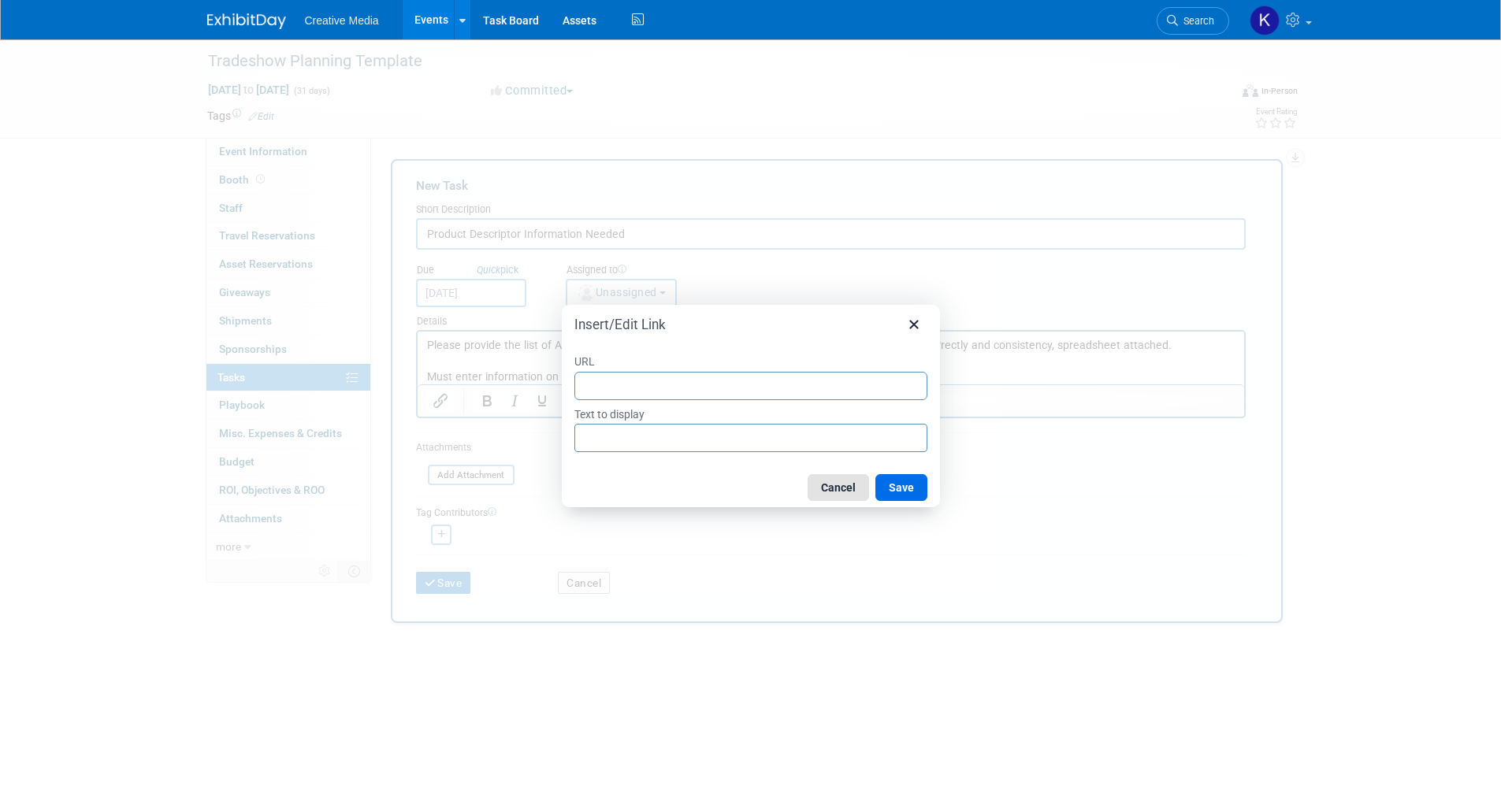
click at [829, 480] on button "Cancel" at bounding box center [838, 488] width 62 height 27
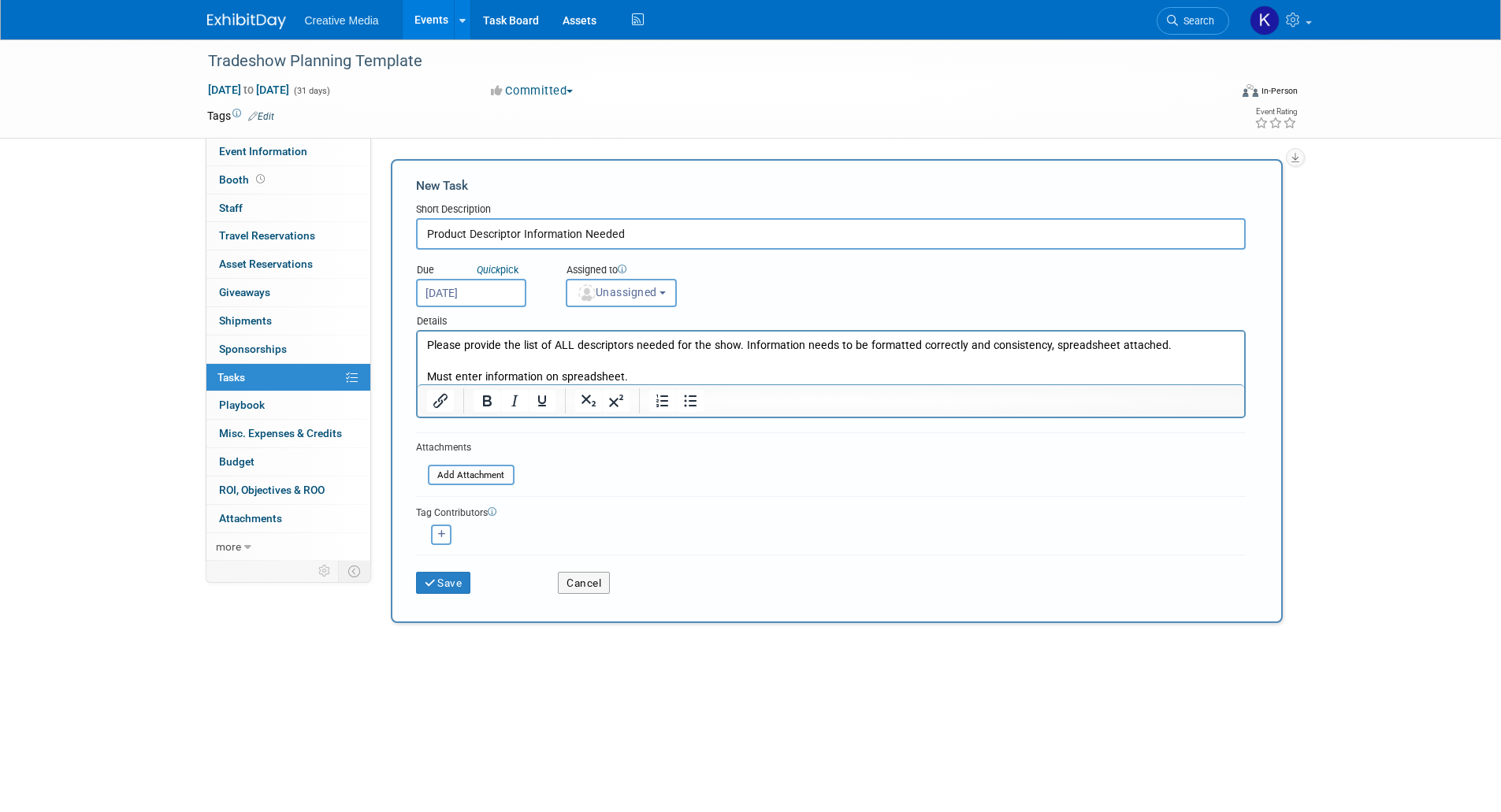
click at [747, 515] on div "Tag Contributors" at bounding box center [830, 511] width 830 height 17
click at [668, 539] on div "[PERSON_NAME] (me) remove" at bounding box center [830, 533] width 830 height 25
click at [437, 584] on button "Save" at bounding box center [443, 583] width 55 height 22
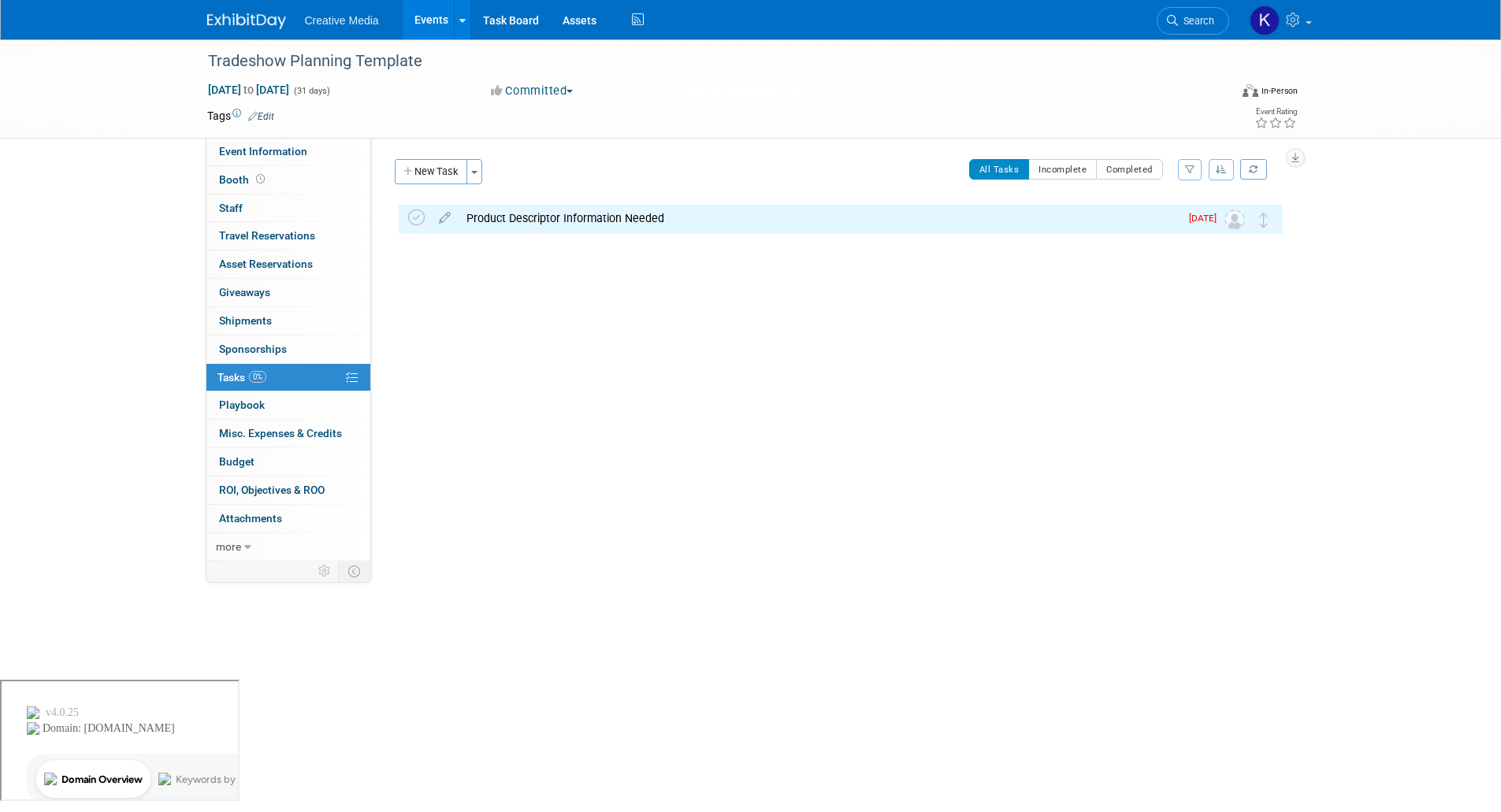
click at [1358, 277] on div "Tradeshow Planning Template [DATE] to [DATE] (31 days) [DATE] to [DATE] Committ…" at bounding box center [750, 359] width 1501 height 640
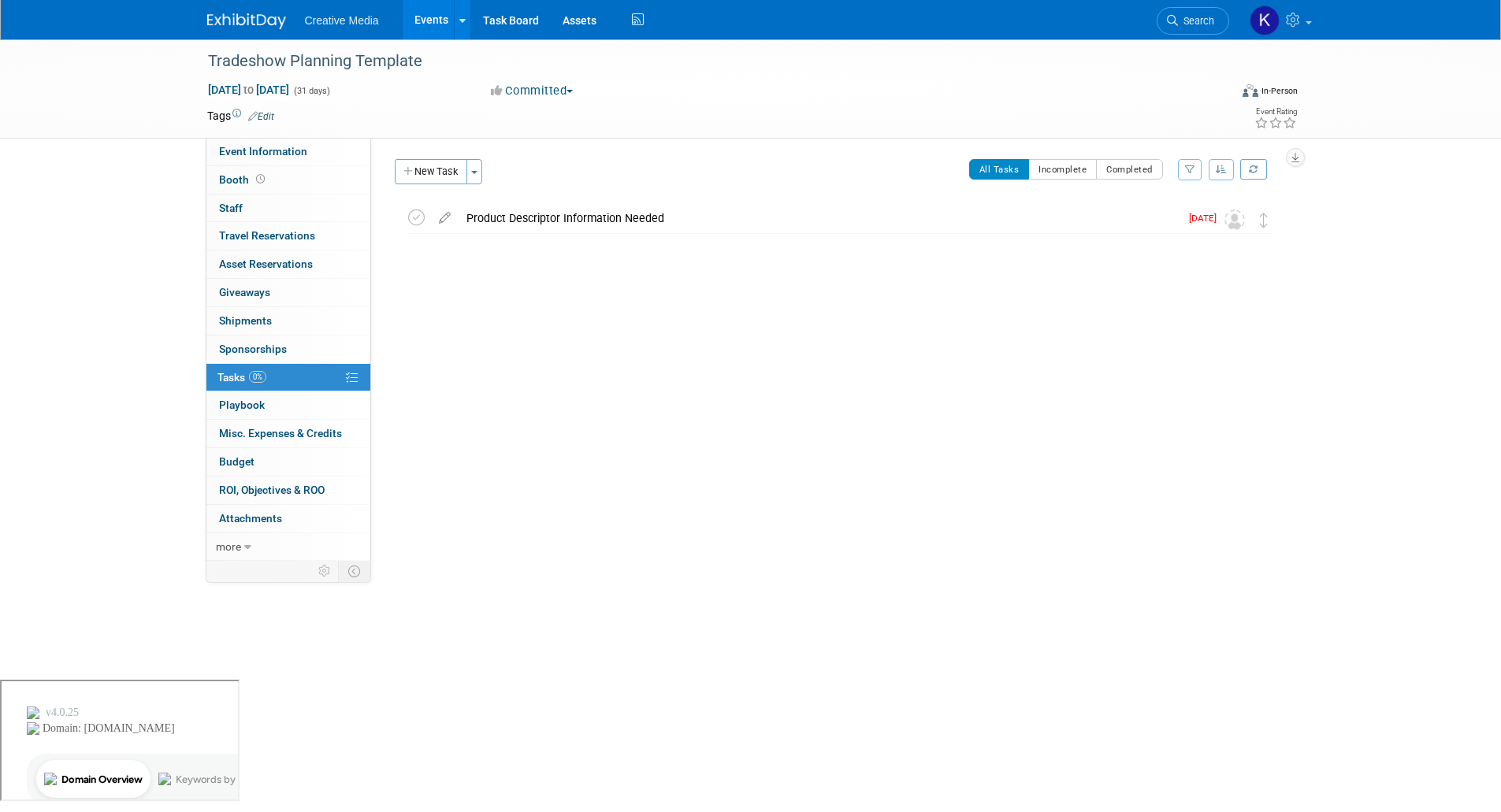
click at [743, 502] on div "Event Website: Edit Event Venue Name: Specify event venue name Event Venue Addr…" at bounding box center [832, 348] width 923 height 423
click at [1304, 21] on link at bounding box center [1279, 19] width 78 height 39
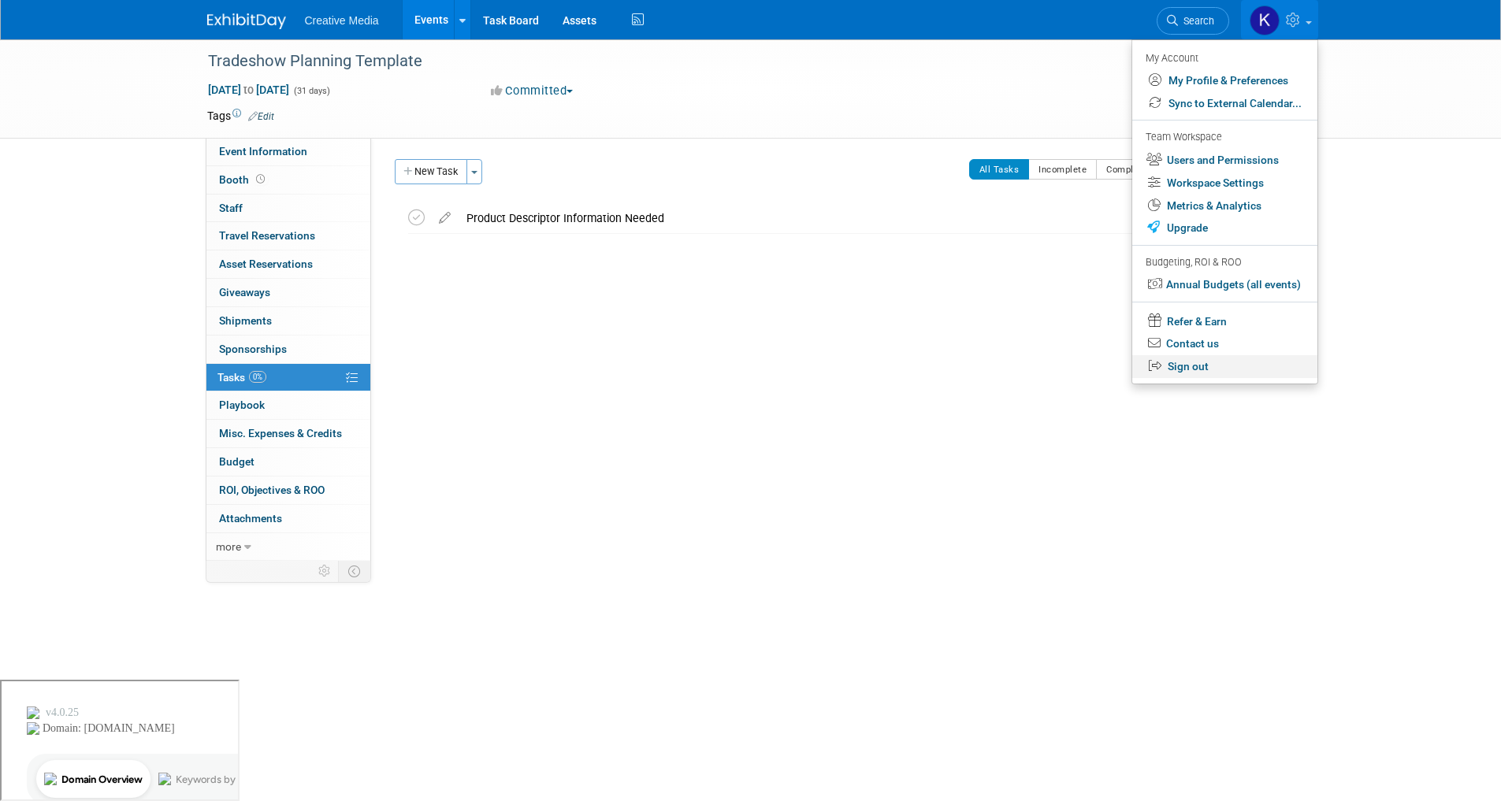
click at [1197, 365] on link "Sign out" at bounding box center [1224, 367] width 185 height 23
